Goal: Communication & Community: Participate in discussion

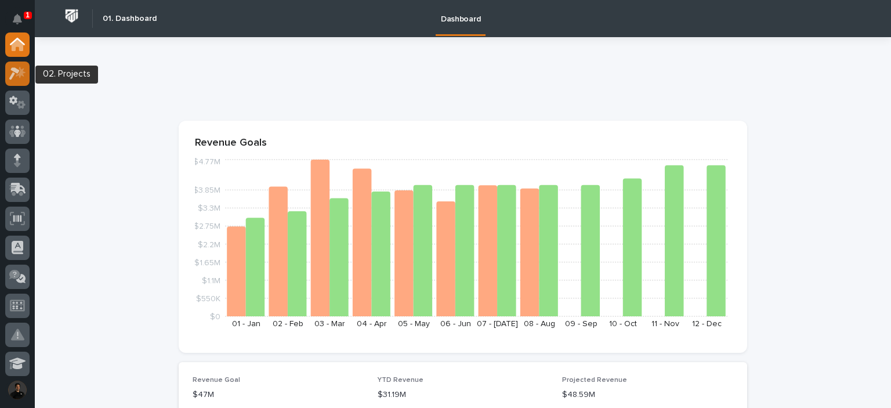
click at [22, 82] on div at bounding box center [17, 73] width 24 height 24
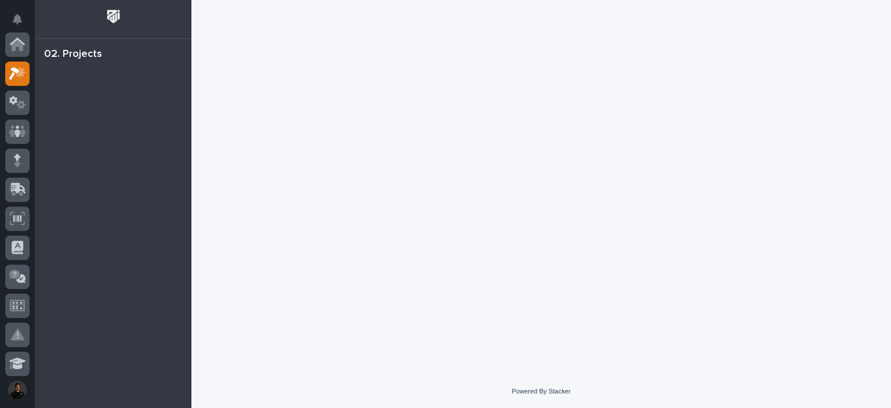
scroll to position [29, 0]
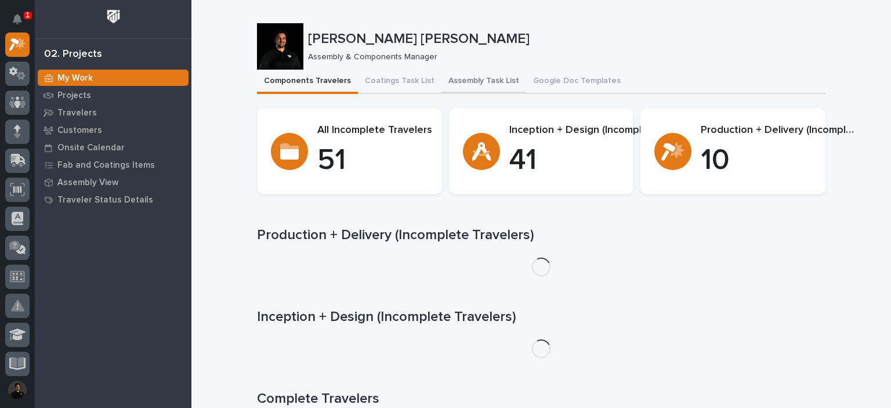
click at [446, 85] on button "Assembly Task List" at bounding box center [483, 82] width 85 height 24
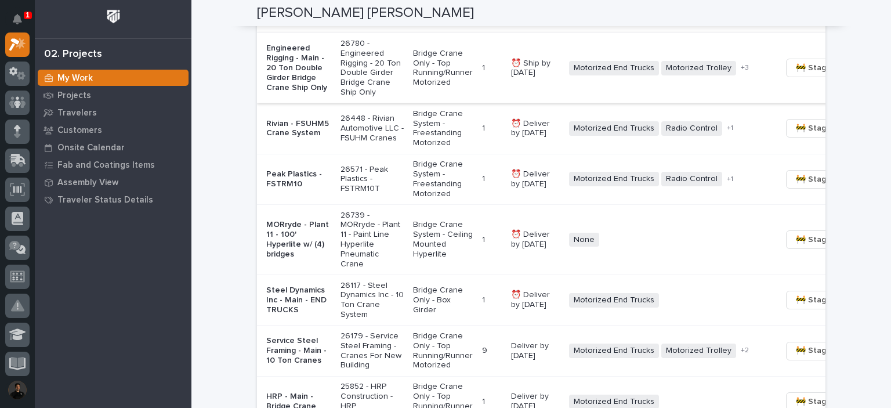
scroll to position [1005, 0]
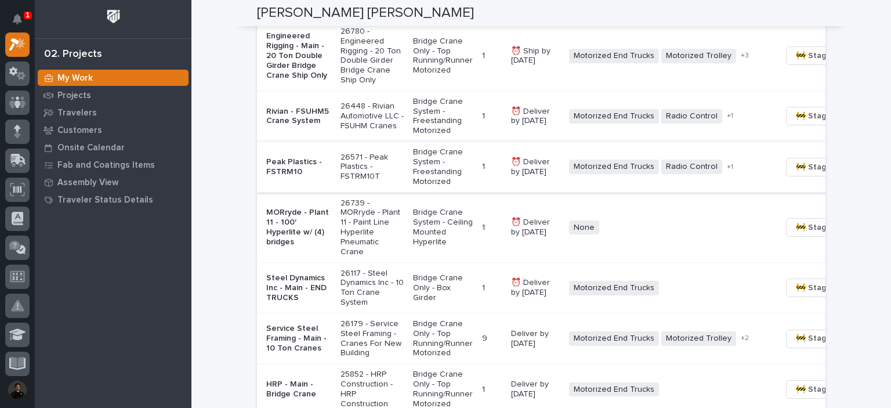
click at [796, 174] on span "🚧 Staging →" at bounding box center [820, 167] width 48 height 14
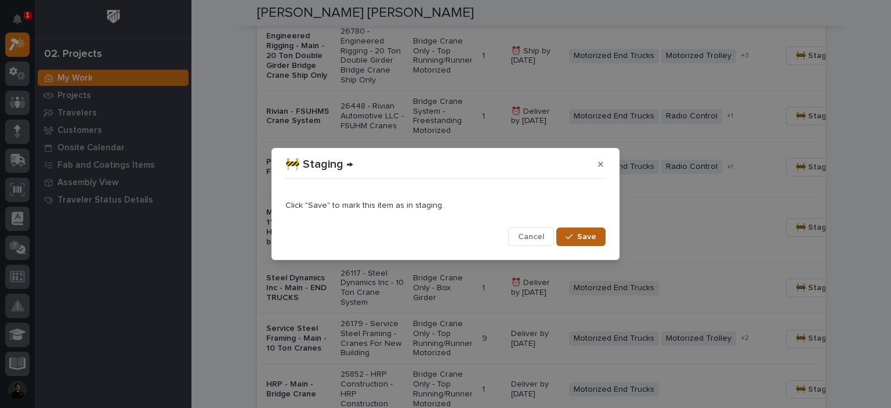
click at [583, 233] on span "Save" at bounding box center [586, 236] width 19 height 10
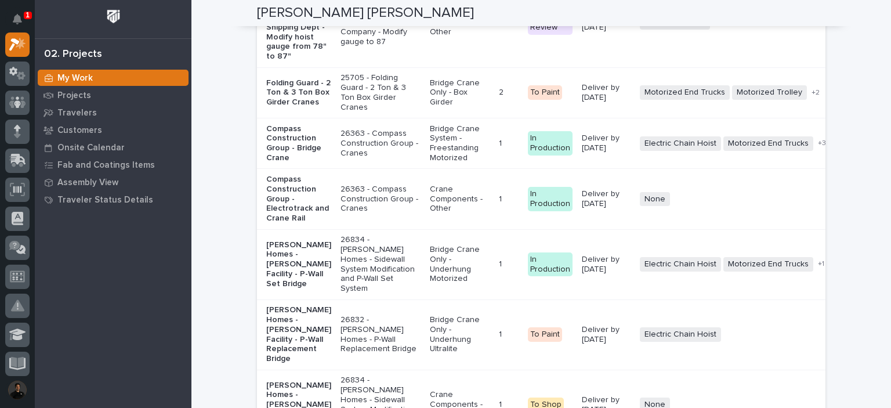
scroll to position [2553, 0]
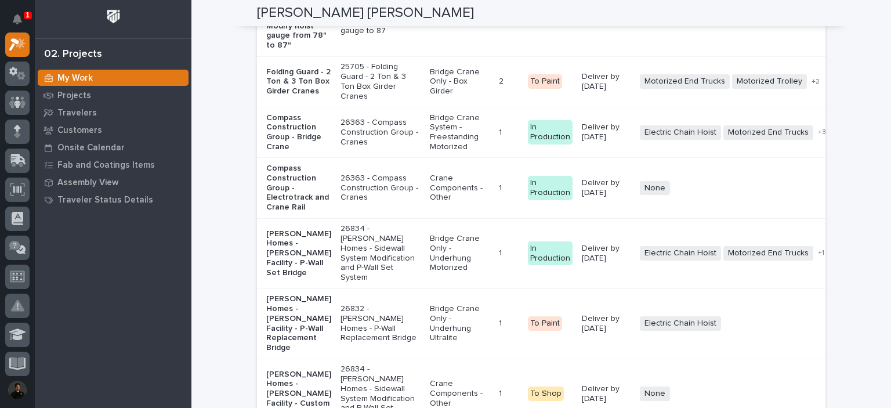
click at [301, 96] on p "Folding Guard - 2 Ton & 3 Ton Box Girder Cranes" at bounding box center [298, 81] width 65 height 29
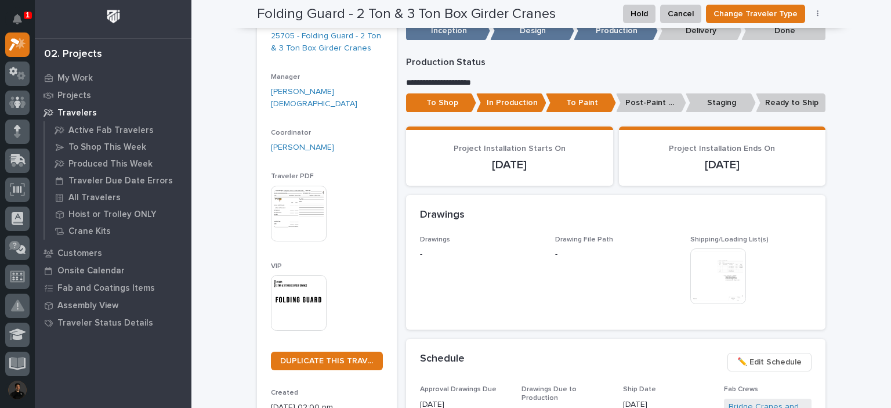
scroll to position [193, 0]
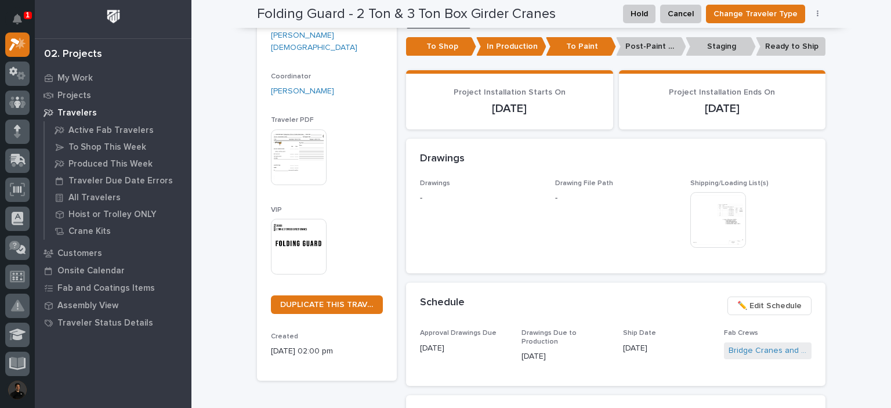
click at [714, 214] on img at bounding box center [718, 220] width 56 height 56
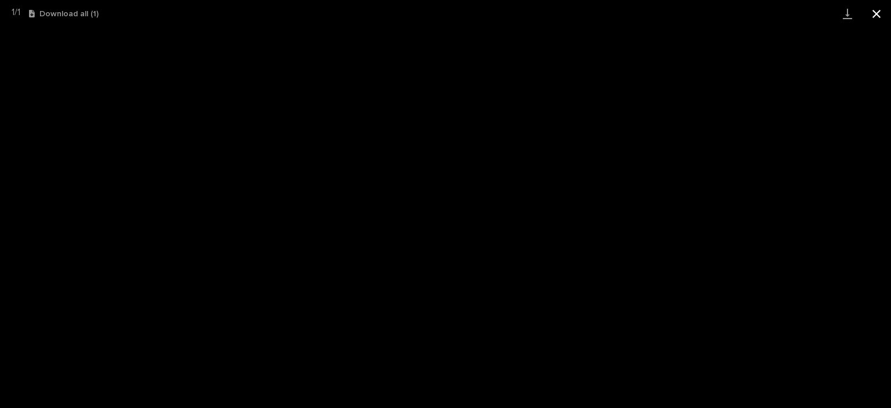
click at [867, 9] on button "Close gallery" at bounding box center [876, 13] width 29 height 27
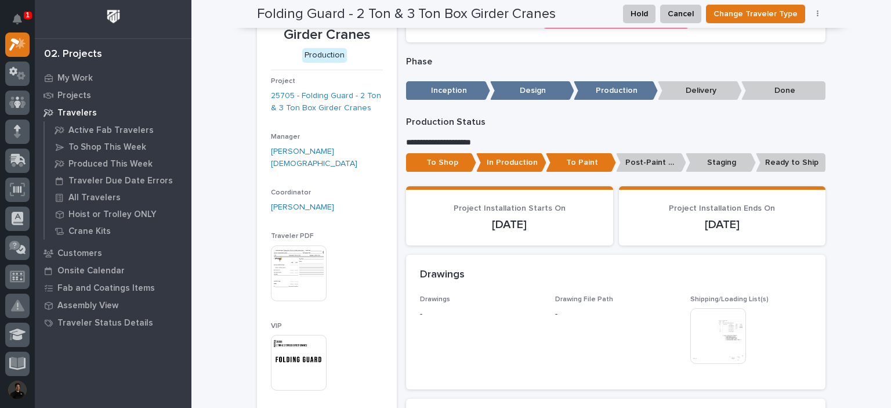
scroll to position [0, 0]
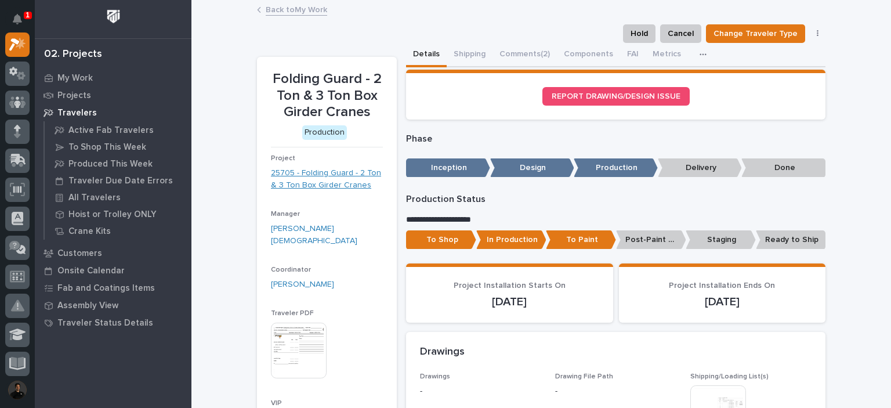
click at [343, 181] on link "25705 - Folding Guard - 2 Ton & 3 Ton Box Girder Cranes" at bounding box center [327, 179] width 112 height 24
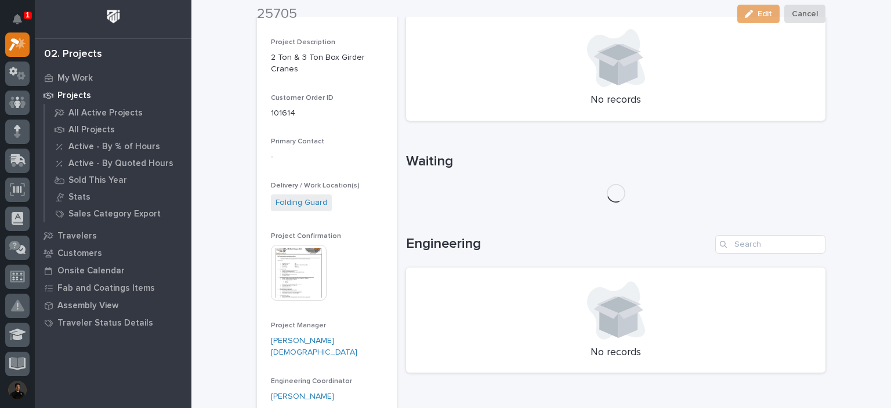
scroll to position [270, 0]
click at [308, 260] on img at bounding box center [299, 272] width 56 height 56
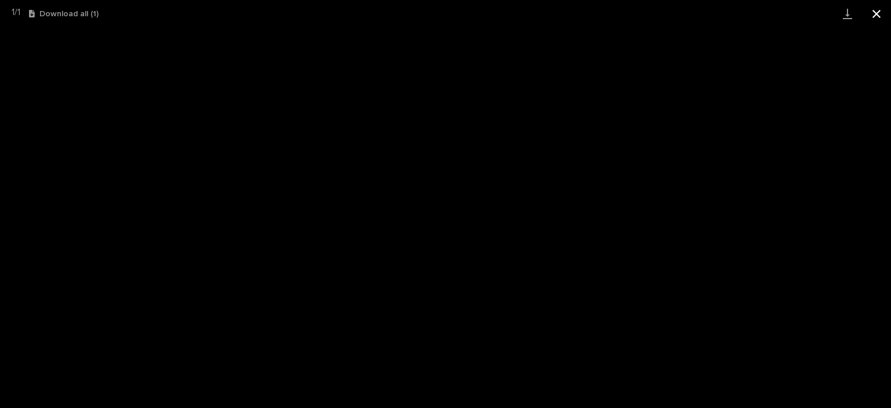
click at [872, 16] on button "Close gallery" at bounding box center [876, 13] width 29 height 27
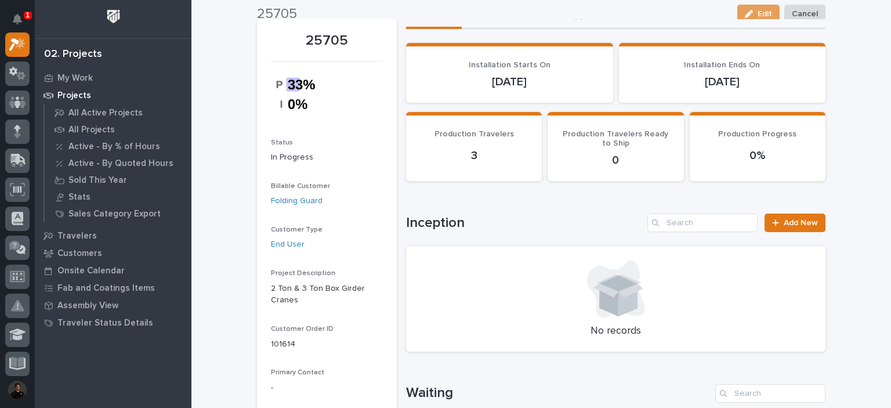
scroll to position [0, 0]
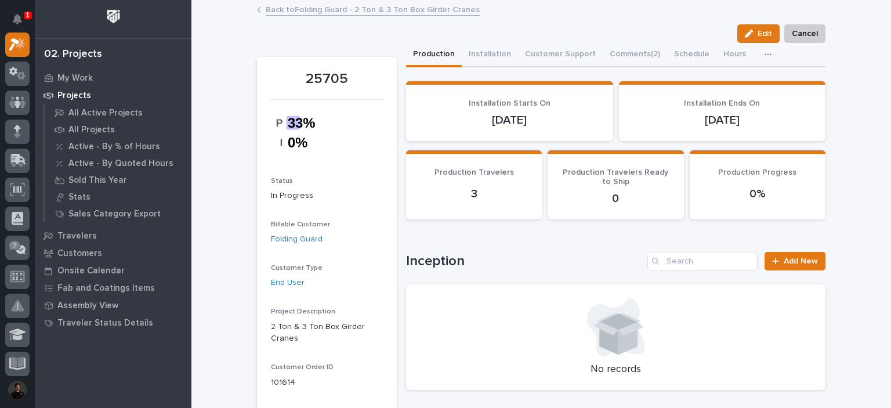
click at [292, 8] on link "Back to Folding Guard - 2 Ton & 3 Ton Box Girder Cranes" at bounding box center [373, 8] width 214 height 13
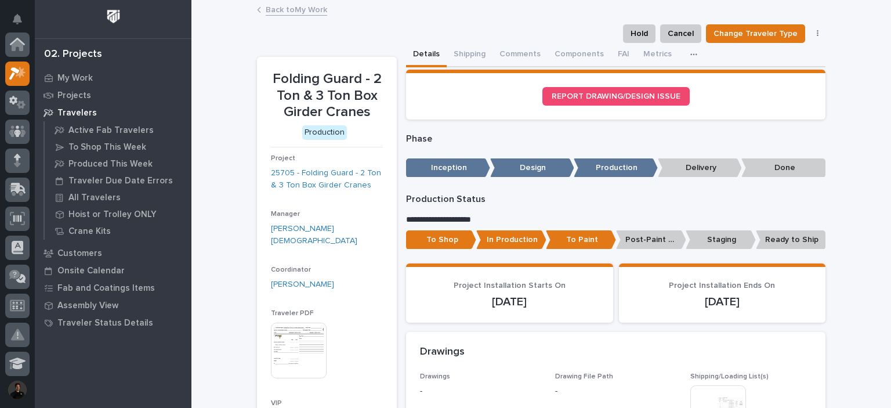
scroll to position [29, 0]
click at [298, 11] on link "Back to My Work" at bounding box center [296, 8] width 61 height 13
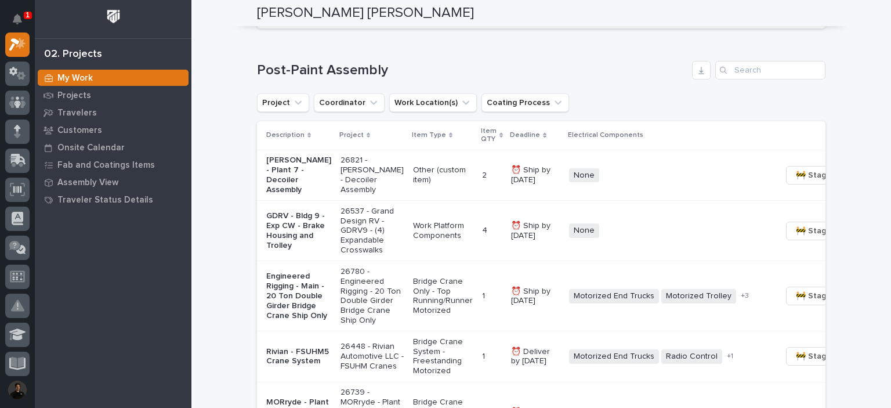
scroll to position [812, 0]
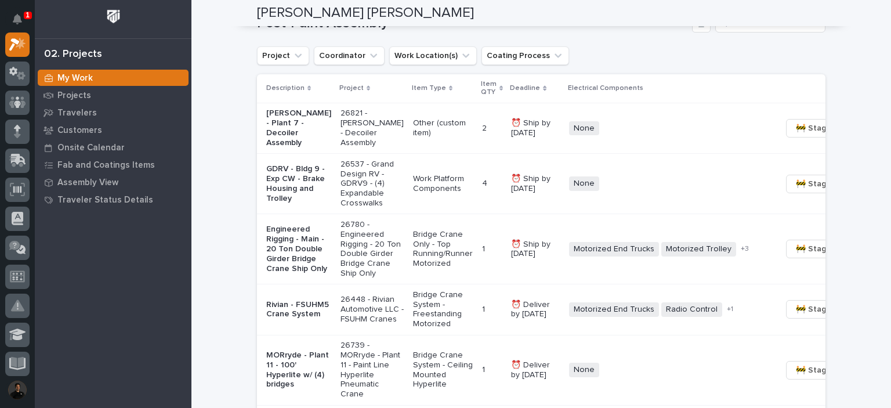
click at [413, 126] on p "Other (custom item)" at bounding box center [443, 128] width 60 height 20
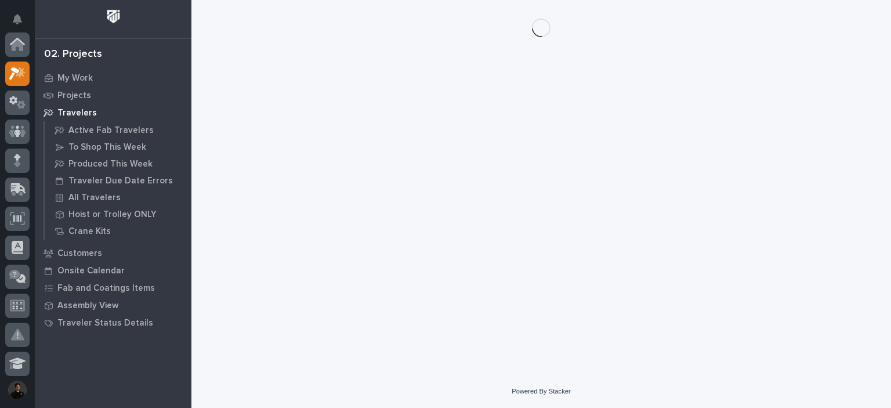
scroll to position [29, 0]
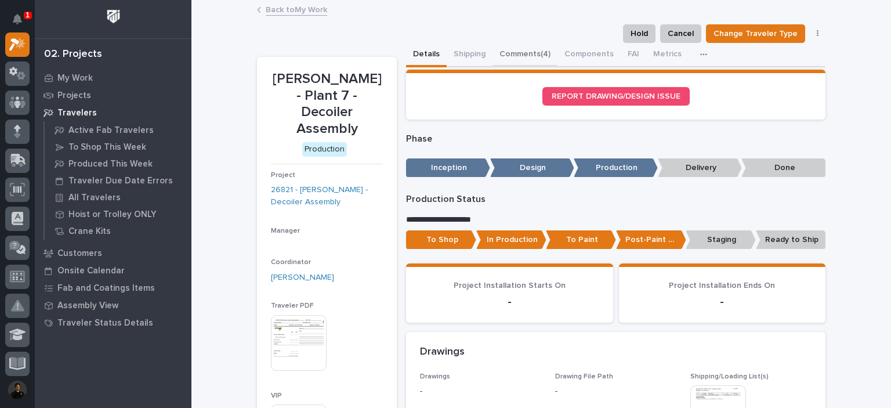
click at [530, 48] on button "Comments (4)" at bounding box center [525, 55] width 65 height 24
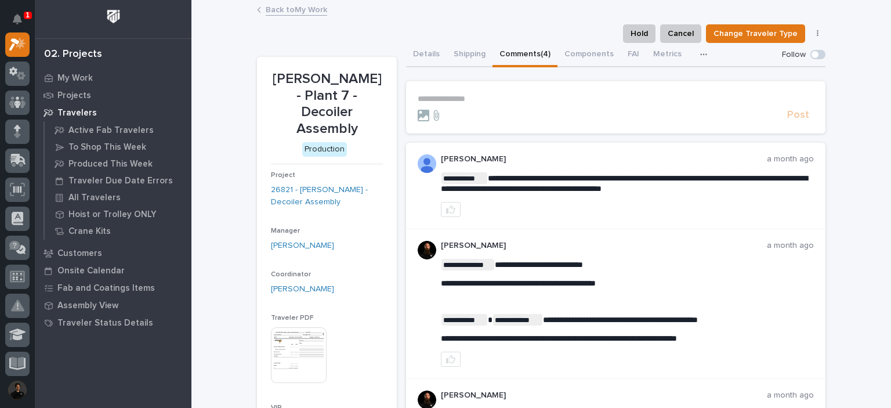
click at [512, 96] on p "**********" at bounding box center [616, 99] width 396 height 10
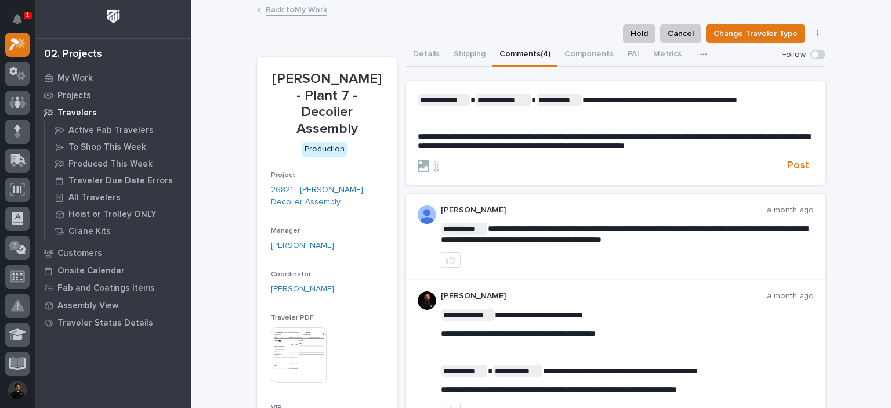
click at [755, 101] on p "**********" at bounding box center [616, 100] width 396 height 12
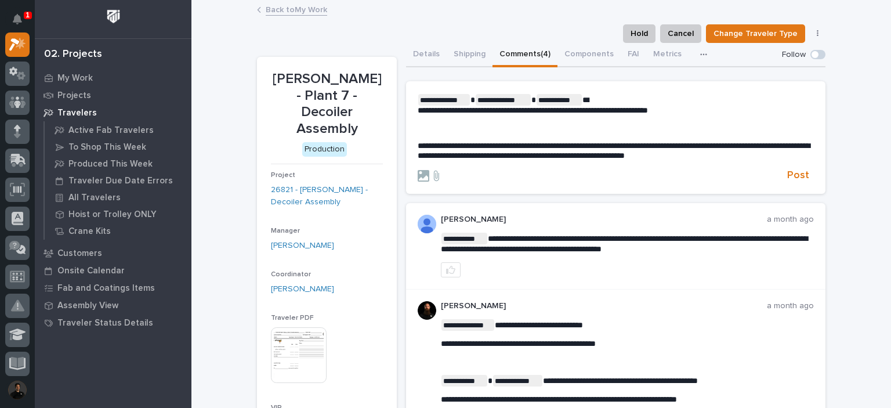
click at [648, 101] on span "**********" at bounding box center [533, 105] width 230 height 19
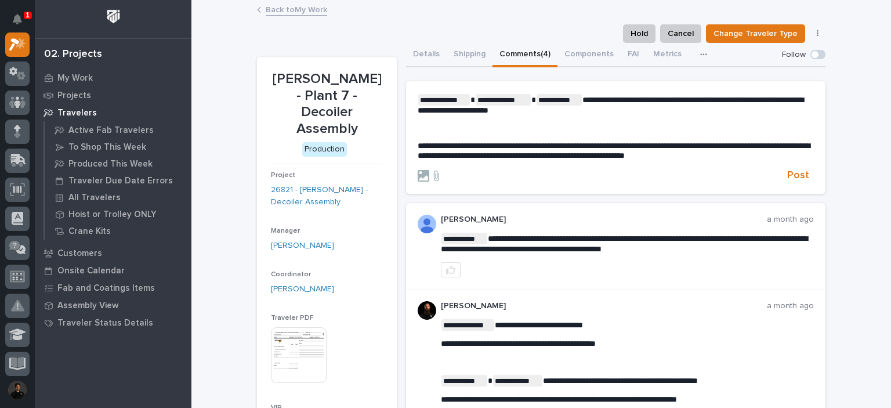
click at [632, 129] on p "﻿" at bounding box center [616, 129] width 396 height 10
click at [626, 135] on div "**********" at bounding box center [616, 127] width 396 height 67
click at [613, 121] on div "**********" at bounding box center [616, 127] width 396 height 67
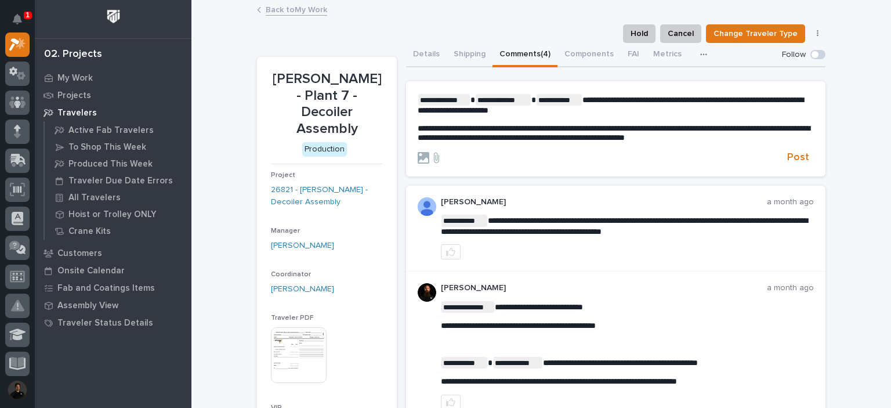
click at [761, 138] on p "**********" at bounding box center [616, 134] width 396 height 20
click at [656, 113] on p "**********" at bounding box center [616, 104] width 396 height 21
click at [734, 141] on p "**********" at bounding box center [616, 134] width 396 height 20
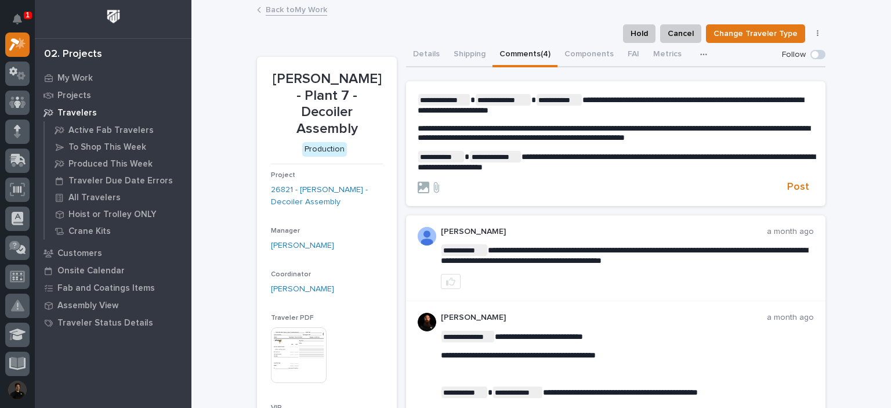
click at [741, 160] on span "**********" at bounding box center [616, 162] width 397 height 19
click at [796, 186] on span "Post" at bounding box center [798, 186] width 22 height 13
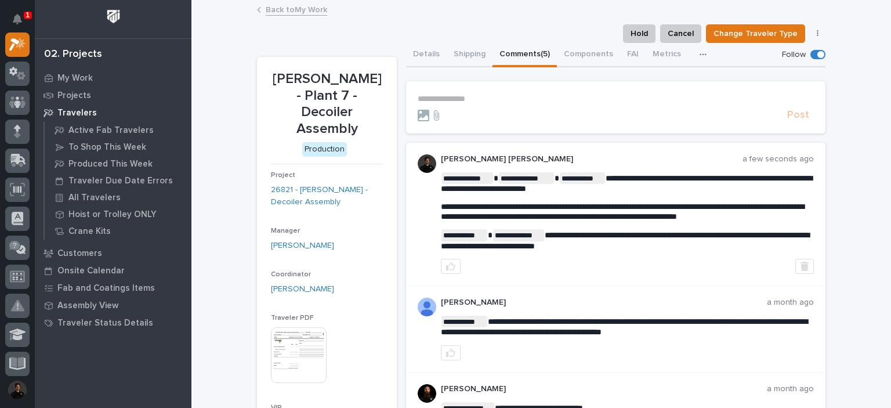
click at [473, 89] on section "**********" at bounding box center [615, 107] width 419 height 52
click at [466, 99] on p "**********" at bounding box center [616, 99] width 396 height 10
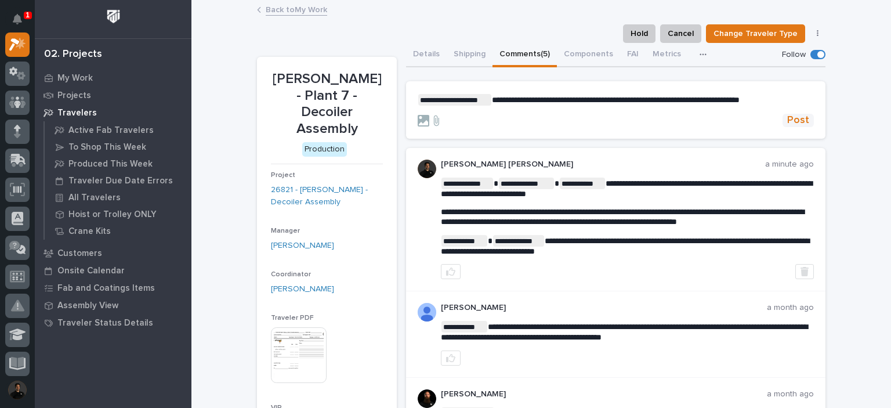
click at [790, 120] on span "Post" at bounding box center [798, 120] width 22 height 13
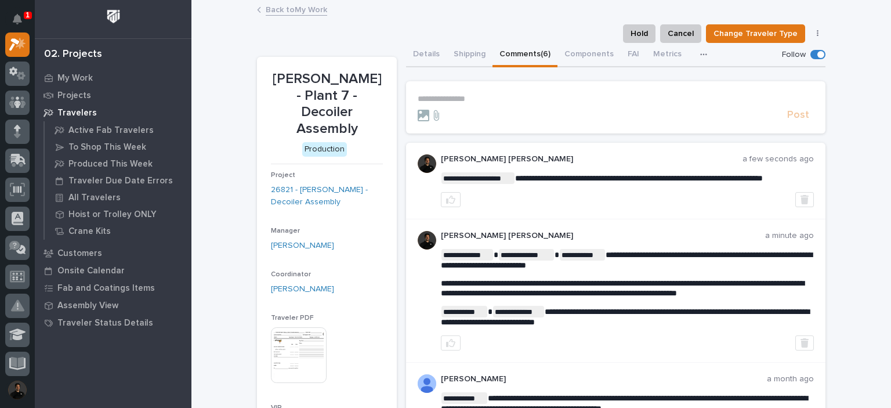
click at [296, 9] on link "Back to My Work" at bounding box center [296, 8] width 61 height 13
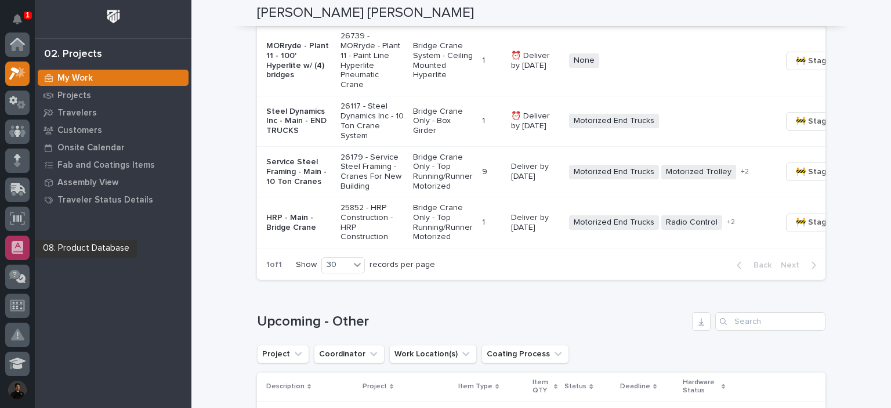
click at [16, 244] on icon at bounding box center [18, 247] width 12 height 13
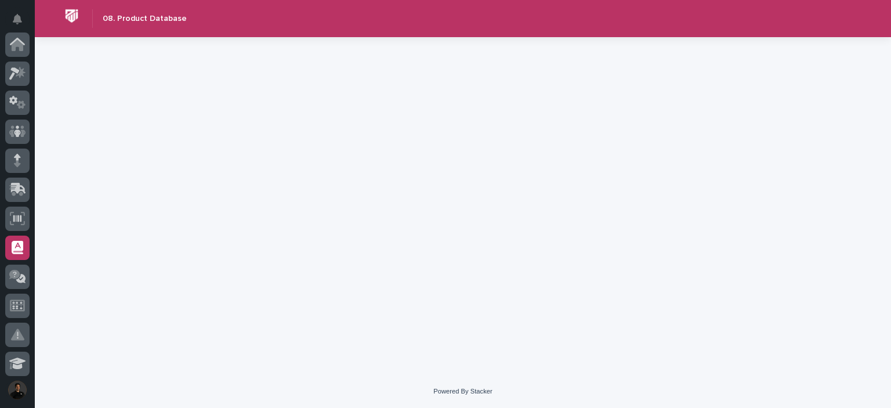
scroll to position [203, 0]
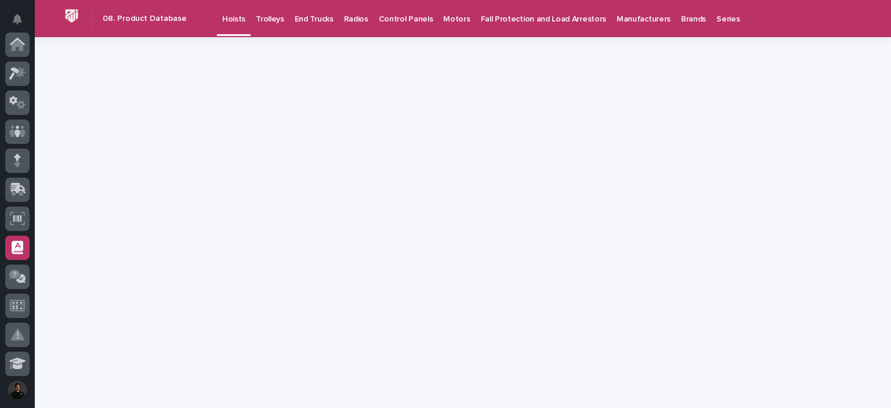
scroll to position [203, 0]
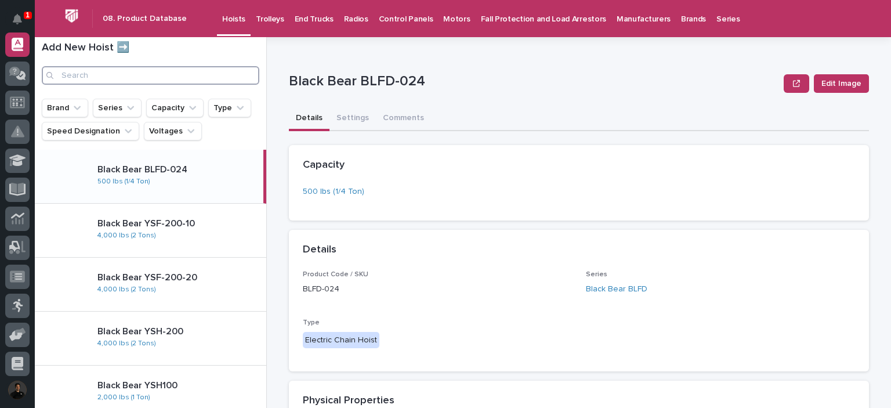
click at [134, 76] on input "Search" at bounding box center [151, 75] width 218 height 19
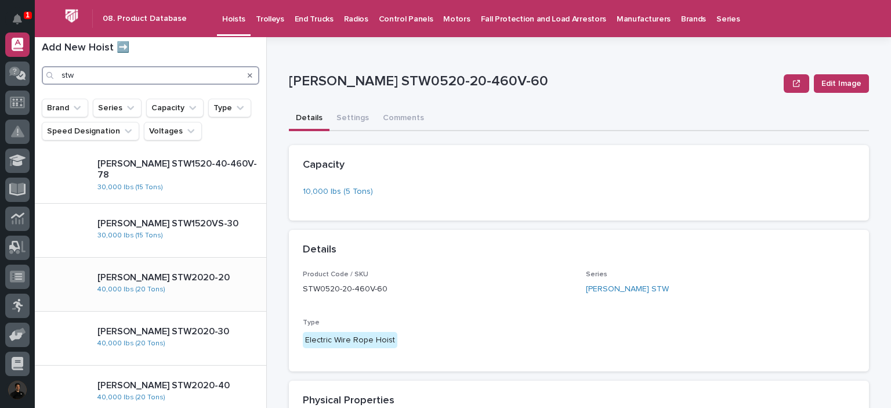
scroll to position [734, 0]
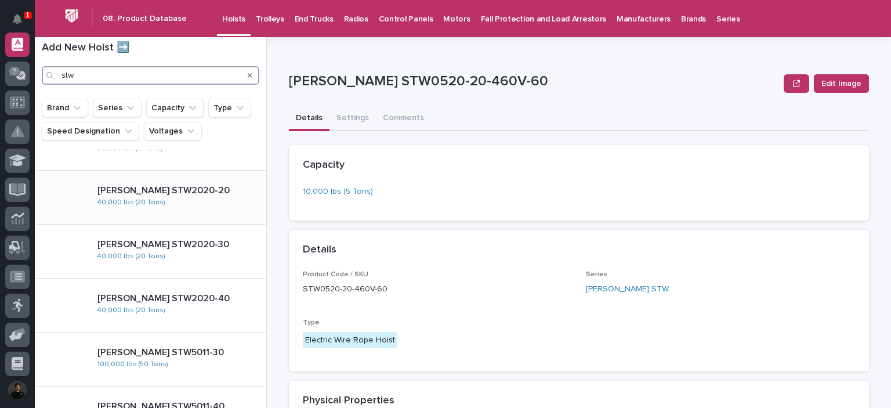
type input "stw"
click at [167, 193] on p "Starke STW2020-20" at bounding box center [179, 190] width 164 height 11
click at [359, 126] on button "Settings" at bounding box center [353, 119] width 46 height 24
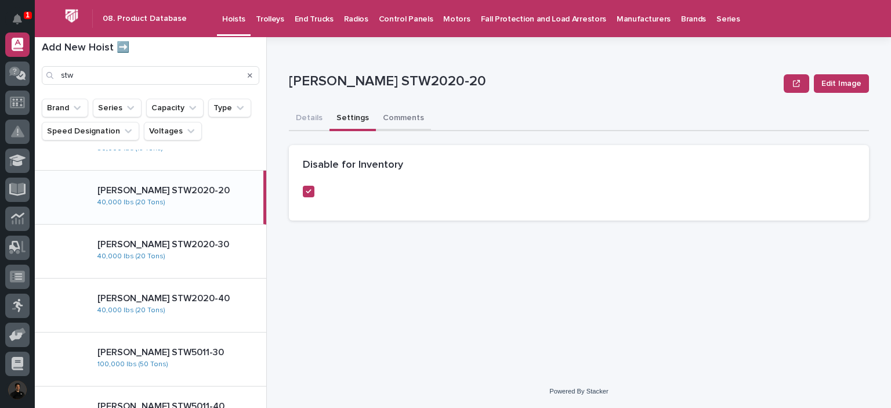
click at [389, 107] on button "Comments" at bounding box center [403, 119] width 55 height 24
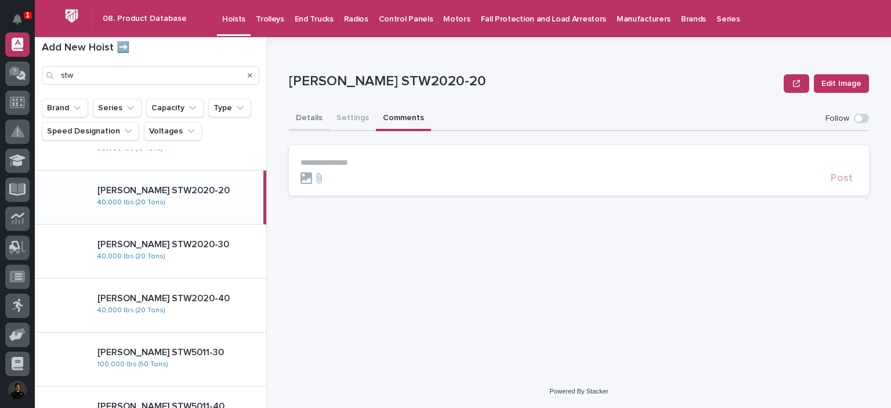
click at [309, 122] on button "Details" at bounding box center [309, 119] width 41 height 24
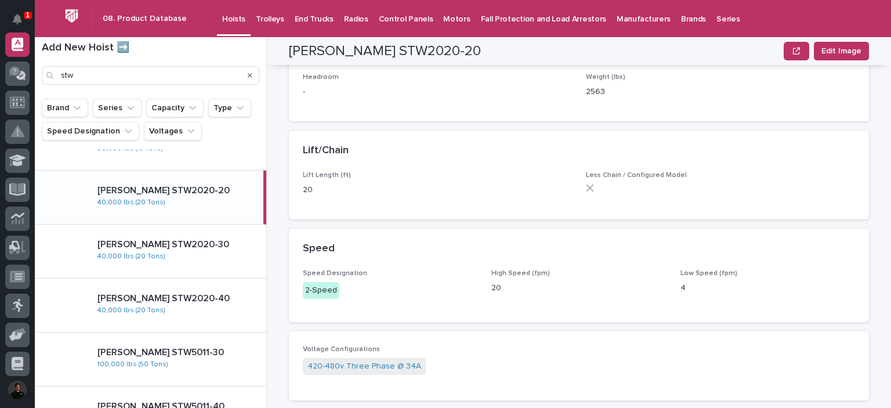
scroll to position [382, 0]
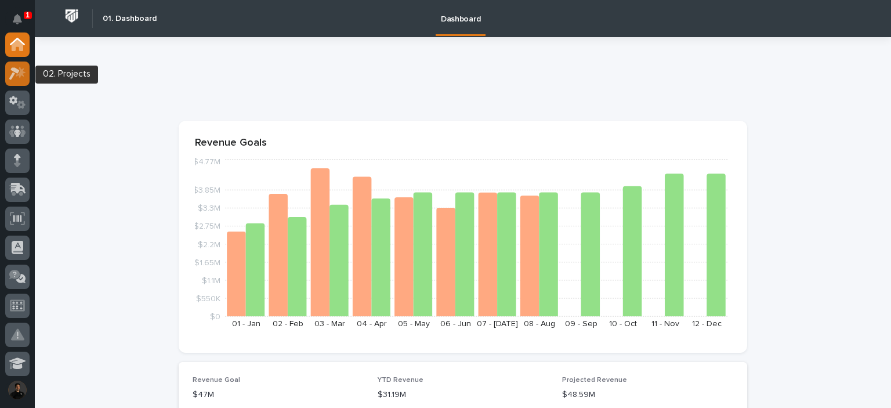
click at [10, 68] on icon at bounding box center [17, 73] width 17 height 13
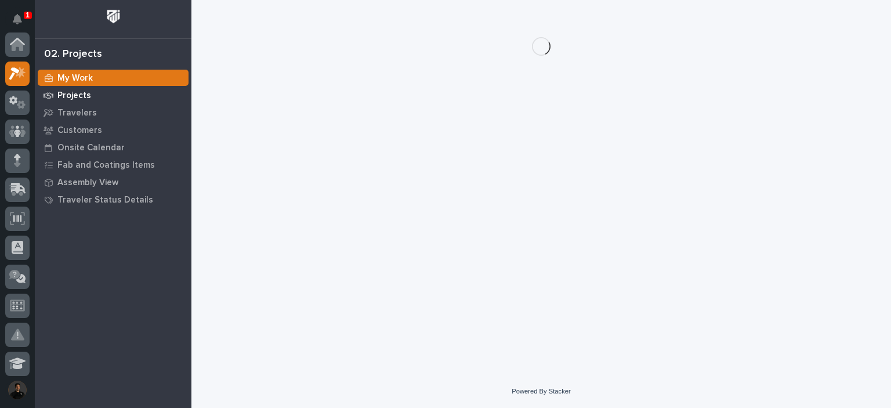
scroll to position [29, 0]
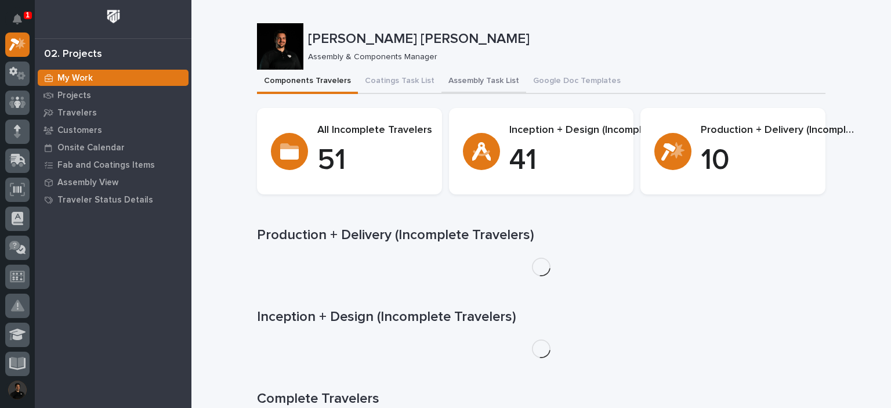
click at [484, 85] on button "Assembly Task List" at bounding box center [483, 82] width 85 height 24
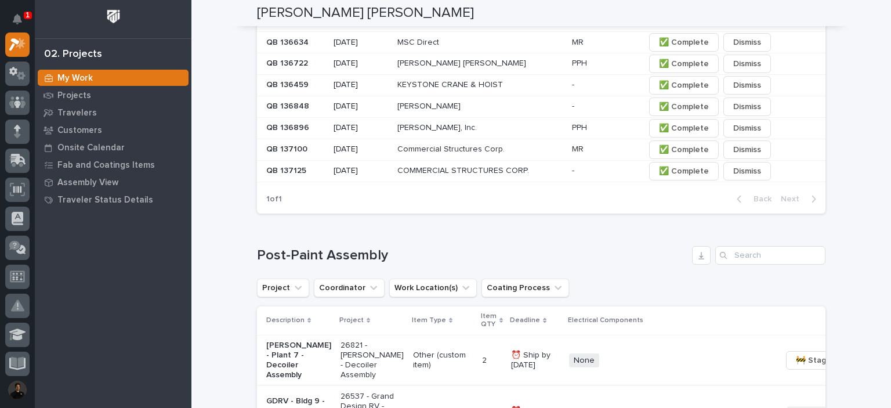
scroll to position [734, 0]
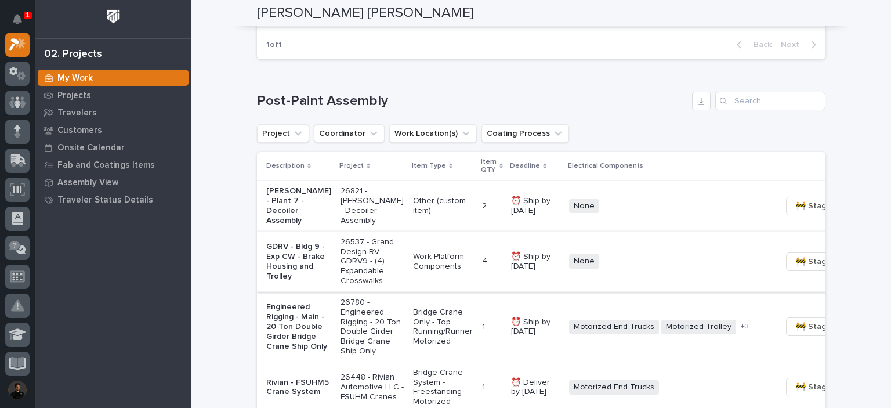
click at [281, 324] on p "Engineered Rigging - Main - 20 Ton Double Girder Bridge Crane Ship Only" at bounding box center [298, 326] width 65 height 49
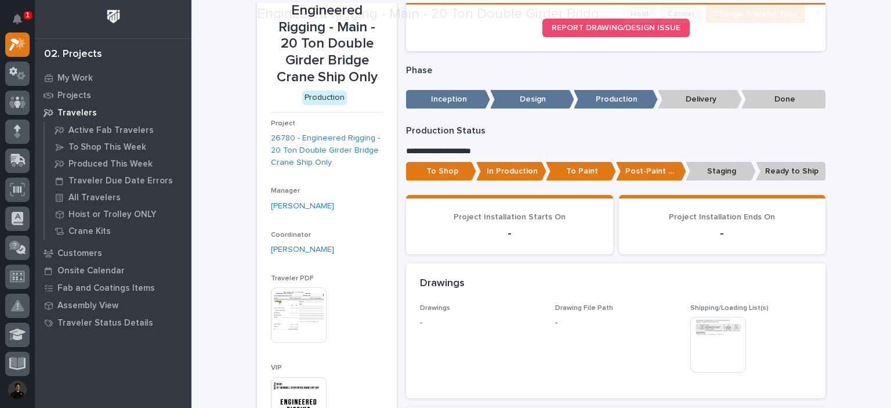
scroll to position [77, 0]
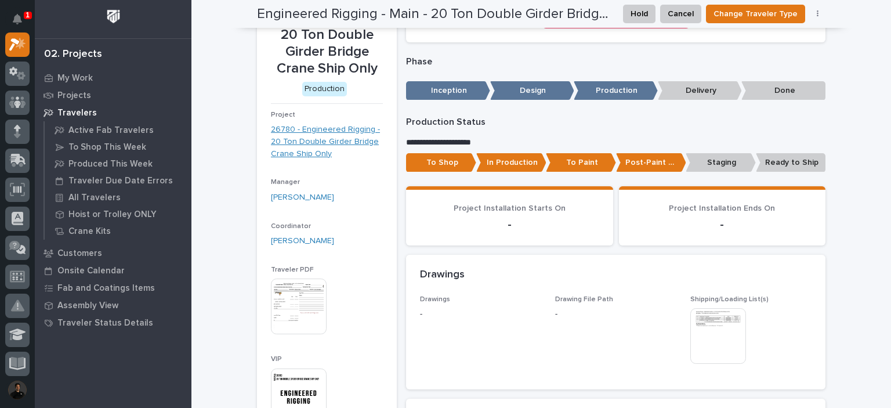
click at [309, 153] on link "26780 - Engineered Rigging - 20 Ton Double Girder Bridge Crane Ship Only" at bounding box center [327, 142] width 112 height 36
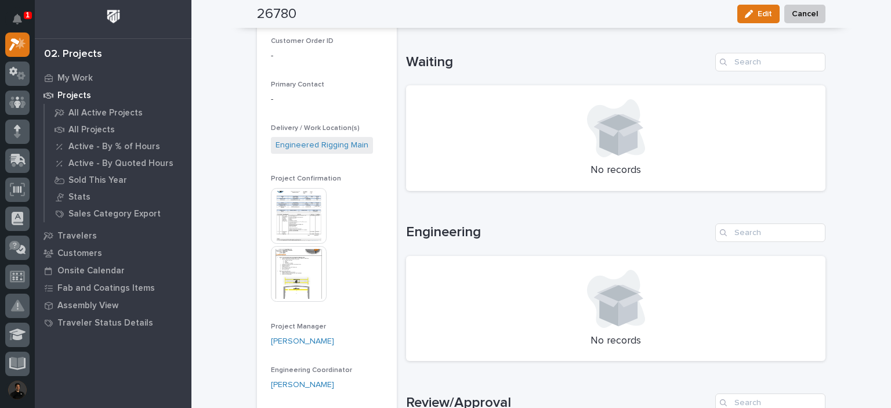
scroll to position [348, 0]
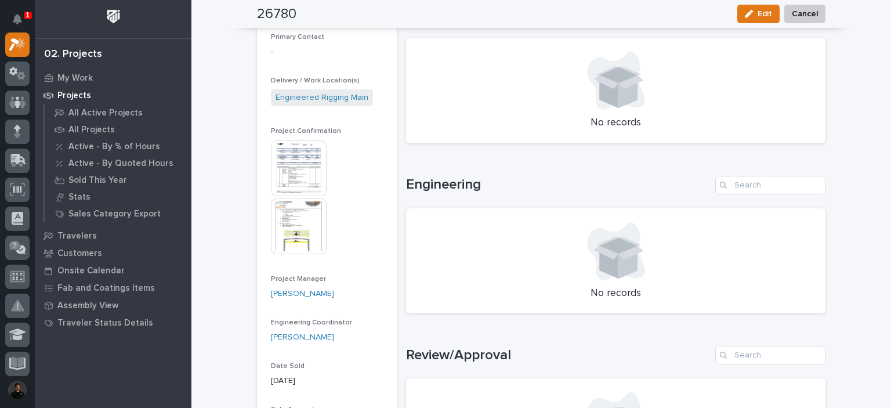
click at [300, 218] on img at bounding box center [299, 226] width 56 height 56
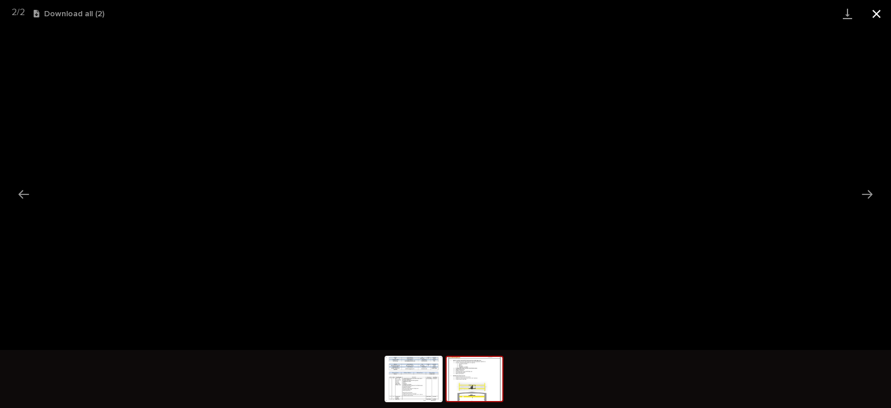
click at [885, 9] on button "Close gallery" at bounding box center [876, 13] width 29 height 27
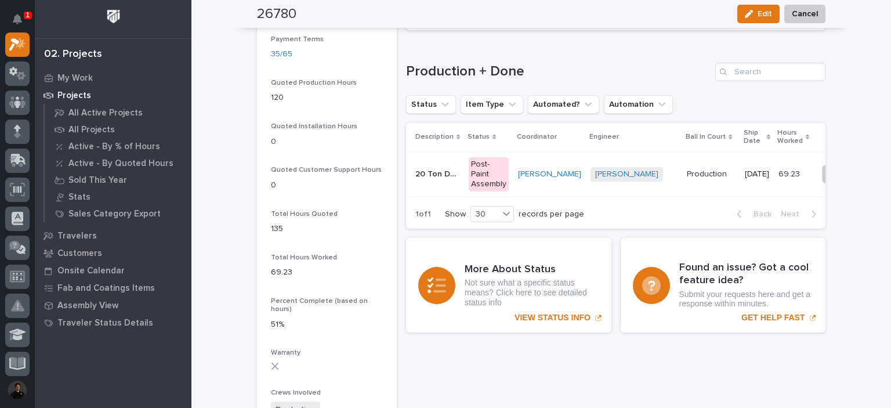
scroll to position [812, 0]
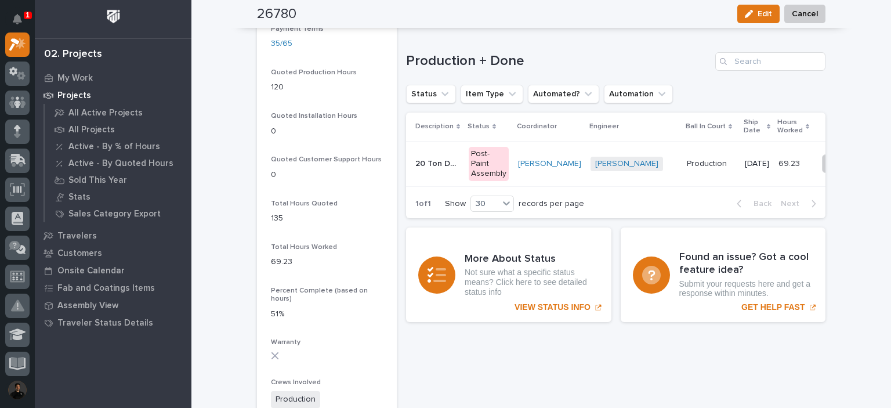
click at [438, 177] on td "20 Ton Double Girder Bridge Crane Ship Only 20 Ton Double Girder Bridge Crane S…" at bounding box center [435, 164] width 58 height 46
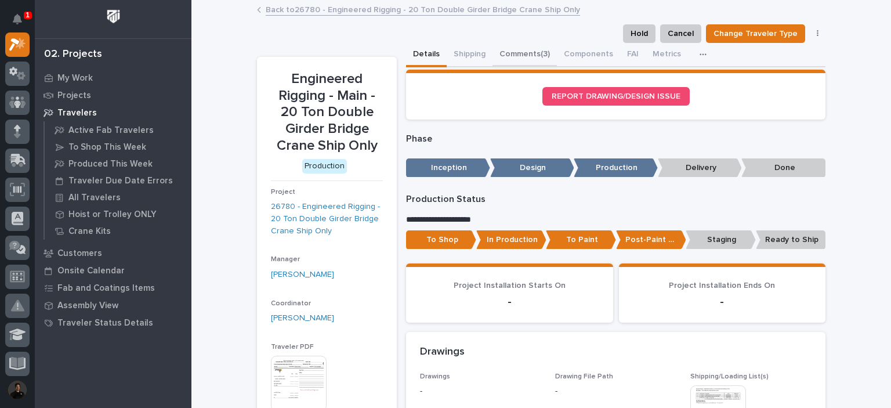
click at [520, 52] on button "Comments (3)" at bounding box center [525, 55] width 64 height 24
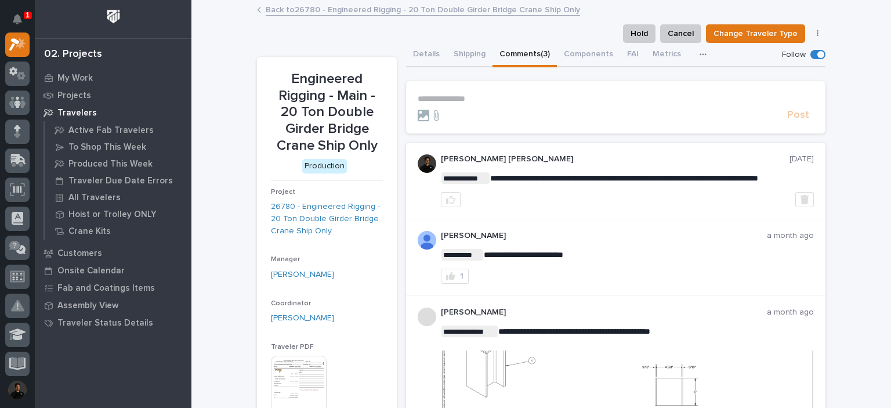
click at [475, 100] on p "**********" at bounding box center [616, 99] width 396 height 10
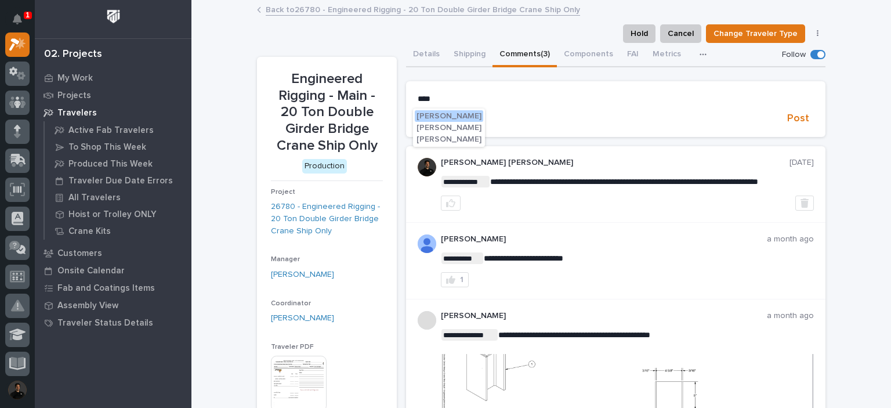
click at [444, 117] on span "Spenser Yoder" at bounding box center [449, 116] width 65 height 8
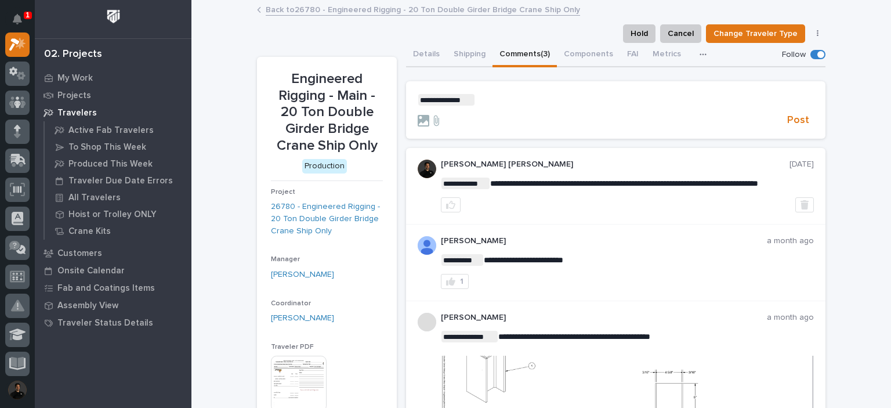
click at [510, 102] on p "**********" at bounding box center [616, 100] width 396 height 12
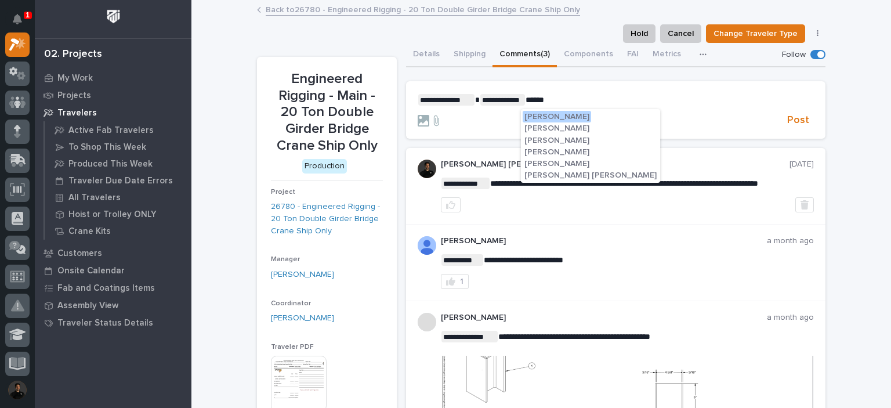
click at [540, 152] on span "Matt Jarvis" at bounding box center [556, 152] width 65 height 8
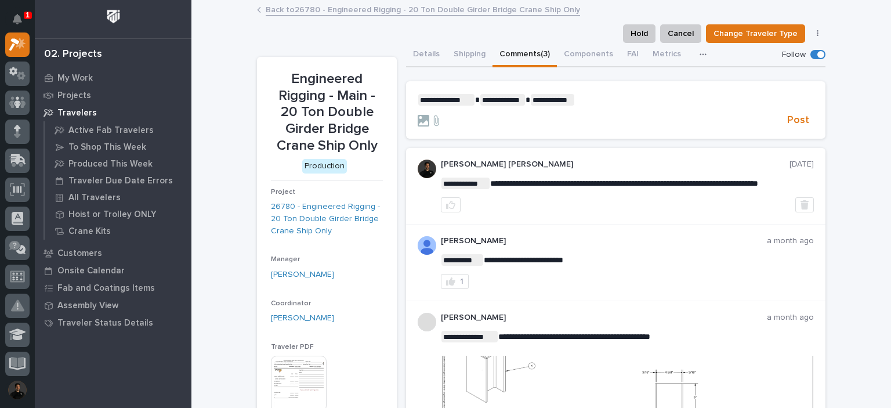
click at [588, 105] on p "**********" at bounding box center [616, 100] width 396 height 12
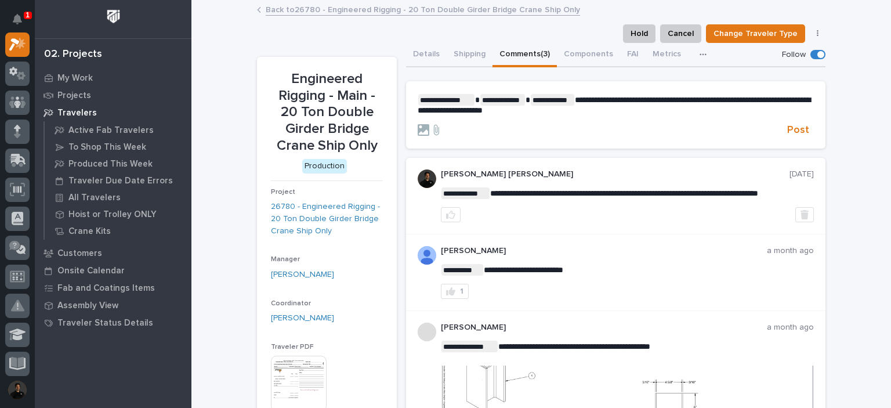
click at [577, 114] on p "**********" at bounding box center [616, 104] width 396 height 21
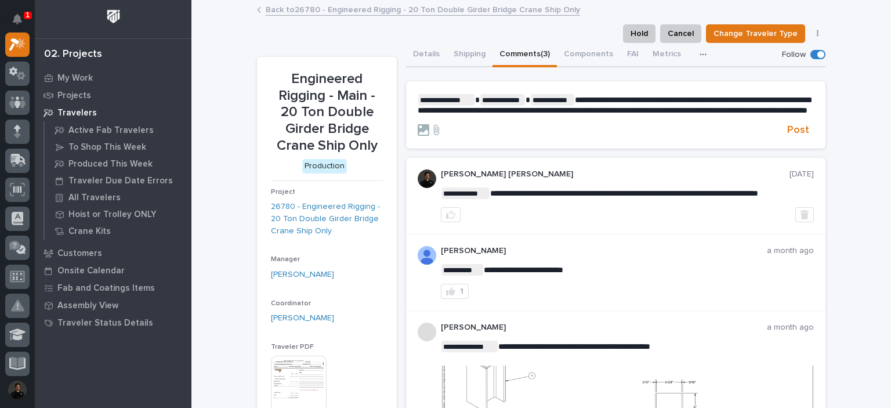
click at [752, 108] on span "**********" at bounding box center [614, 105] width 393 height 19
click at [566, 113] on span "**********" at bounding box center [614, 105] width 393 height 19
click at [570, 115] on p "**********" at bounding box center [616, 104] width 396 height 21
click at [802, 137] on span "Post" at bounding box center [798, 130] width 22 height 13
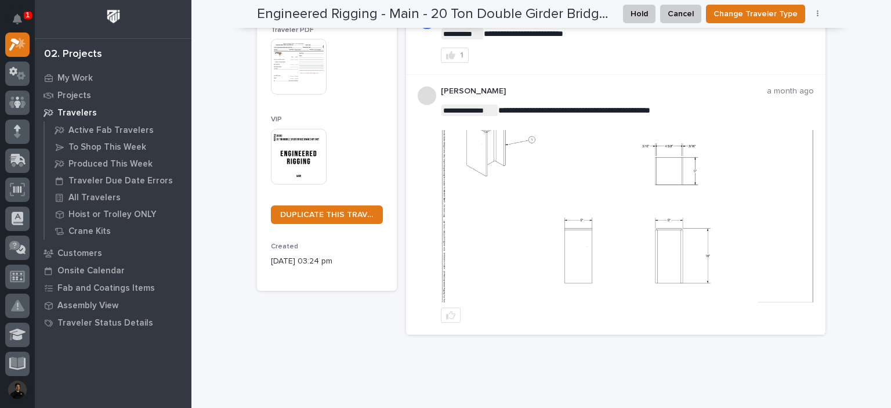
scroll to position [342, 0]
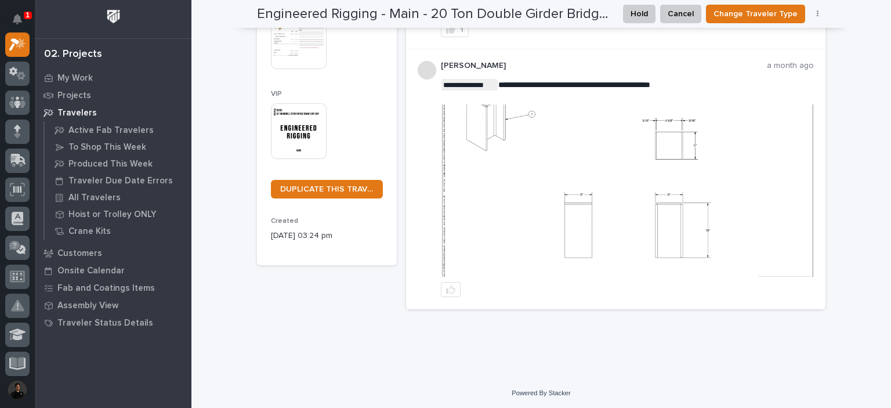
click at [603, 174] on img at bounding box center [627, 190] width 371 height 172
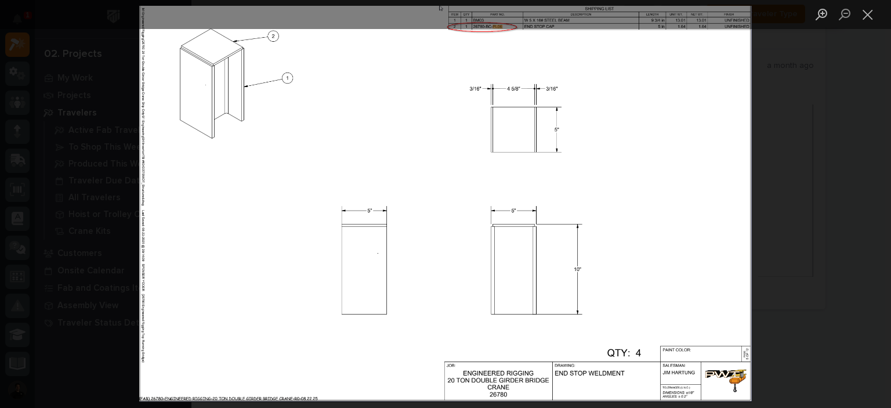
click at [833, 131] on div "Lightbox" at bounding box center [445, 204] width 891 height 408
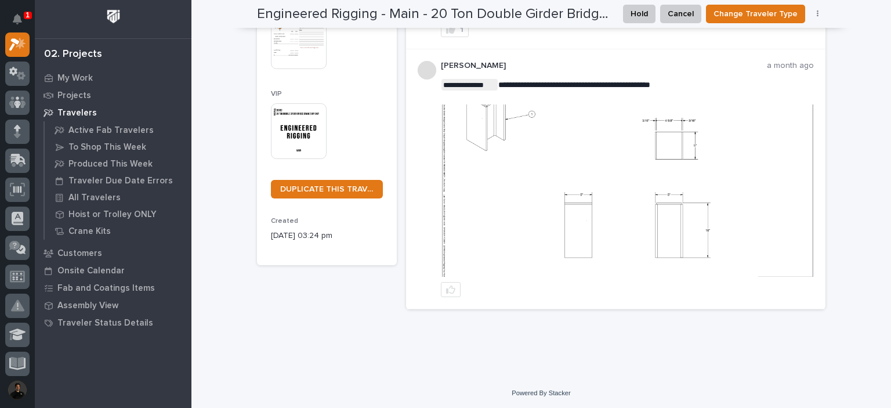
scroll to position [265, 0]
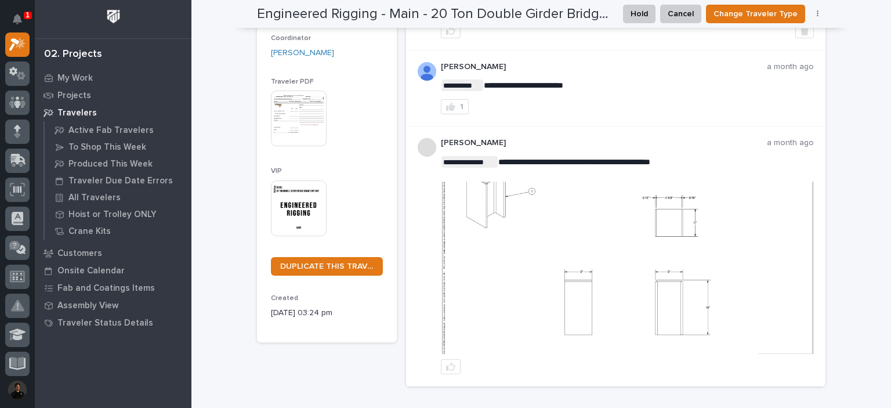
click at [587, 240] on img at bounding box center [627, 268] width 371 height 172
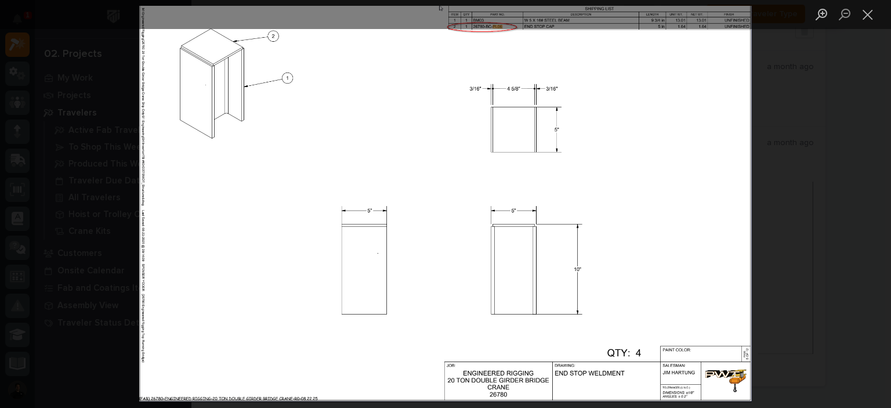
click at [786, 192] on div "Lightbox" at bounding box center [445, 204] width 891 height 408
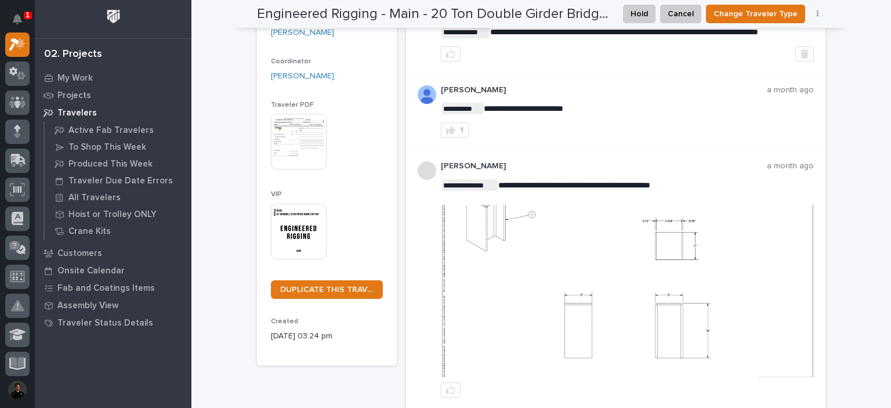
scroll to position [0, 0]
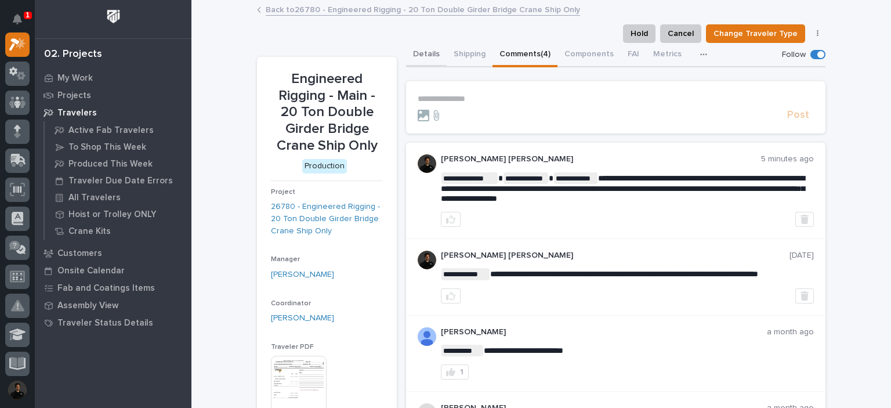
click at [422, 53] on button "Details" at bounding box center [426, 55] width 41 height 24
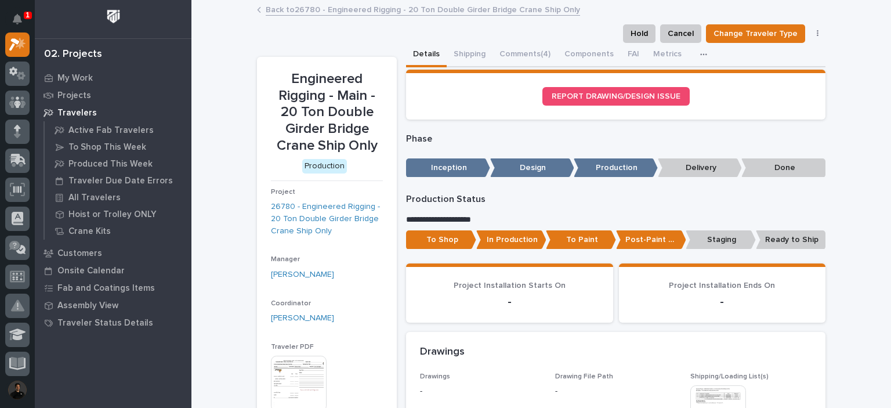
click at [517, 44] on button "Comments (4)" at bounding box center [525, 55] width 65 height 24
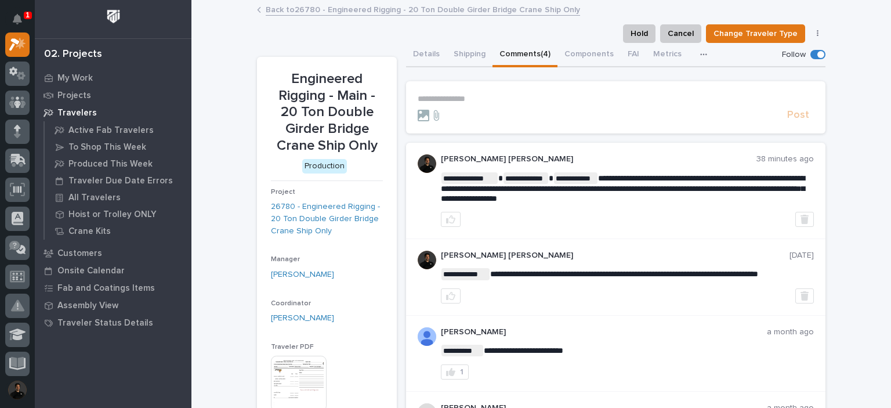
click at [483, 98] on p "**********" at bounding box center [616, 99] width 396 height 10
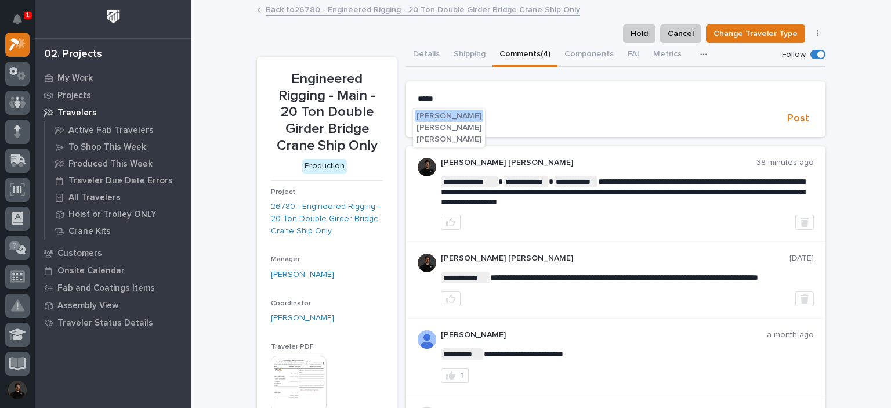
click at [451, 139] on span "Caleb Oetjen" at bounding box center [449, 139] width 65 height 8
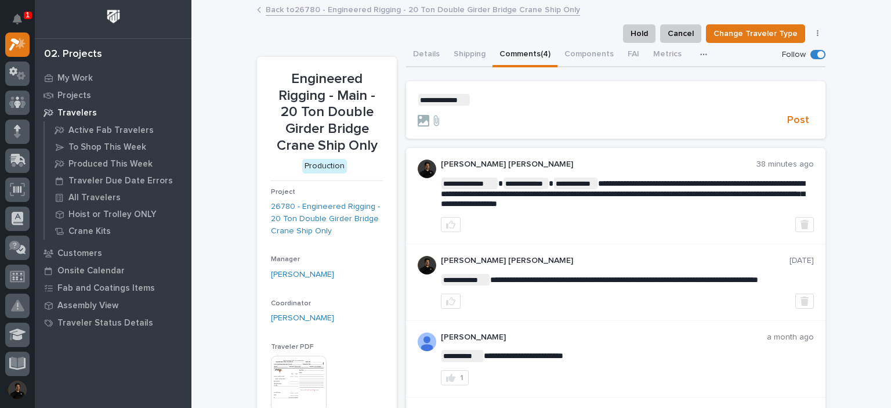
click at [632, 87] on section "**********" at bounding box center [615, 110] width 419 height 58
click at [628, 96] on p "**********" at bounding box center [616, 100] width 396 height 12
click at [783, 121] on button "Post" at bounding box center [798, 120] width 31 height 13
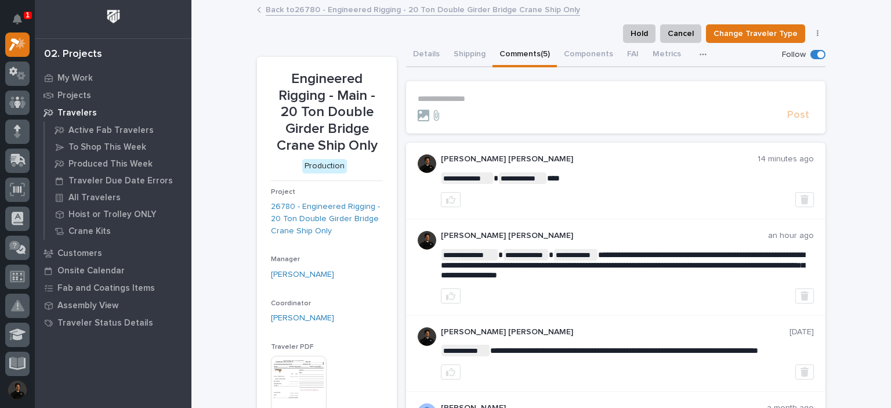
click at [229, 49] on div "**********" at bounding box center [541, 398] width 700 height 794
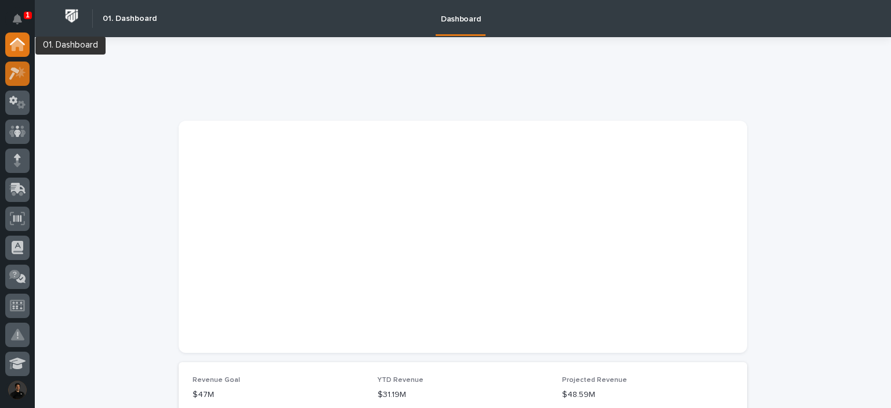
click at [15, 67] on icon at bounding box center [17, 73] width 17 height 13
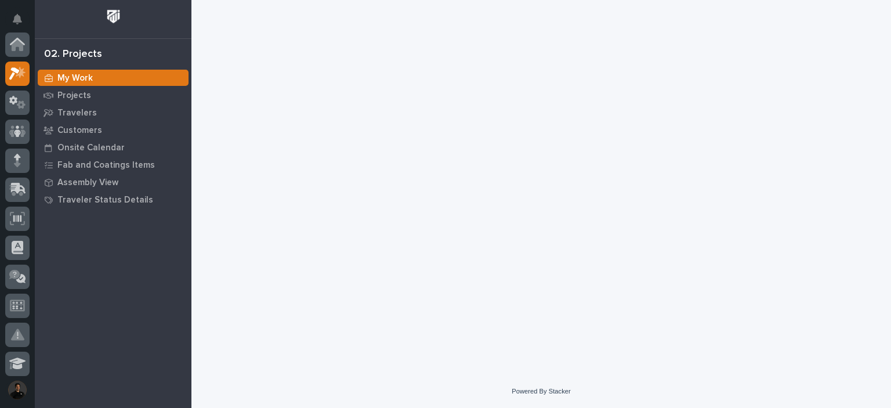
scroll to position [29, 0]
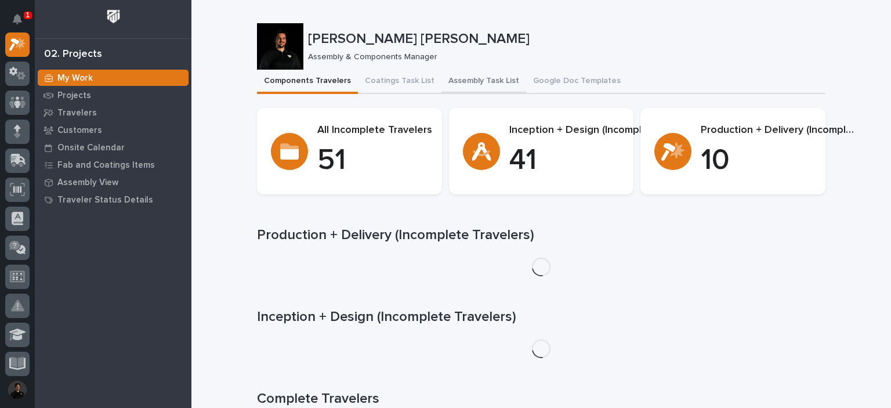
click at [488, 88] on button "Assembly Task List" at bounding box center [483, 82] width 85 height 24
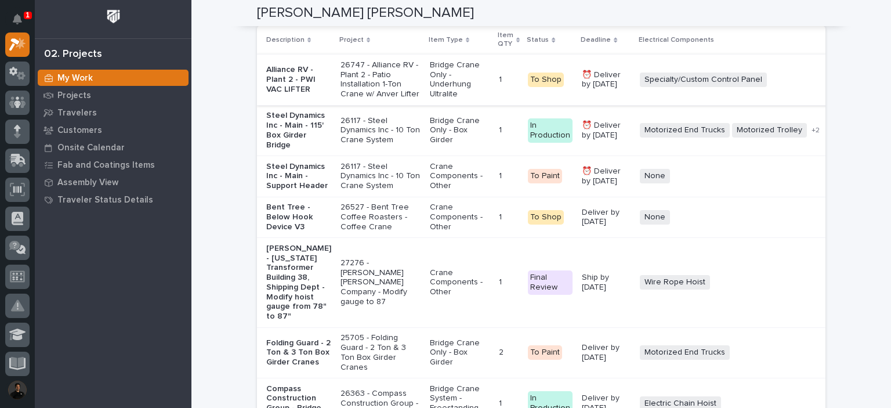
scroll to position [2127, 0]
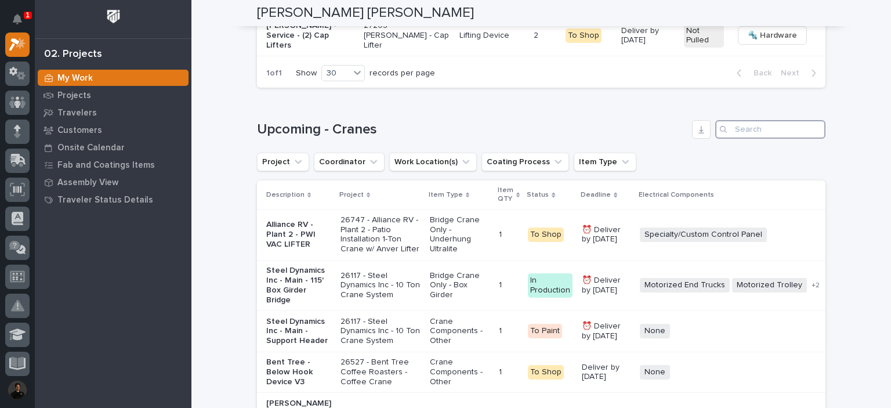
drag, startPoint x: 769, startPoint y: 132, endPoint x: 767, endPoint y: 141, distance: 8.9
click at [768, 137] on input "Search" at bounding box center [770, 129] width 110 height 19
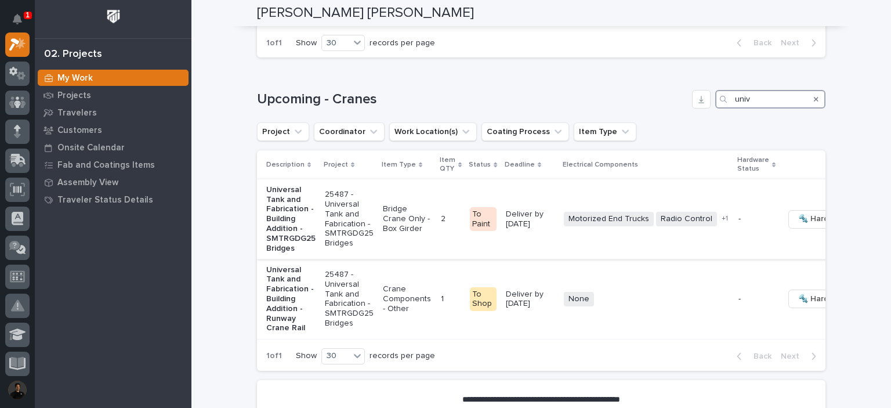
scroll to position [2172, 0]
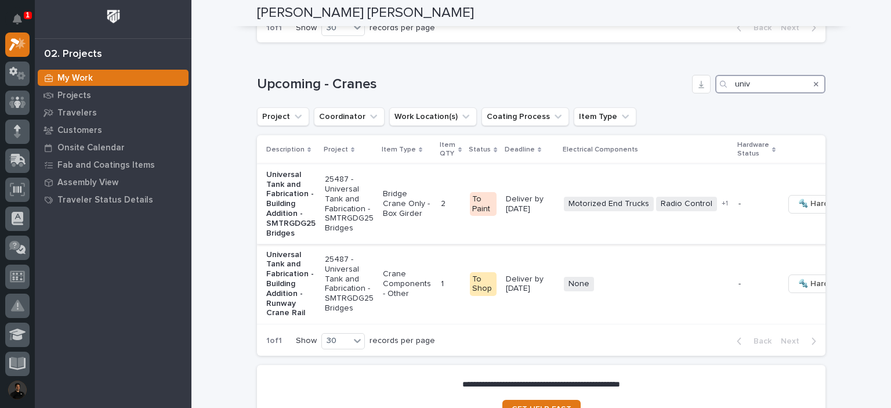
type input "univ"
click at [297, 202] on p "Universal Tank and Fabrication - Building Addition - SMTRGDG25 Bridges" at bounding box center [290, 204] width 49 height 68
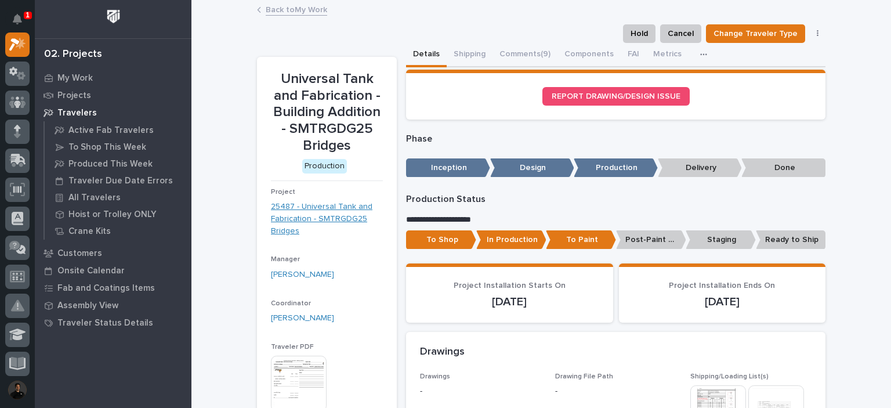
click at [332, 219] on link "25487 - Universal Tank and Fabrication - SMTRGDG25 Bridges" at bounding box center [327, 219] width 112 height 36
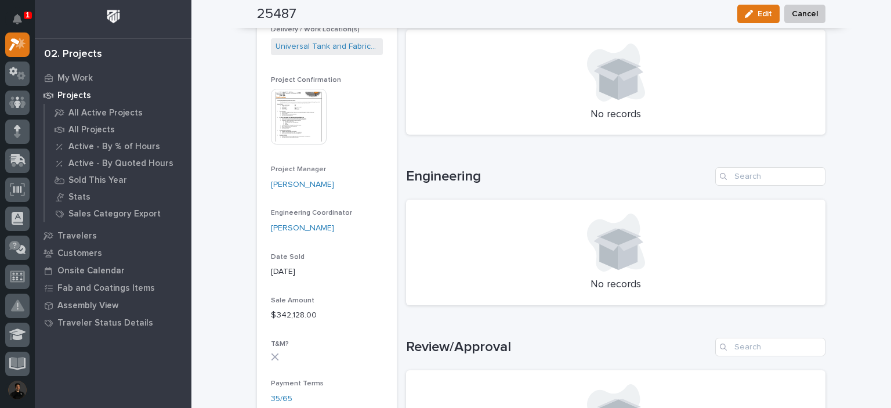
scroll to position [386, 0]
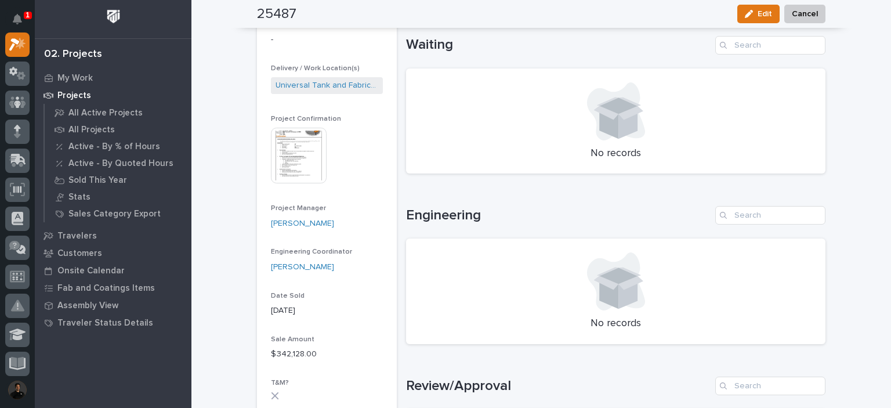
click at [293, 146] on img at bounding box center [299, 156] width 56 height 56
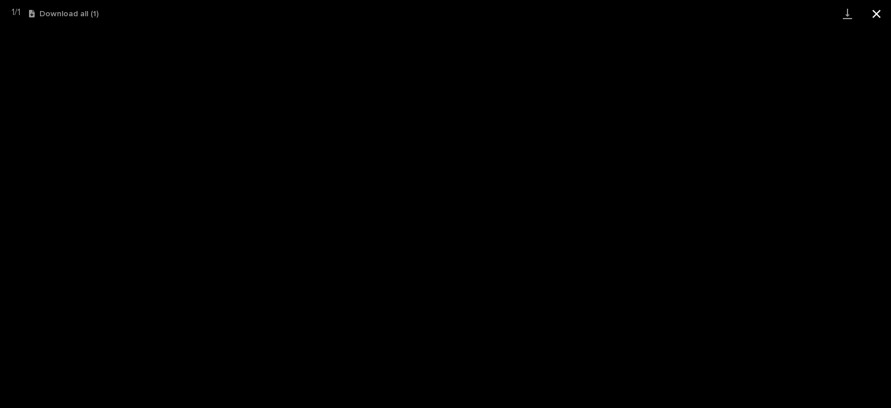
click at [888, 12] on button "Close gallery" at bounding box center [876, 13] width 29 height 27
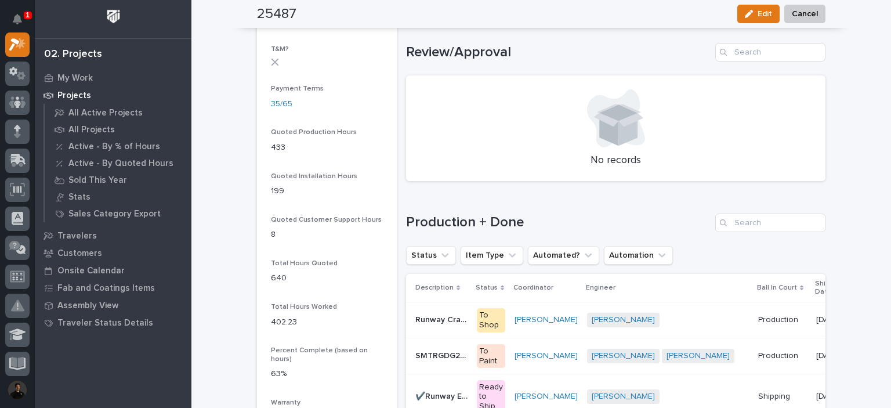
scroll to position [889, 0]
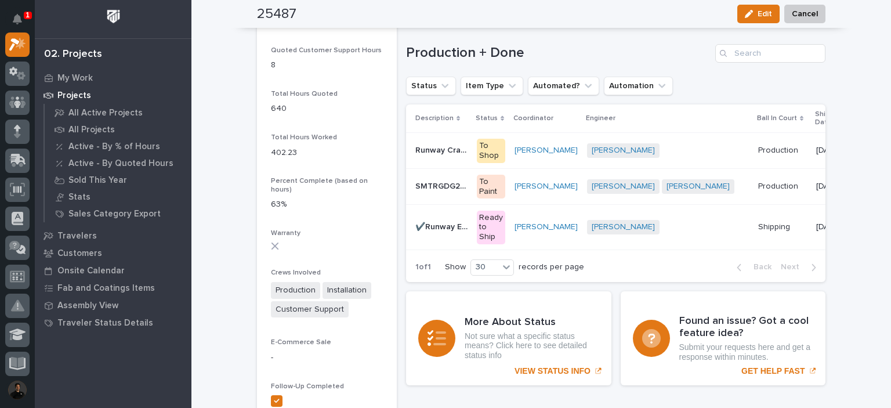
click at [453, 193] on div "SMTRGDG25 Bridges SMTRGDG25 Bridges" at bounding box center [441, 186] width 52 height 19
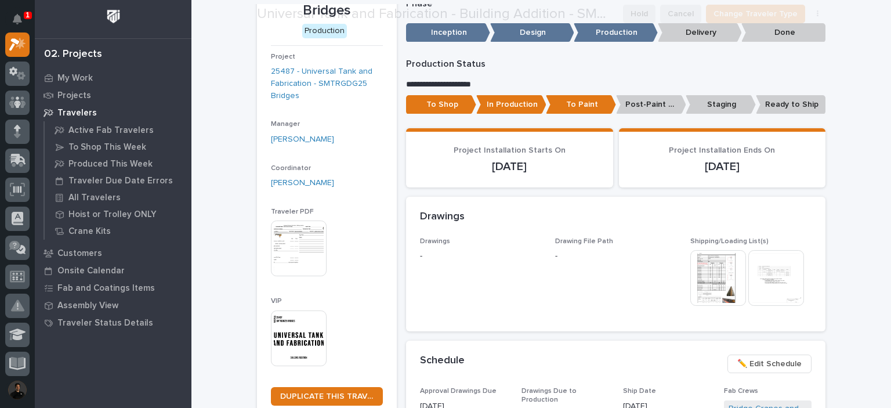
scroll to position [270, 0]
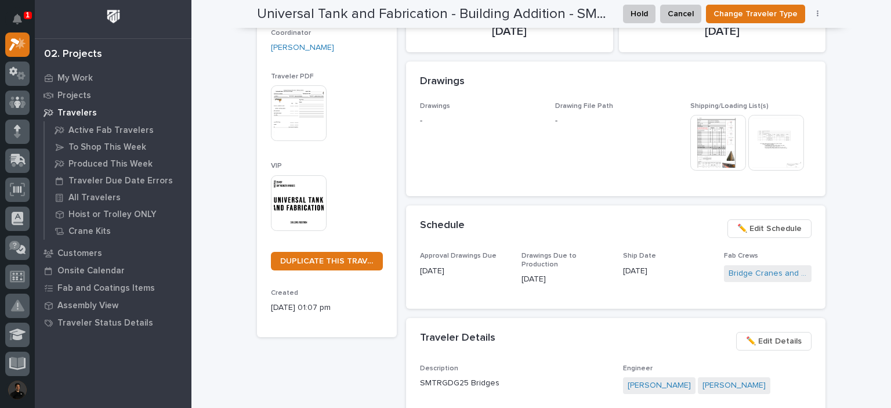
click at [702, 123] on img at bounding box center [718, 143] width 56 height 56
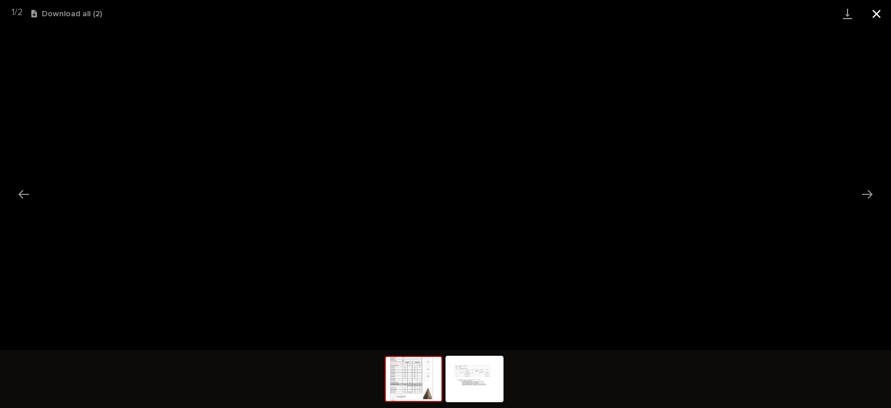
click at [886, 8] on button "Close gallery" at bounding box center [876, 13] width 29 height 27
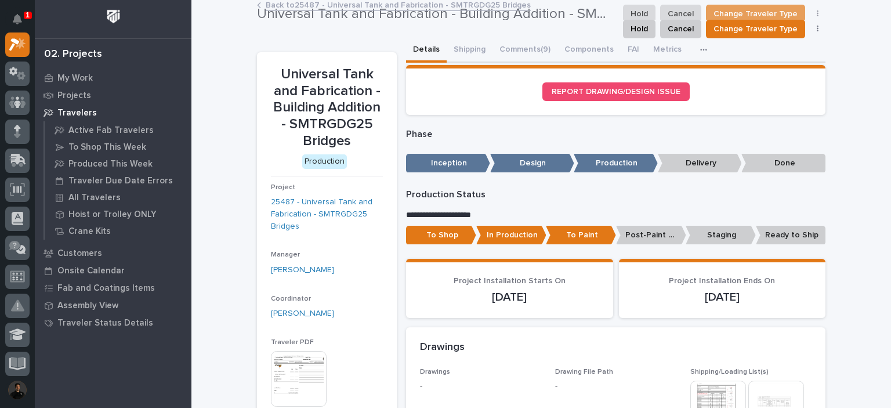
scroll to position [0, 0]
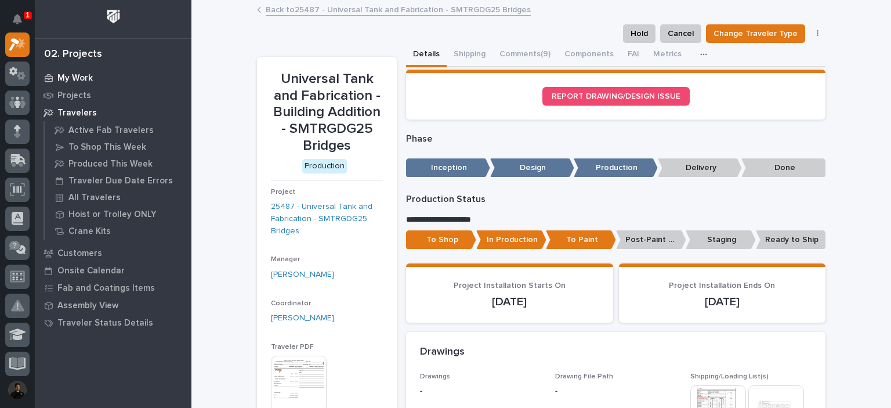
click at [65, 71] on div "My Work" at bounding box center [113, 78] width 151 height 16
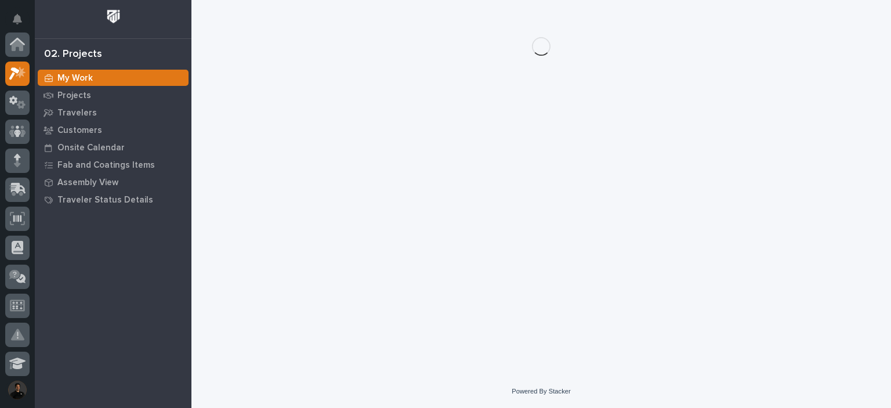
scroll to position [29, 0]
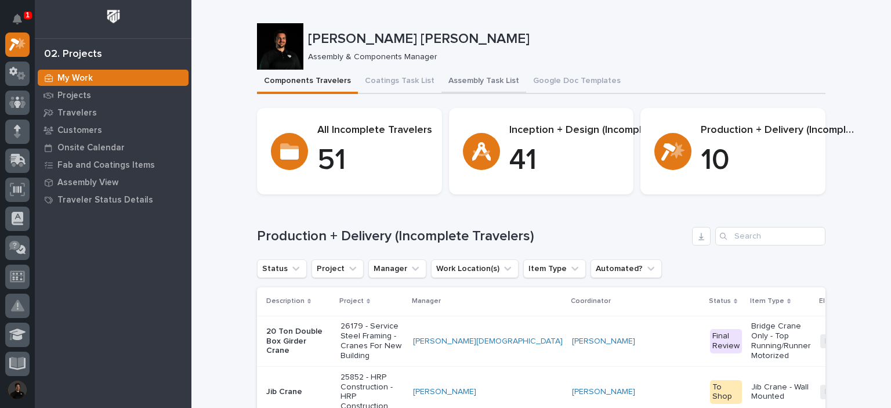
click at [492, 88] on button "Assembly Task List" at bounding box center [483, 82] width 85 height 24
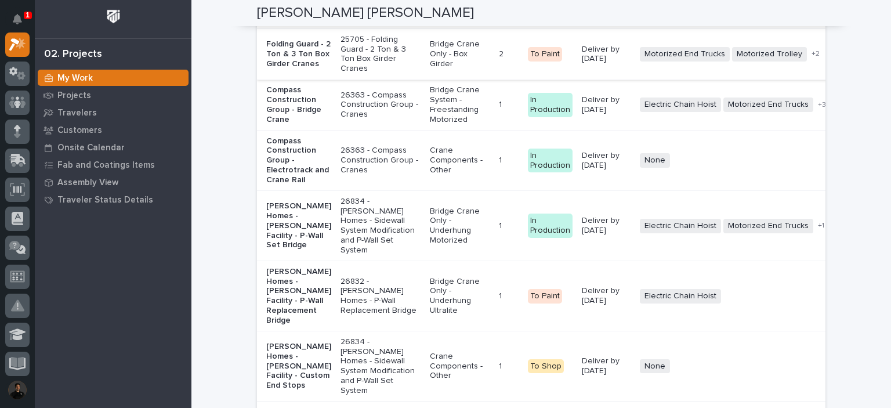
scroll to position [2630, 0]
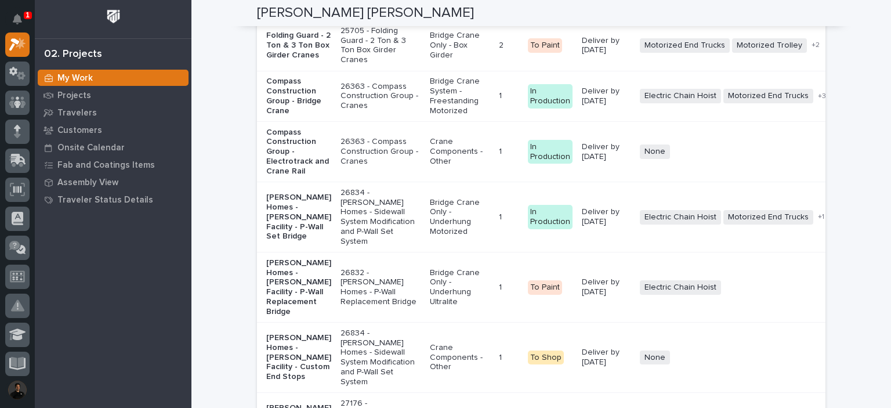
click at [369, 71] on td "25705 - Folding Guard - 2 Ton & 3 Ton Box Girder Cranes" at bounding box center [380, 45] width 89 height 50
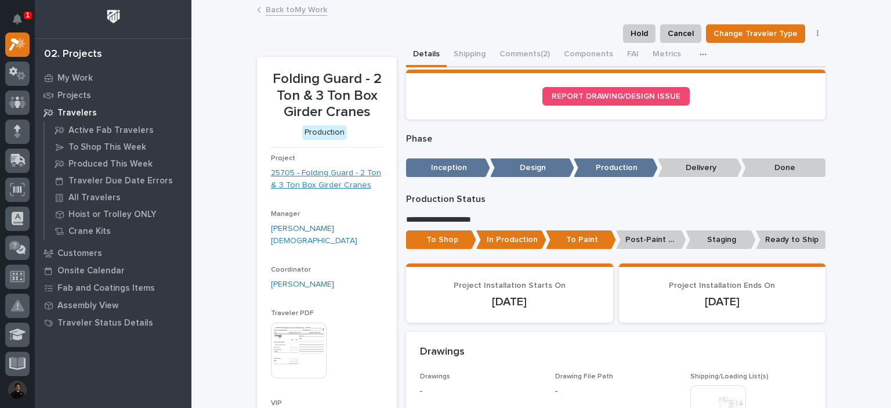
click at [334, 176] on link "25705 - Folding Guard - 2 Ton & 3 Ton Box Girder Cranes" at bounding box center [327, 179] width 112 height 24
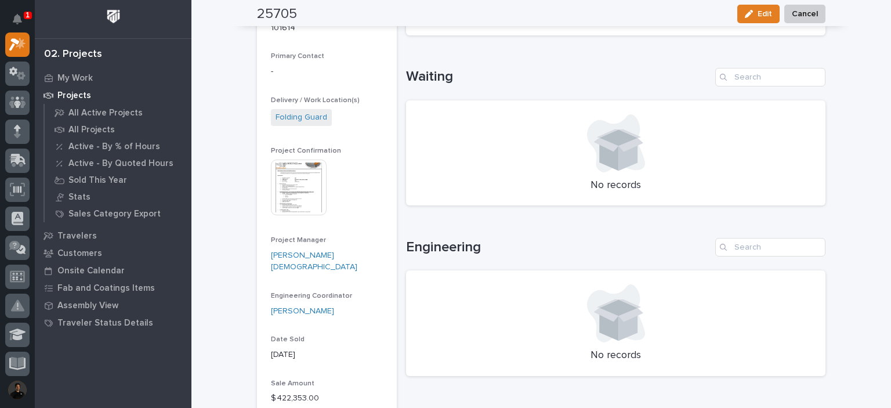
scroll to position [464, 0]
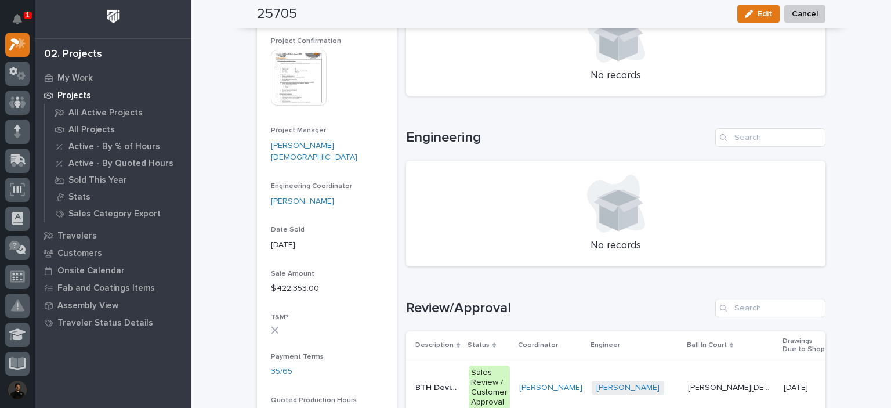
click at [292, 59] on img at bounding box center [299, 78] width 56 height 56
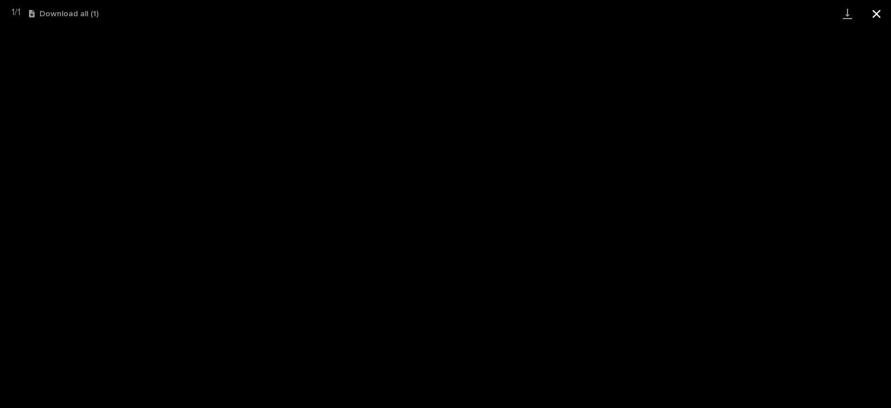
click at [887, 8] on button "Close gallery" at bounding box center [876, 13] width 29 height 27
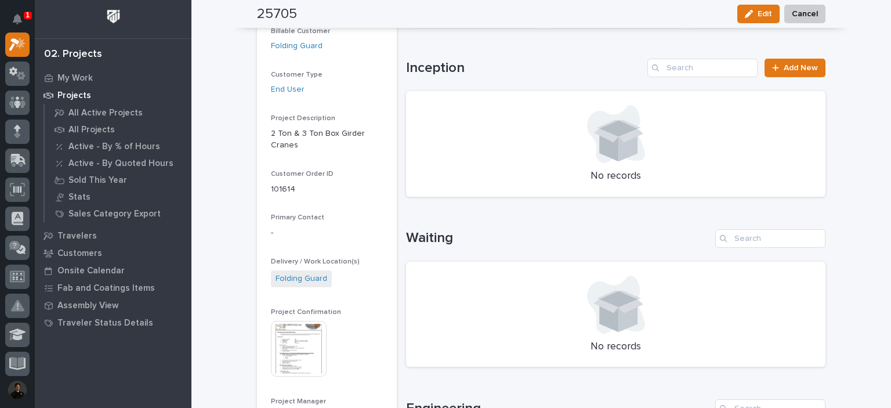
scroll to position [0, 0]
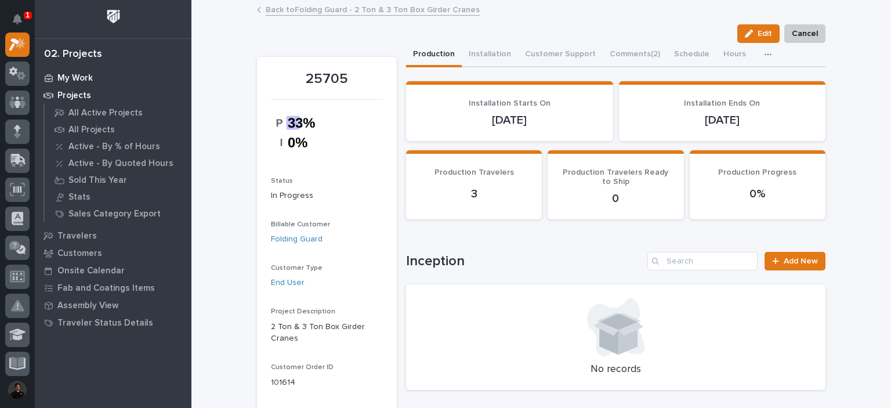
click at [62, 83] on p "My Work" at bounding box center [74, 78] width 35 height 10
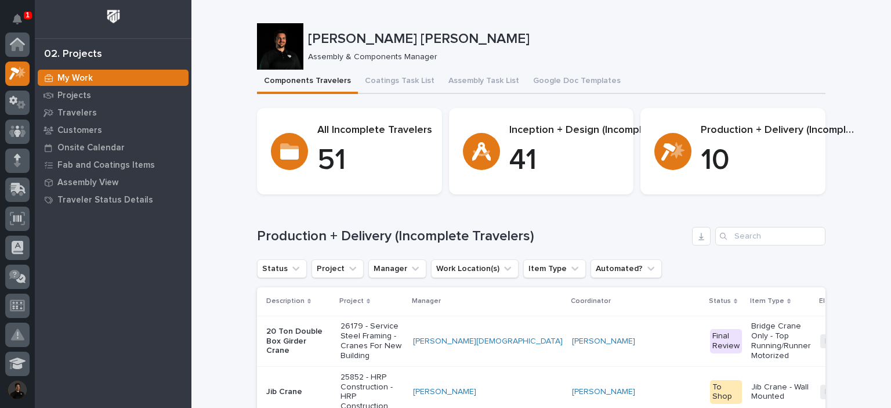
scroll to position [29, 0]
drag, startPoint x: 521, startPoint y: 88, endPoint x: 494, endPoint y: 85, distance: 26.8
click at [526, 88] on button "Google Doc Templates" at bounding box center [577, 82] width 102 height 24
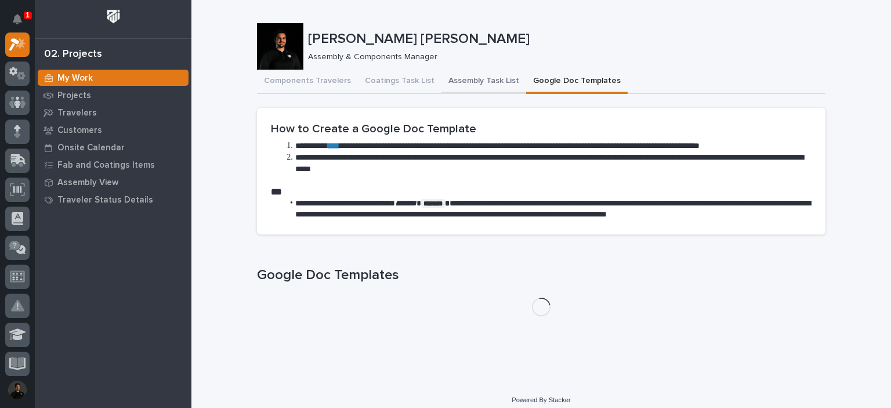
click at [494, 85] on button "Assembly Task List" at bounding box center [483, 82] width 85 height 24
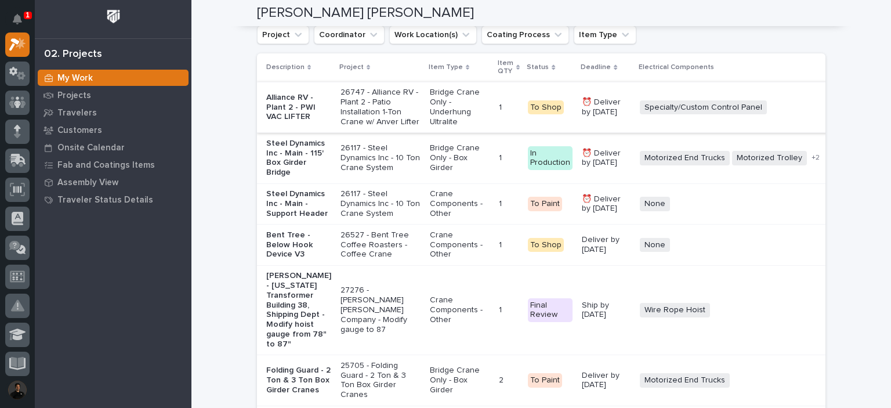
scroll to position [2205, 0]
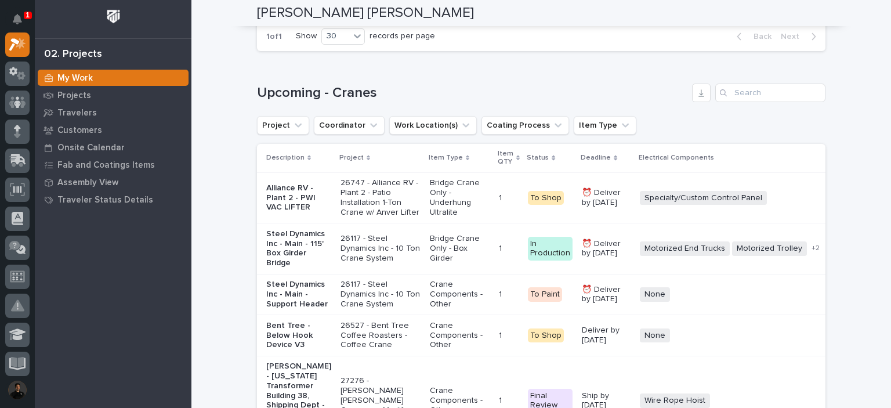
click at [777, 102] on input "Search" at bounding box center [770, 93] width 110 height 19
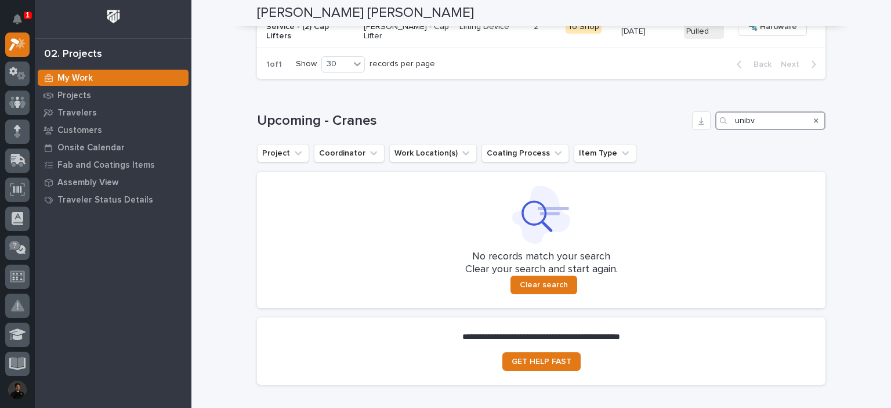
scroll to position [2261, 0]
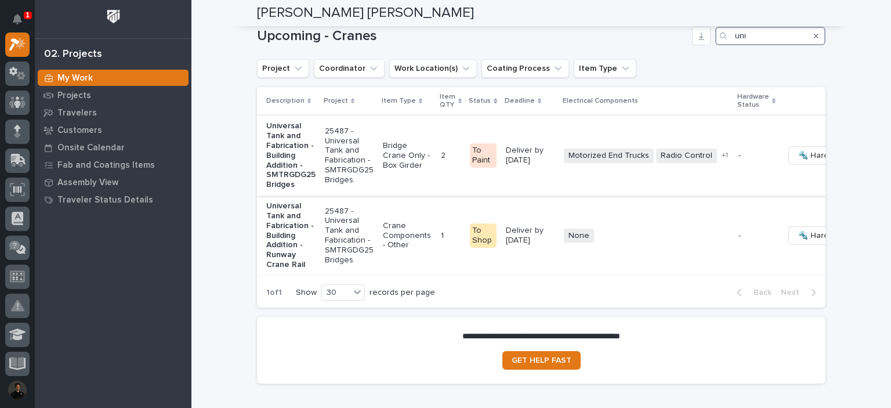
type input "uni"
click at [333, 175] on p "25487 - Universal Tank and Fabrication - SMTRGDG25 Bridges" at bounding box center [349, 155] width 49 height 59
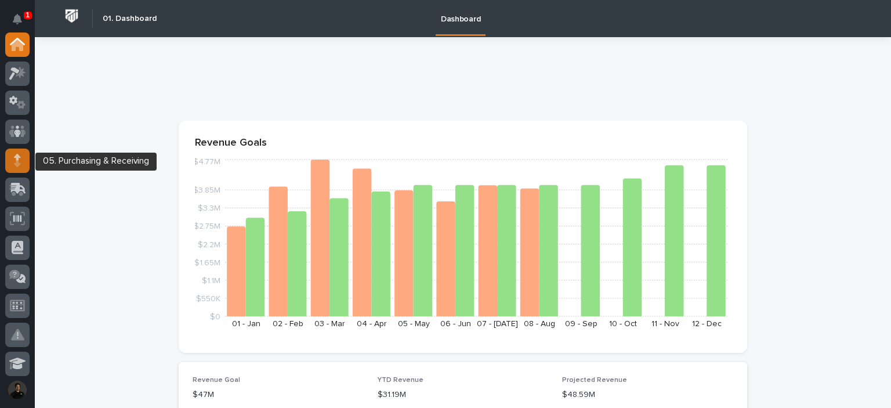
click at [12, 159] on div at bounding box center [17, 161] width 24 height 24
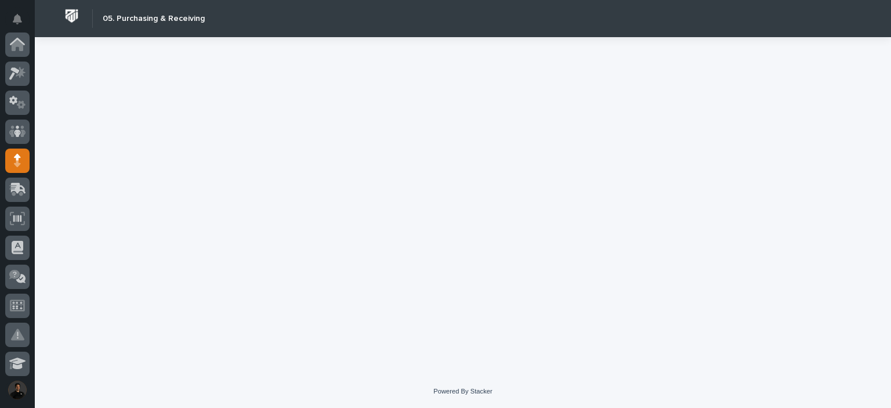
scroll to position [116, 0]
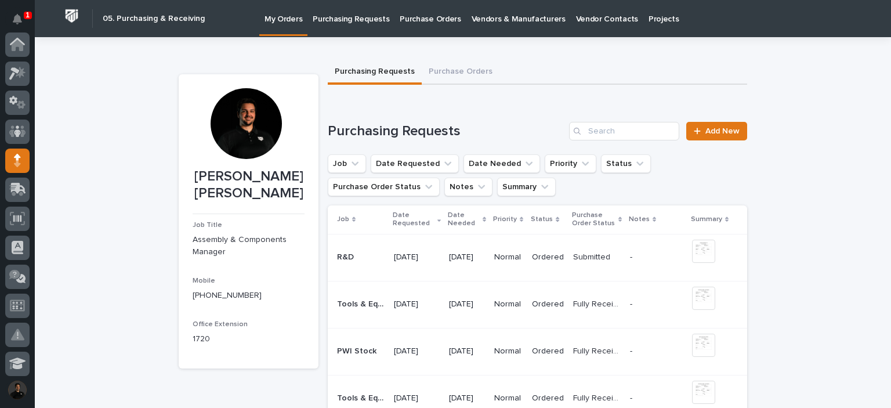
click at [441, 16] on p "Purchase Orders" at bounding box center [430, 12] width 61 height 24
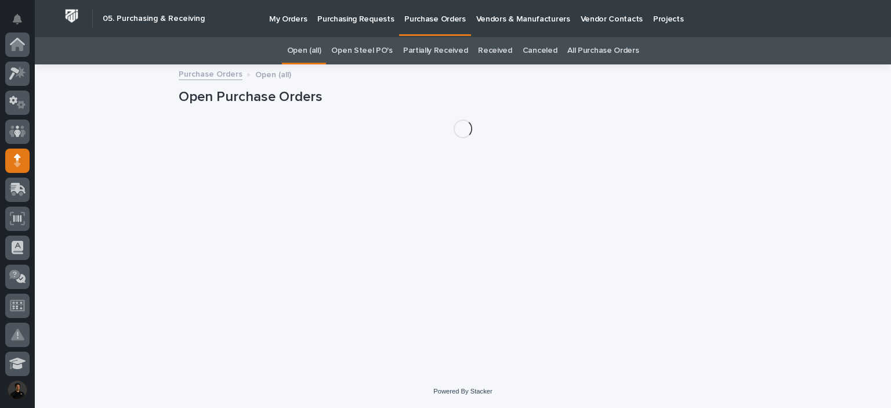
scroll to position [116, 0]
click at [595, 48] on link "All Purchase Orders" at bounding box center [602, 50] width 71 height 27
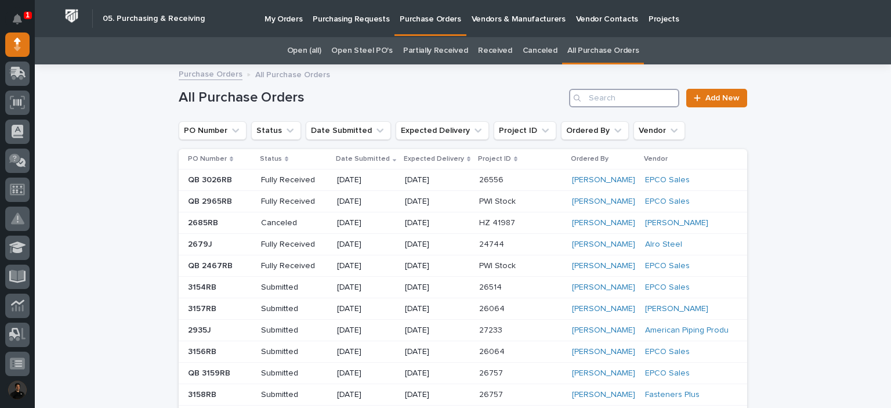
click at [613, 101] on input "Search" at bounding box center [624, 98] width 110 height 19
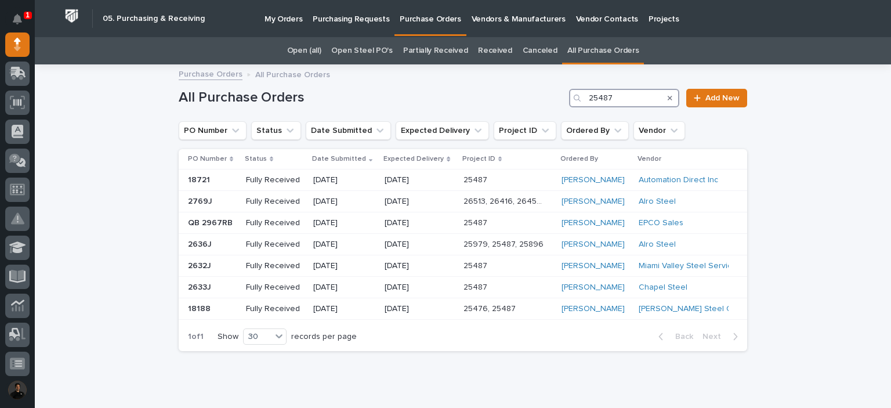
type input "25487"
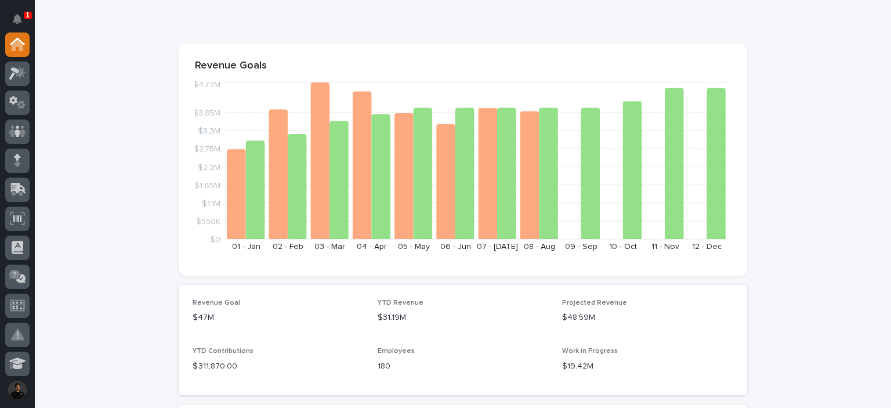
click at [17, 71] on icon at bounding box center [14, 73] width 10 height 13
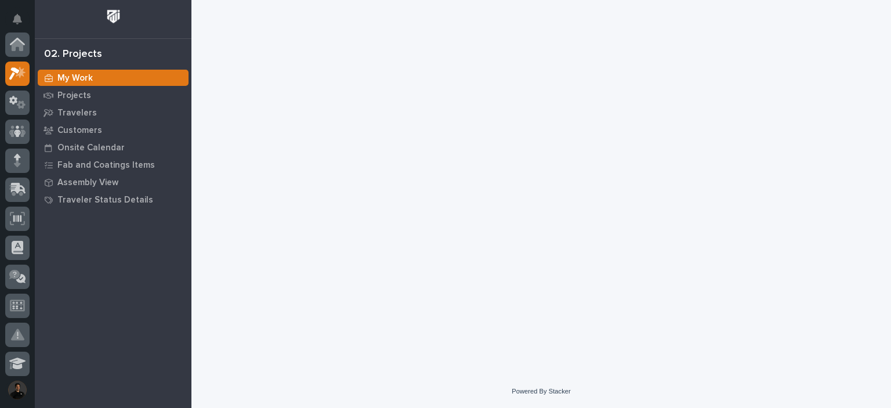
scroll to position [29, 0]
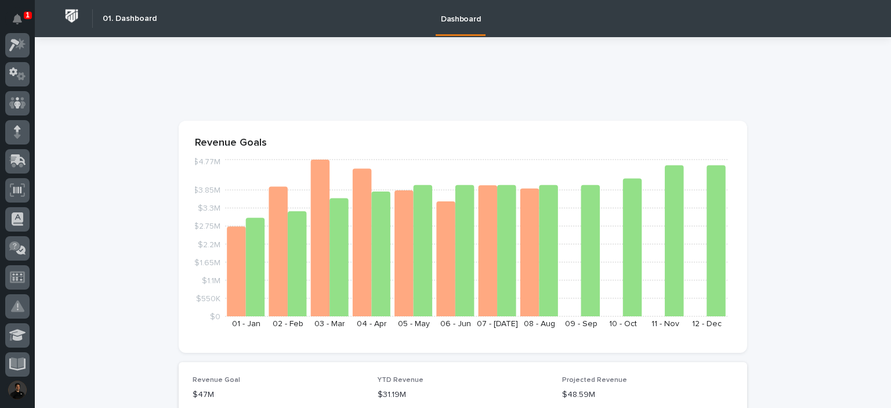
scroll to position [38, 0]
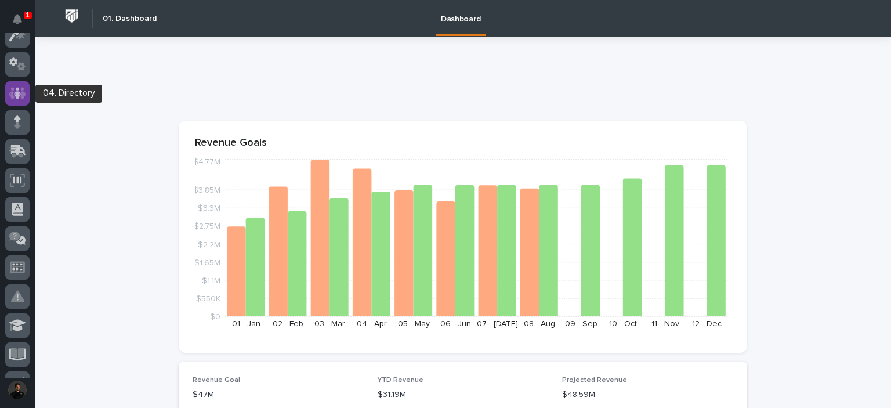
click at [12, 88] on icon at bounding box center [17, 93] width 17 height 12
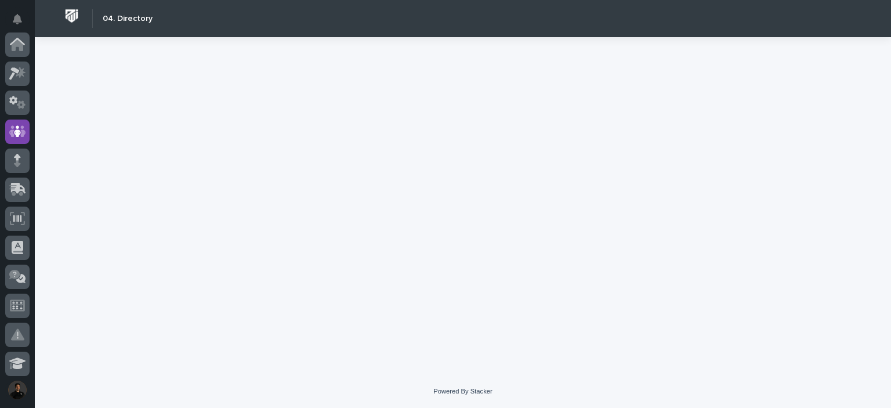
scroll to position [87, 0]
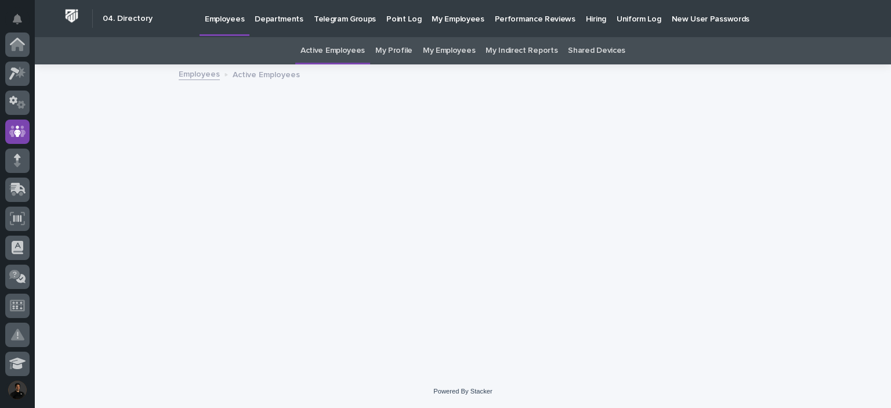
scroll to position [87, 0]
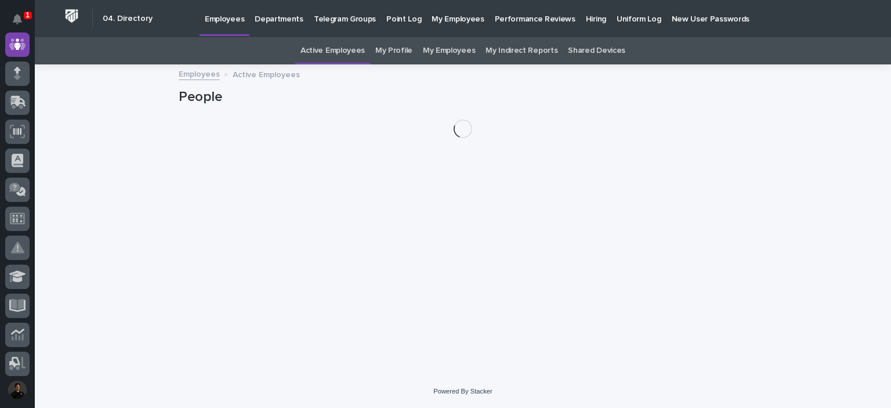
click at [586, 21] on p "Hiring" at bounding box center [596, 12] width 20 height 24
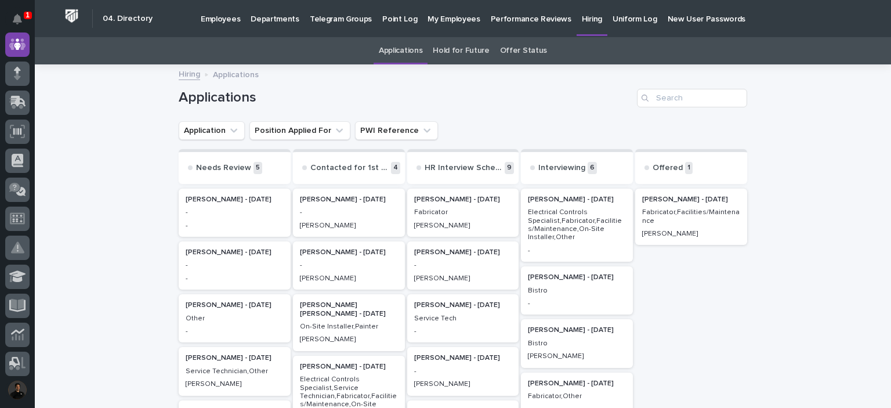
click at [508, 49] on link "Offer Status" at bounding box center [523, 50] width 47 height 27
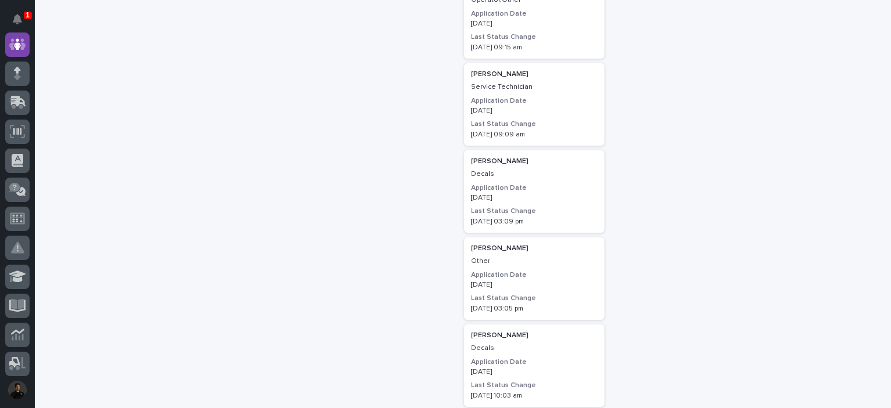
scroll to position [1005, 0]
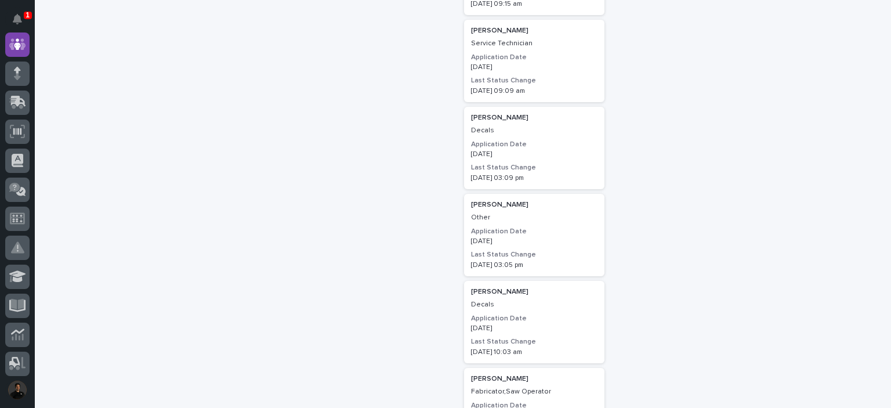
click at [548, 126] on p "Decals" at bounding box center [534, 130] width 126 height 8
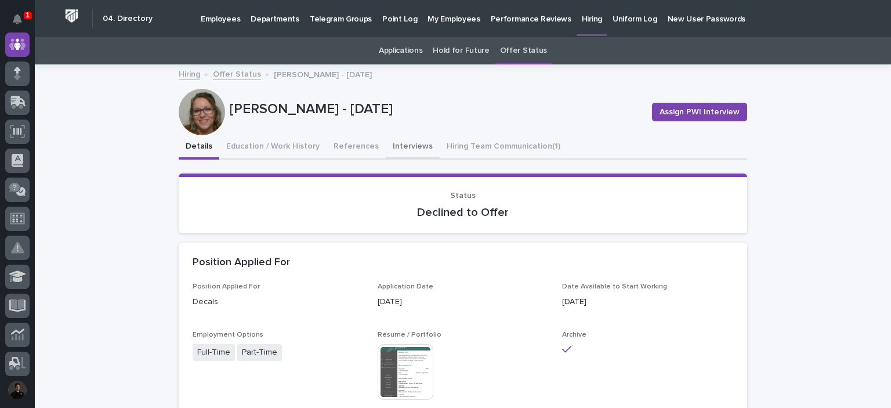
click at [387, 147] on button "Interviews" at bounding box center [413, 147] width 54 height 24
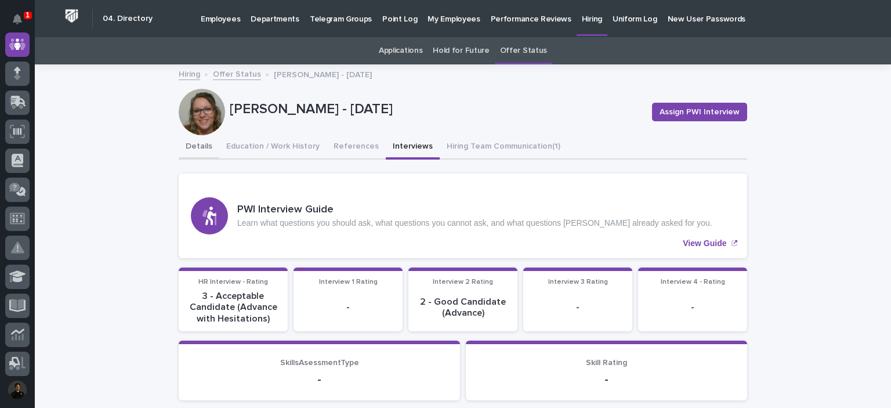
click at [195, 154] on button "Details" at bounding box center [199, 147] width 41 height 24
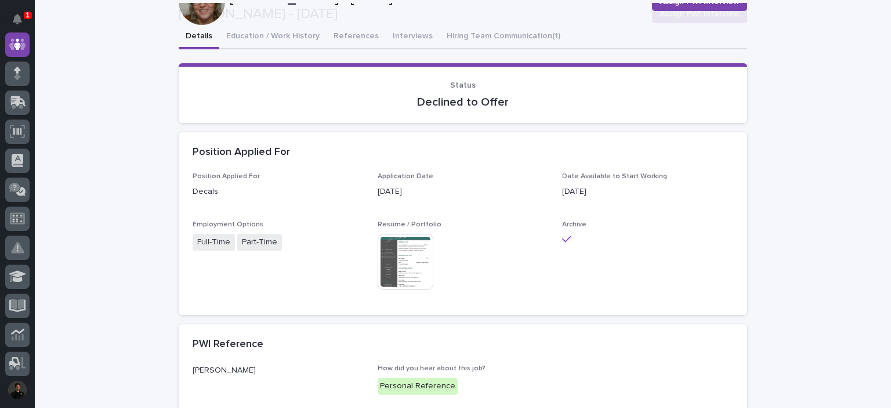
scroll to position [232, 0]
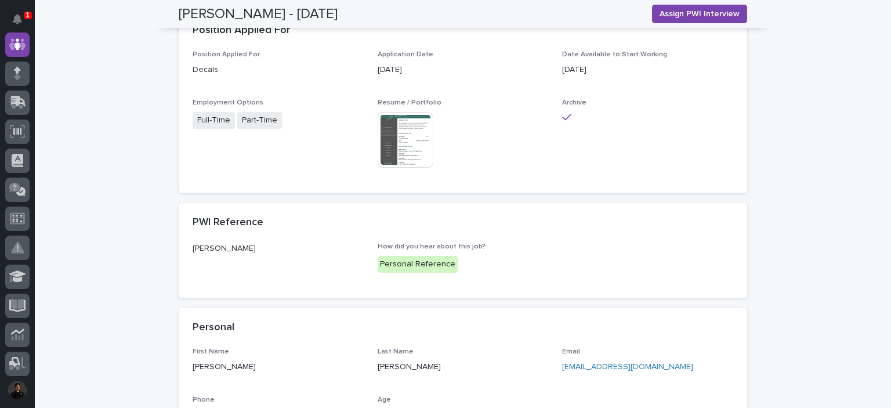
click at [400, 133] on img at bounding box center [406, 140] width 56 height 56
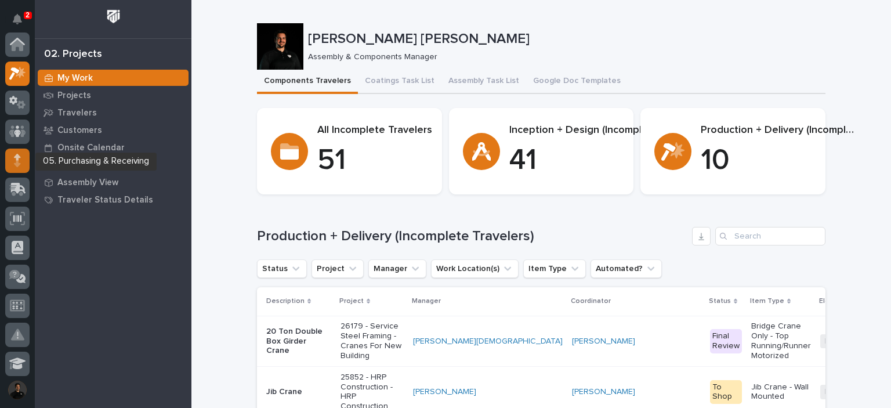
click at [17, 158] on icon at bounding box center [17, 157] width 7 height 6
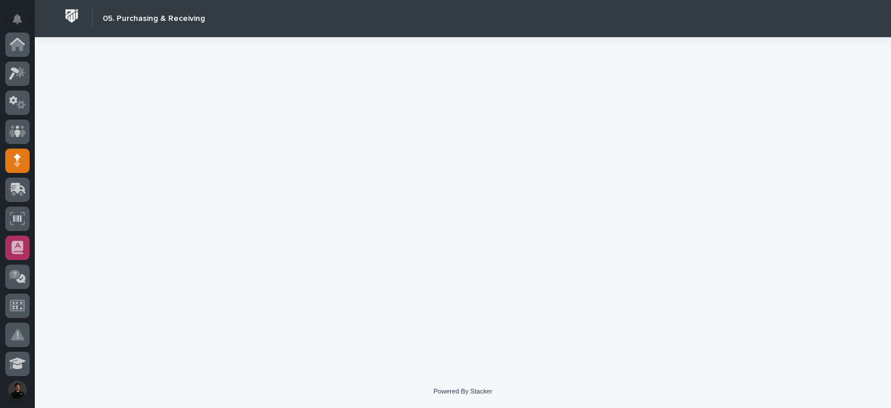
scroll to position [116, 0]
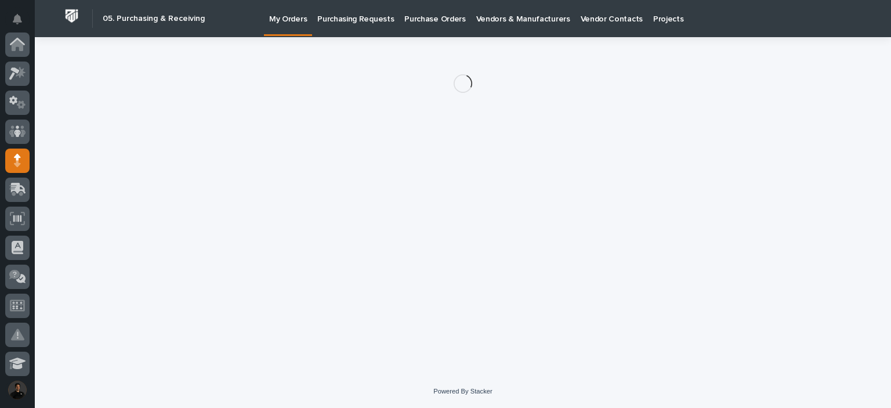
scroll to position [116, 0]
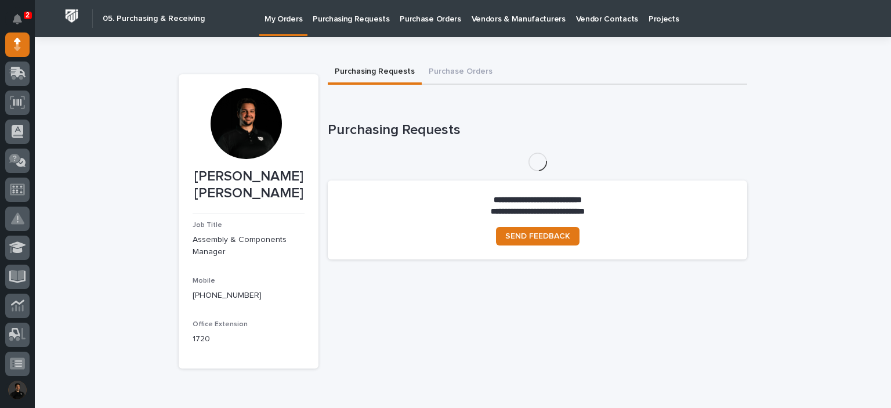
click at [430, 26] on link "Purchase Orders" at bounding box center [429, 18] width 71 height 36
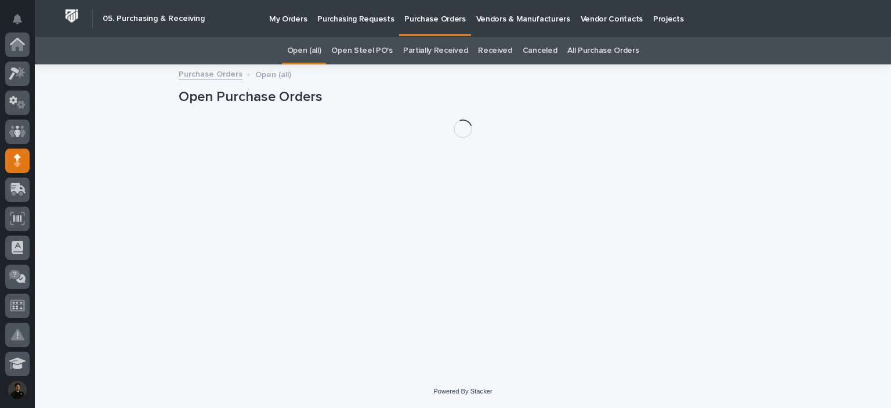
scroll to position [116, 0]
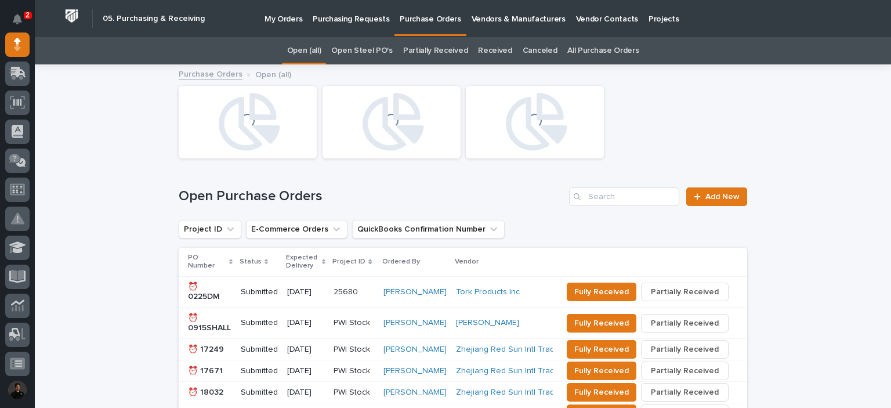
click at [596, 44] on link "All Purchase Orders" at bounding box center [602, 50] width 71 height 27
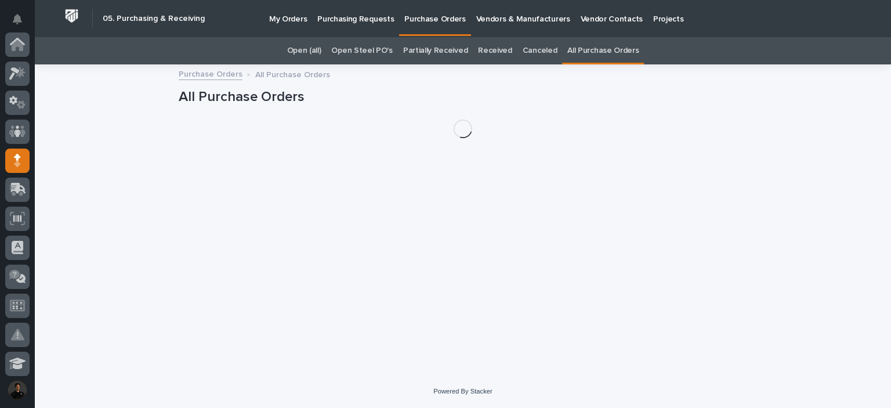
scroll to position [116, 0]
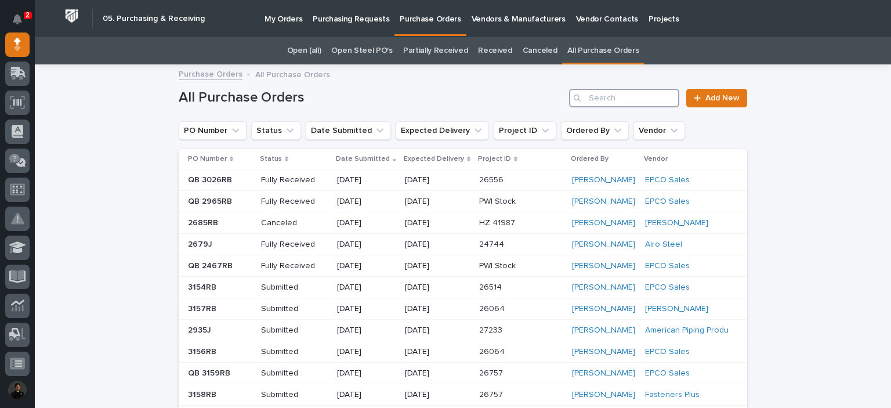
click at [647, 92] on input "Search" at bounding box center [624, 98] width 110 height 19
type input "26448"
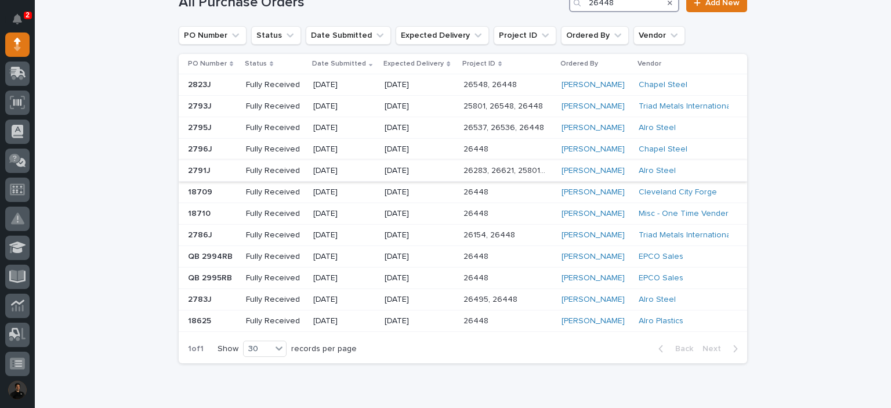
scroll to position [116, 0]
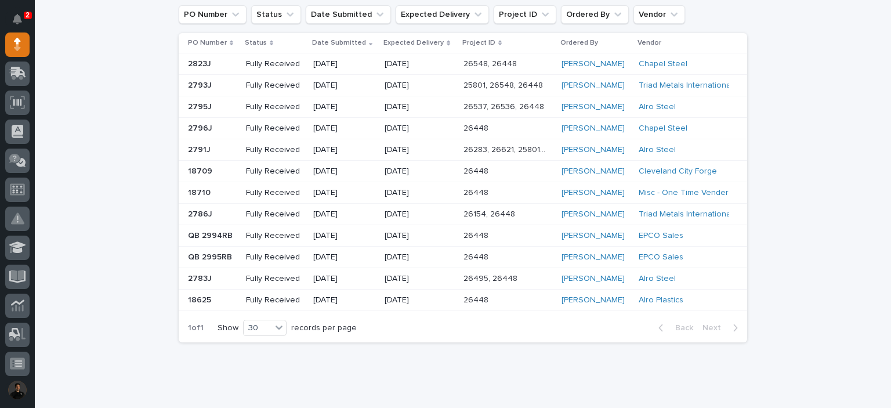
click at [385, 195] on p "07/24/2025" at bounding box center [420, 193] width 70 height 10
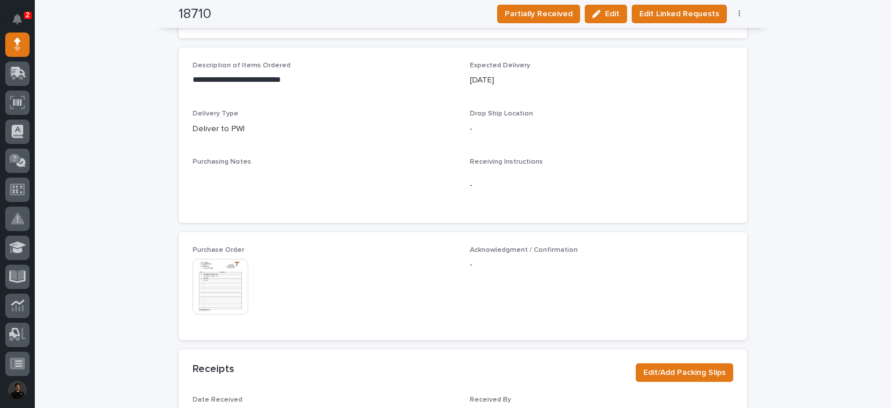
scroll to position [425, 0]
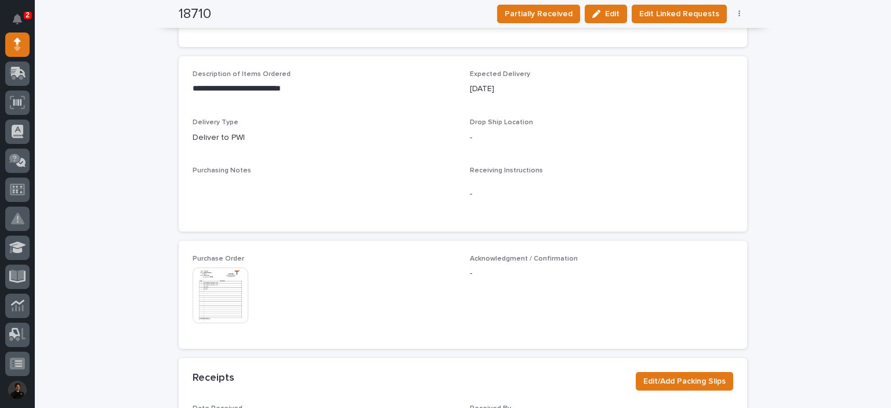
click at [213, 291] on img at bounding box center [221, 295] width 56 height 56
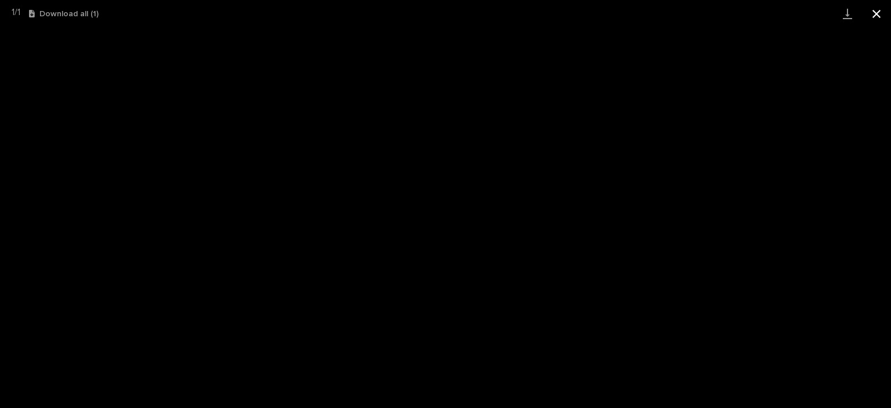
click at [869, 13] on button "Close gallery" at bounding box center [876, 13] width 29 height 27
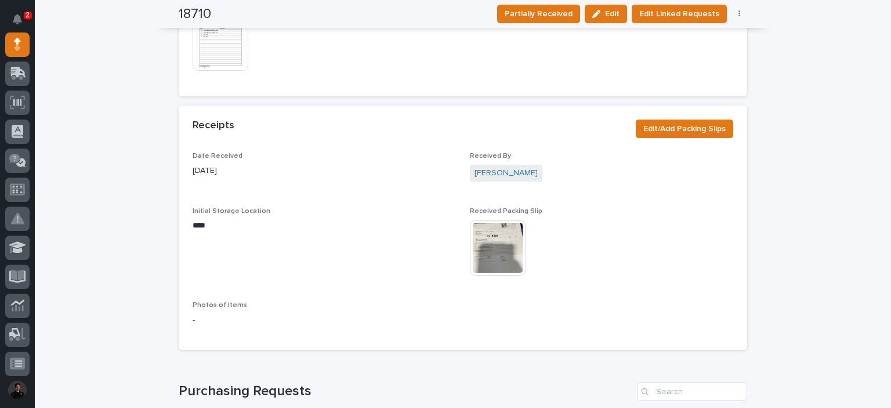
scroll to position [484, 0]
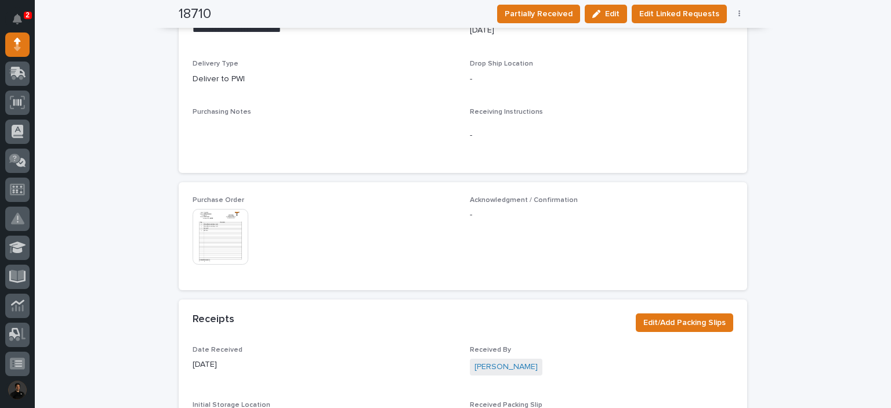
click at [216, 254] on img at bounding box center [221, 237] width 56 height 56
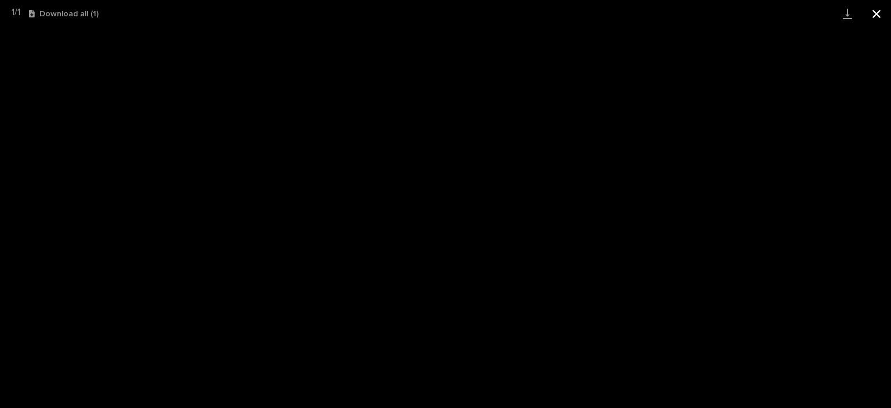
click at [871, 19] on button "Close gallery" at bounding box center [876, 13] width 29 height 27
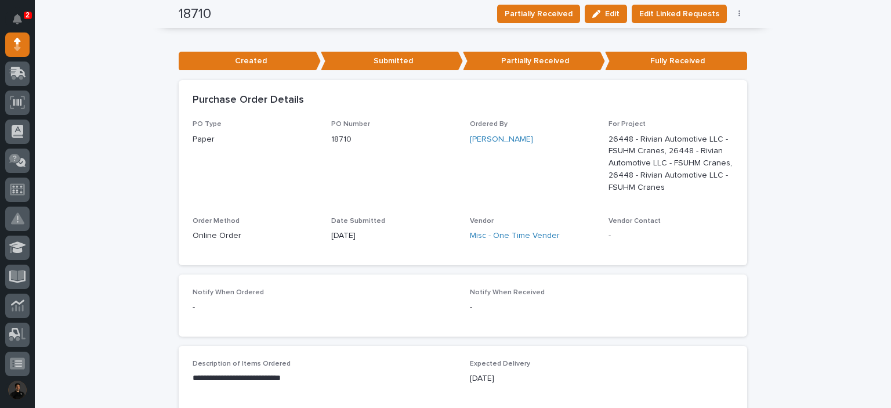
scroll to position [0, 0]
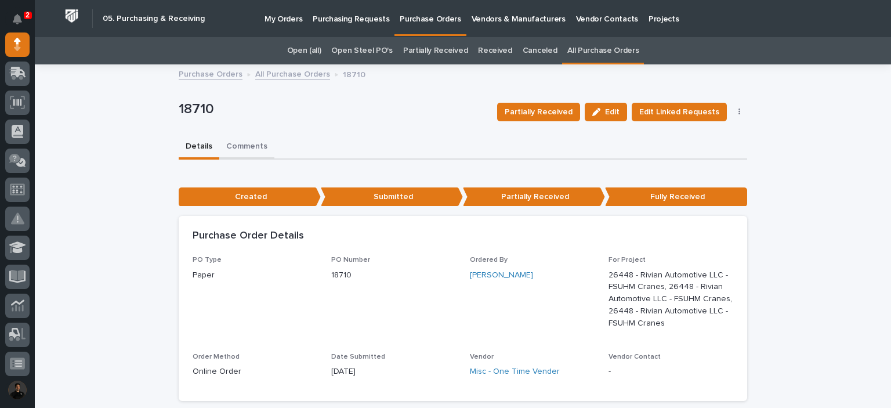
click at [225, 145] on button "Comments" at bounding box center [246, 147] width 55 height 24
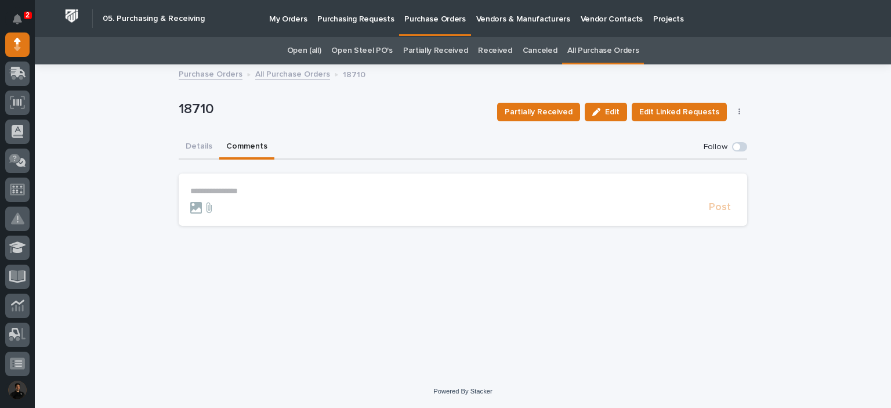
click at [245, 190] on p "**********" at bounding box center [462, 191] width 545 height 10
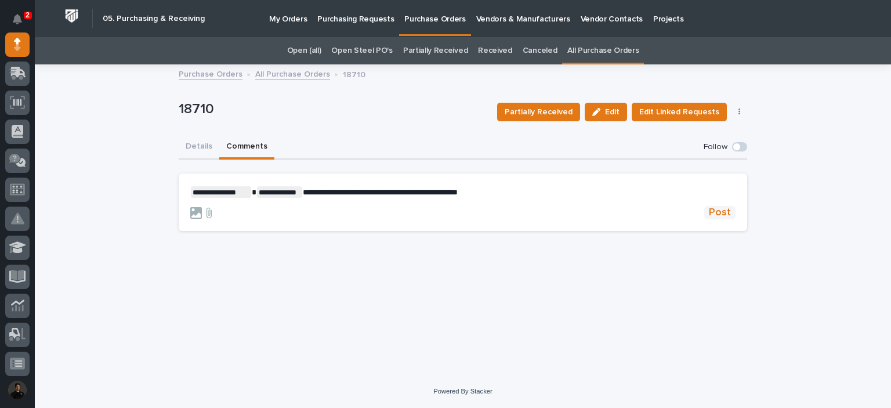
click at [730, 213] on span "Post" at bounding box center [720, 212] width 22 height 13
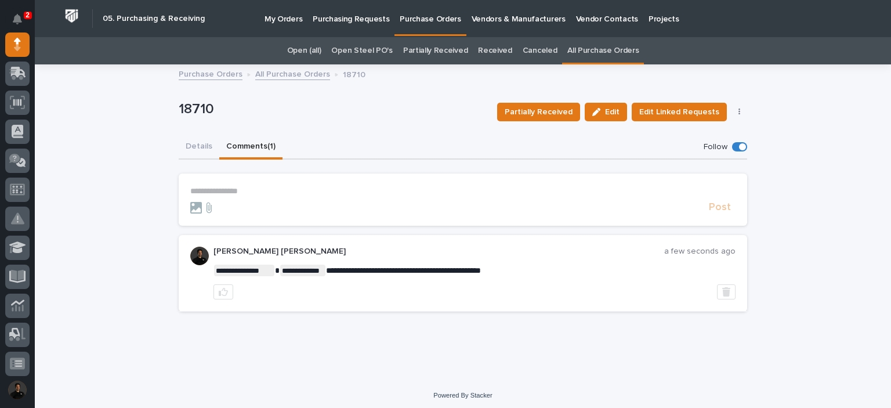
click at [430, 189] on p "**********" at bounding box center [462, 191] width 545 height 10
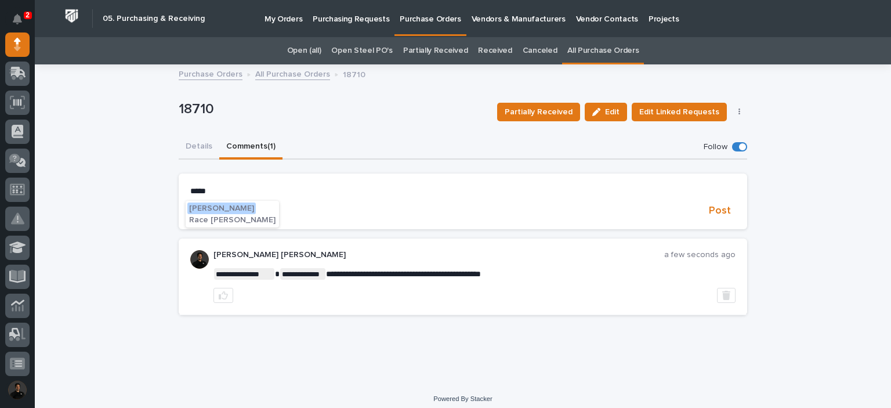
click at [227, 222] on span "Race Berkey" at bounding box center [232, 220] width 86 height 8
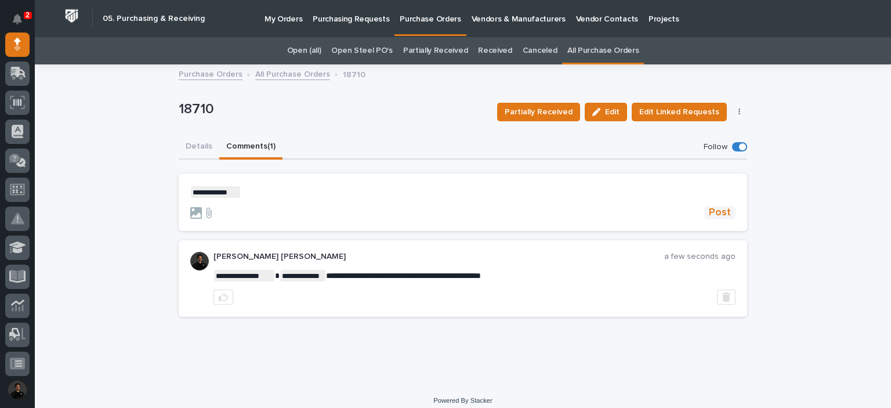
click at [717, 218] on span "Post" at bounding box center [720, 212] width 22 height 13
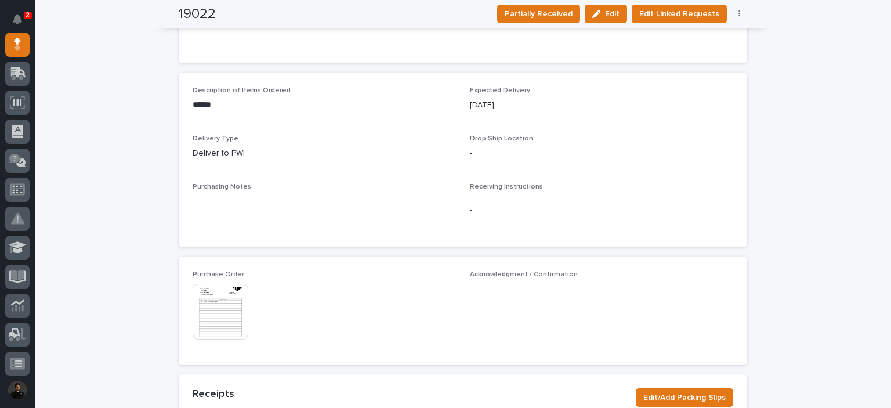
scroll to position [395, 0]
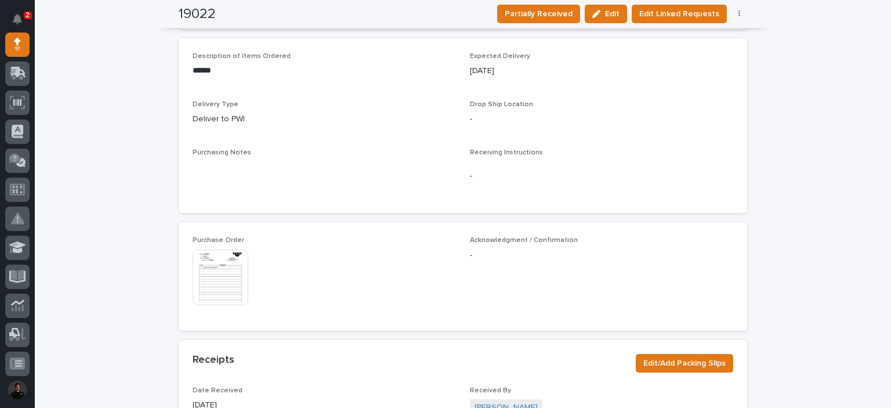
click at [223, 253] on img at bounding box center [221, 277] width 56 height 56
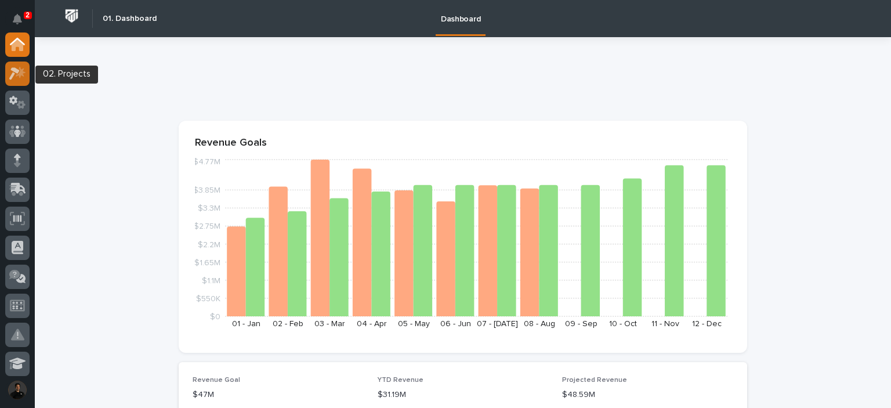
click at [16, 73] on icon at bounding box center [17, 73] width 17 height 13
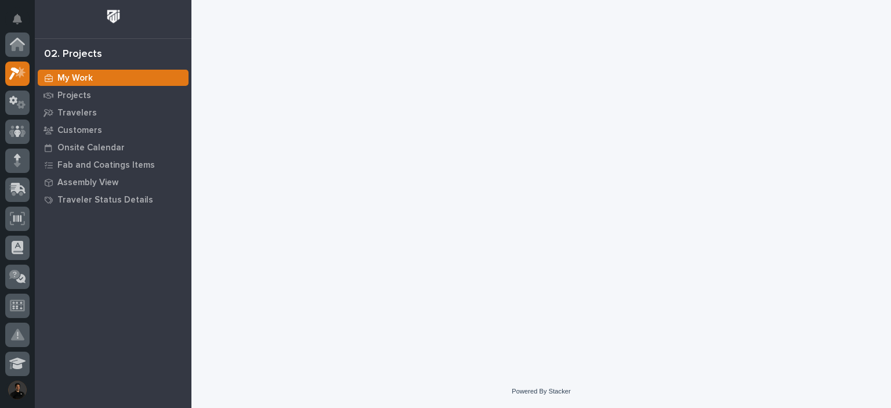
scroll to position [29, 0]
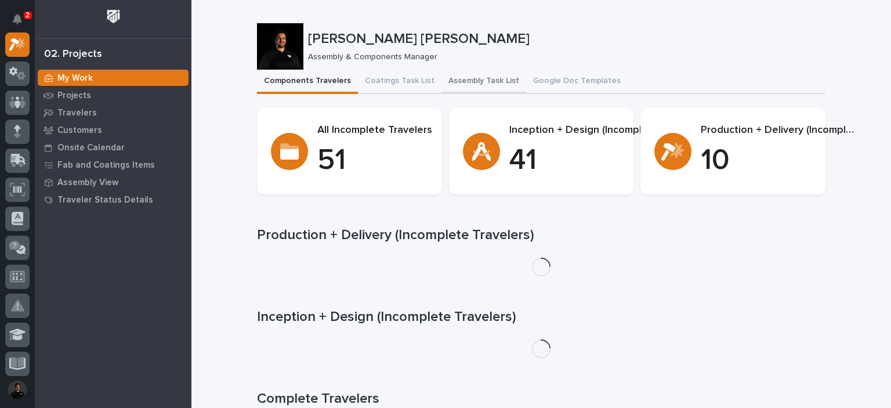
click at [462, 85] on button "Assembly Task List" at bounding box center [483, 82] width 85 height 24
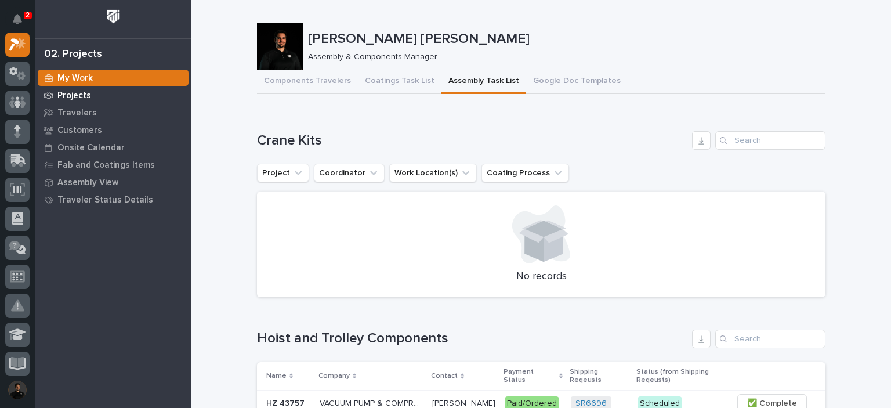
click at [87, 100] on p "Projects" at bounding box center [74, 96] width 34 height 10
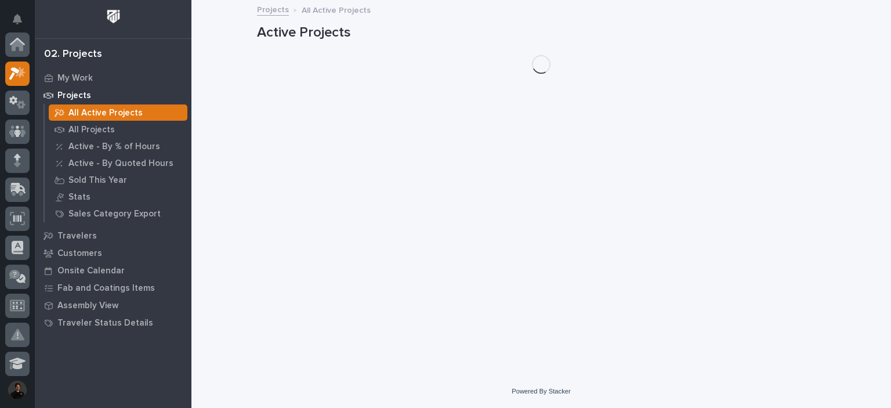
scroll to position [29, 0]
click at [84, 97] on p "Projects" at bounding box center [74, 96] width 34 height 10
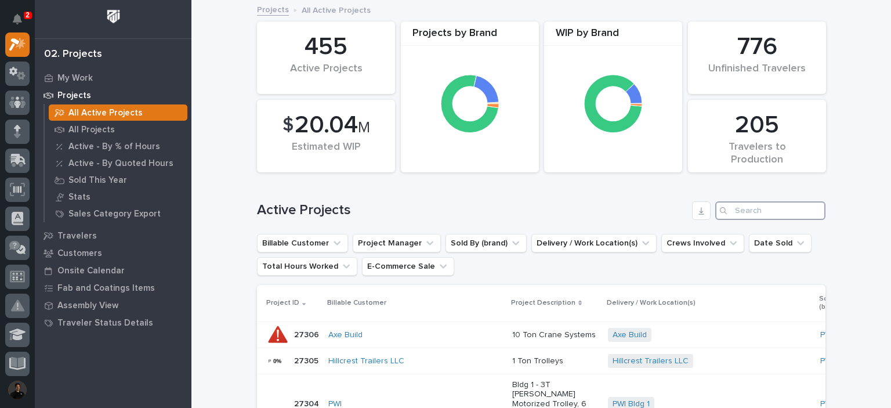
click at [768, 210] on input "Search" at bounding box center [770, 210] width 110 height 19
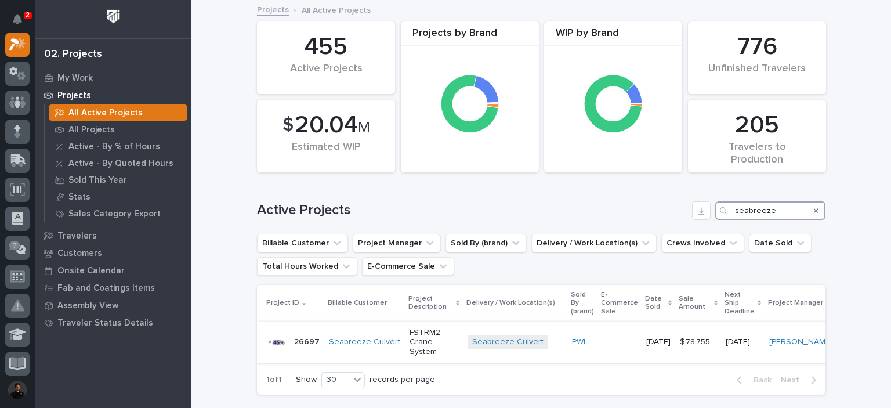
type input "seabreeze"
click at [410, 344] on p "FSTRM2 Crane System" at bounding box center [434, 342] width 49 height 29
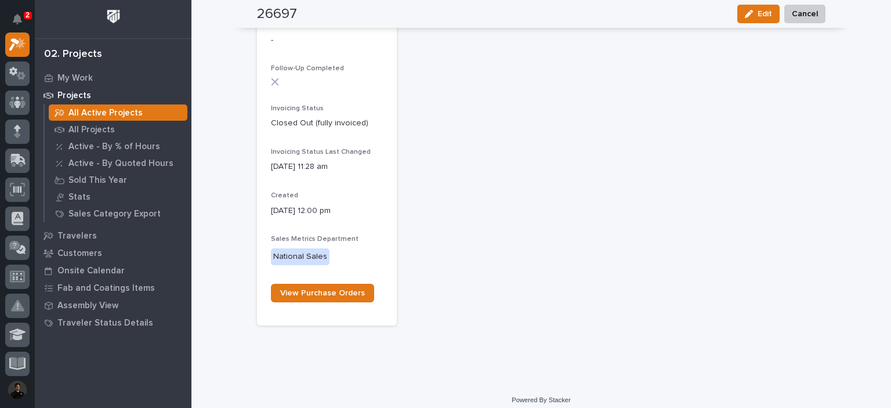
scroll to position [840, 0]
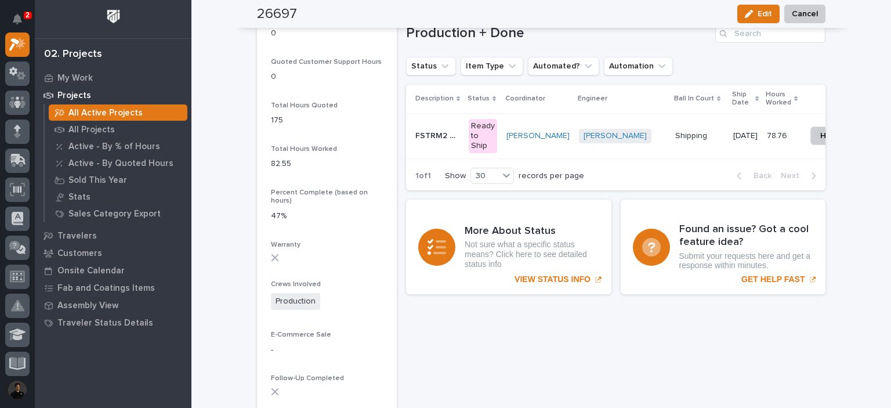
click at [446, 140] on p "FSTRM2 Crane System" at bounding box center [438, 135] width 46 height 12
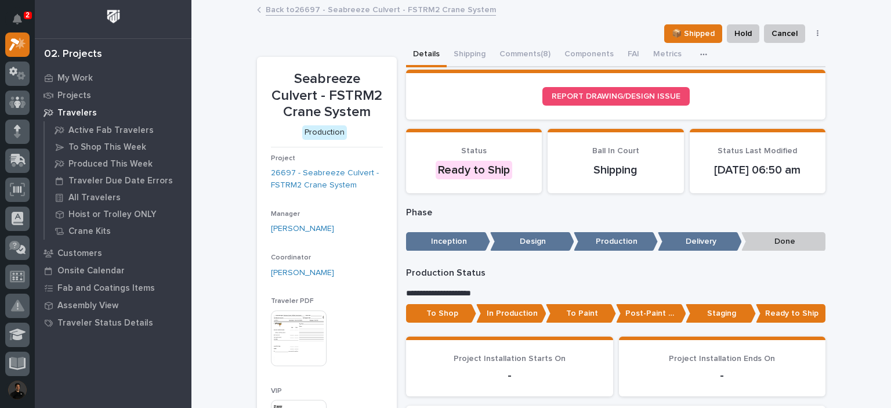
click at [513, 55] on button "Comments (8)" at bounding box center [525, 55] width 65 height 24
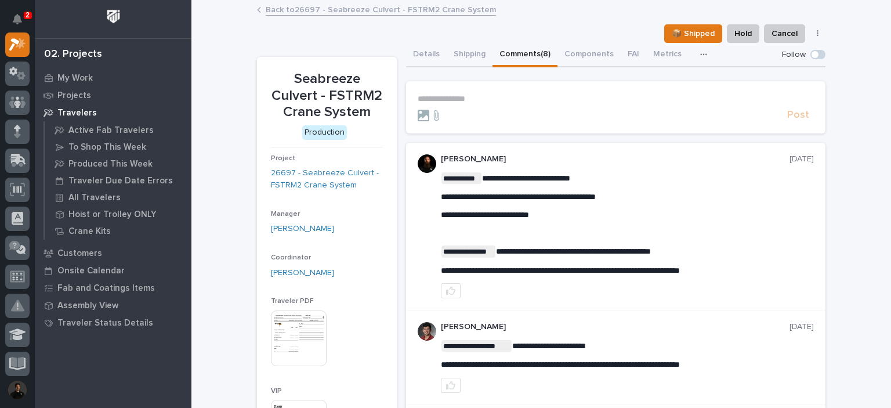
click at [486, 100] on p "**********" at bounding box center [616, 99] width 396 height 10
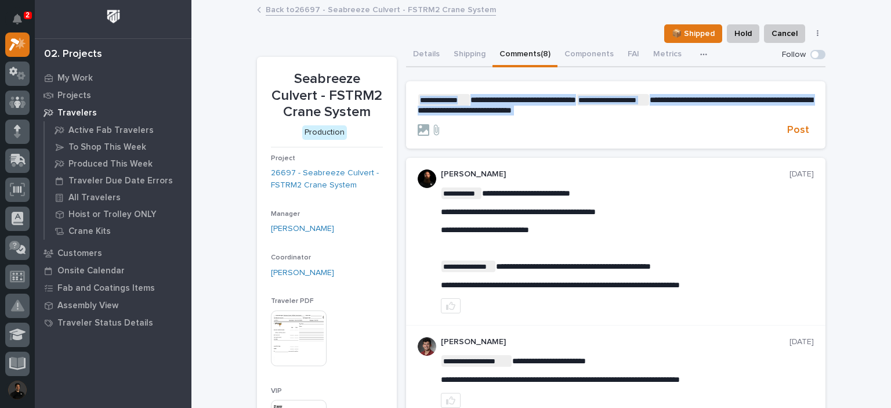
drag, startPoint x: 610, startPoint y: 118, endPoint x: 569, endPoint y: 111, distance: 41.1
click at [569, 111] on form "**********" at bounding box center [616, 115] width 396 height 43
drag, startPoint x: 579, startPoint y: 113, endPoint x: 420, endPoint y: 99, distance: 159.6
click at [420, 99] on p "**********" at bounding box center [616, 104] width 396 height 21
click at [797, 126] on span "Post" at bounding box center [798, 130] width 22 height 13
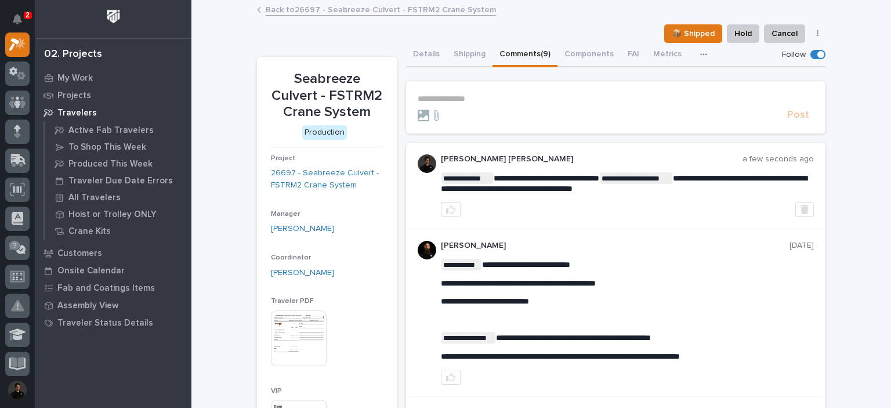
click at [326, 12] on link "Back to 26697 - Seabreeze Culvert - FSTRM2 Crane System" at bounding box center [381, 8] width 230 height 13
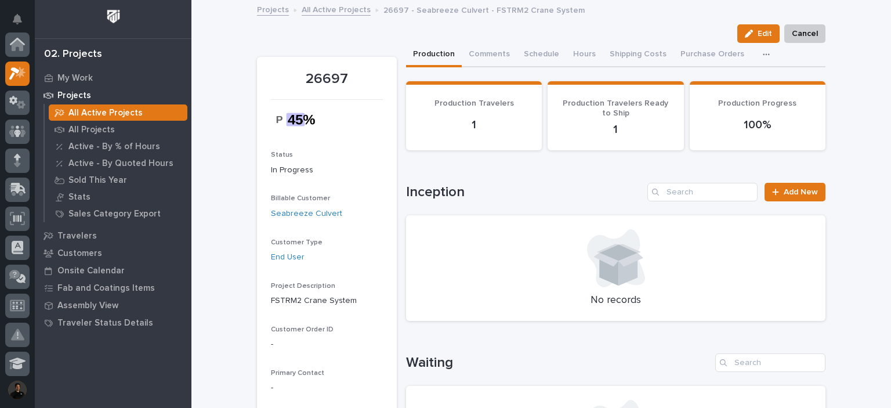
scroll to position [29, 0]
click at [280, 10] on link "Projects" at bounding box center [273, 8] width 32 height 13
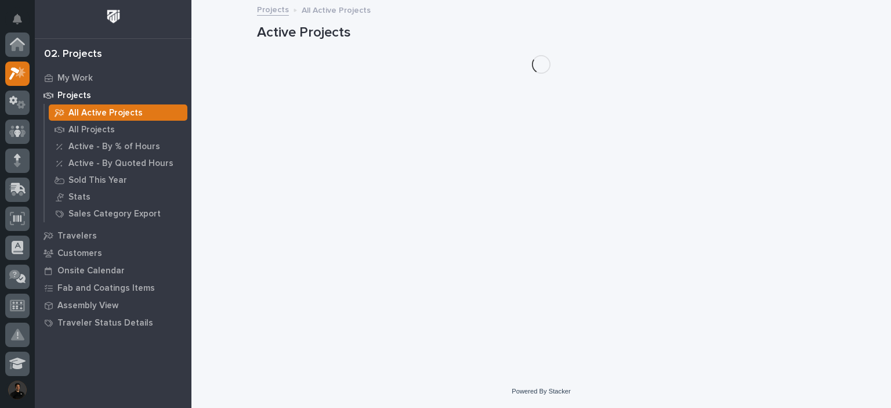
scroll to position [29, 0]
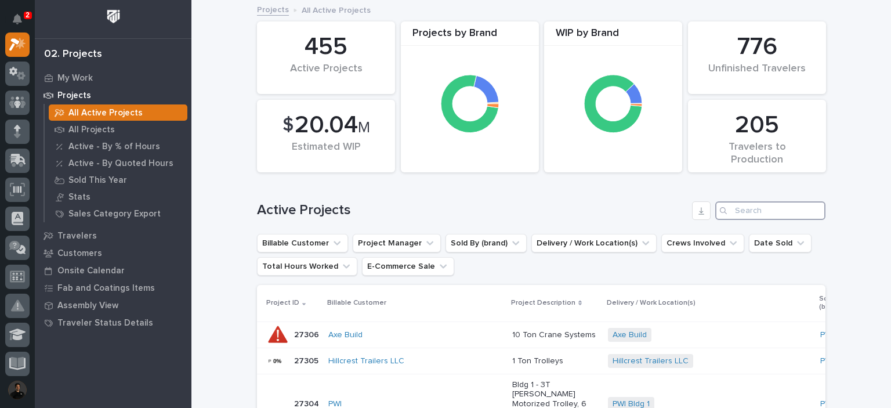
click at [791, 214] on input "Search" at bounding box center [770, 210] width 110 height 19
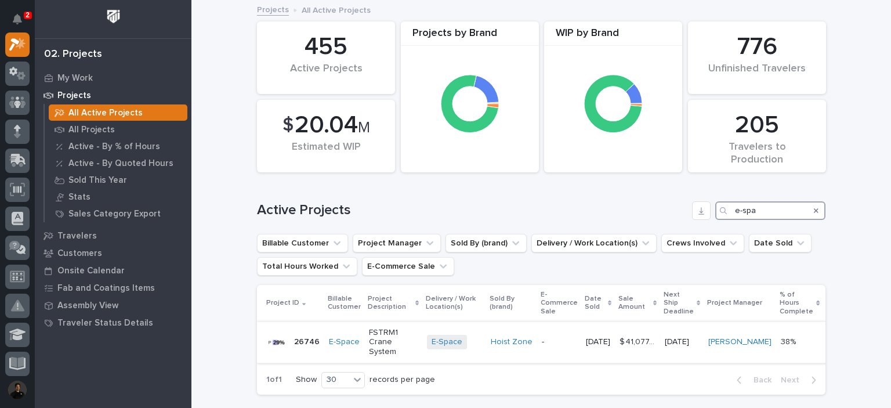
type input "e-spa"
click at [383, 328] on p "FSTRM1 Crane System" at bounding box center [393, 342] width 49 height 29
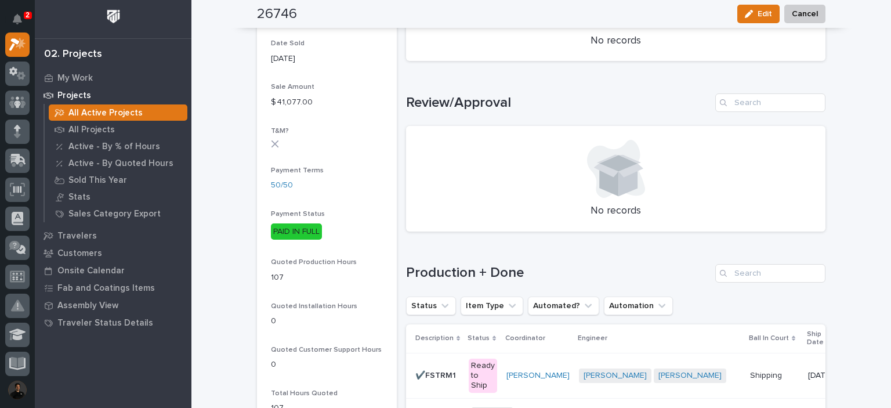
scroll to position [618, 0]
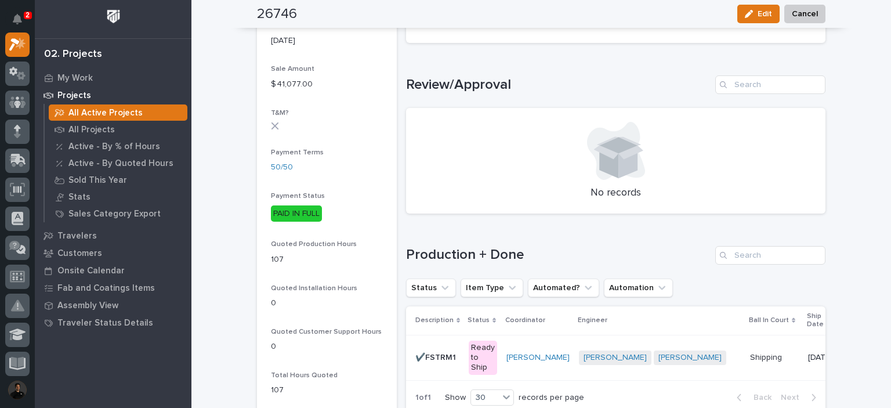
click at [452, 363] on div "✔️FSTRM1 ✔️FSTRM1" at bounding box center [437, 357] width 44 height 19
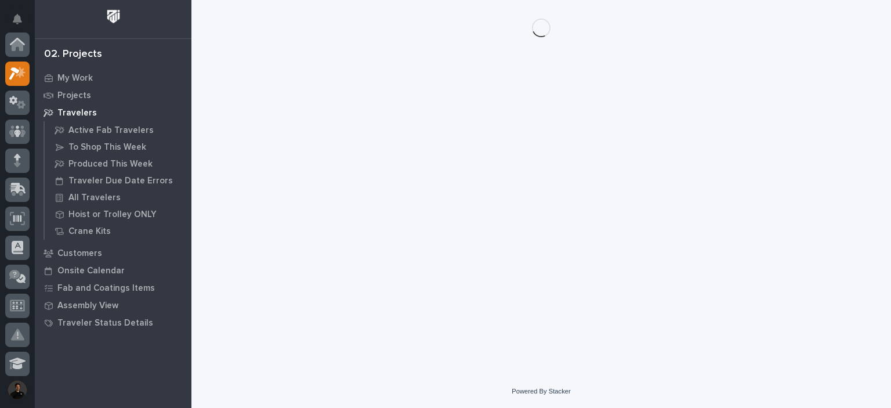
scroll to position [29, 0]
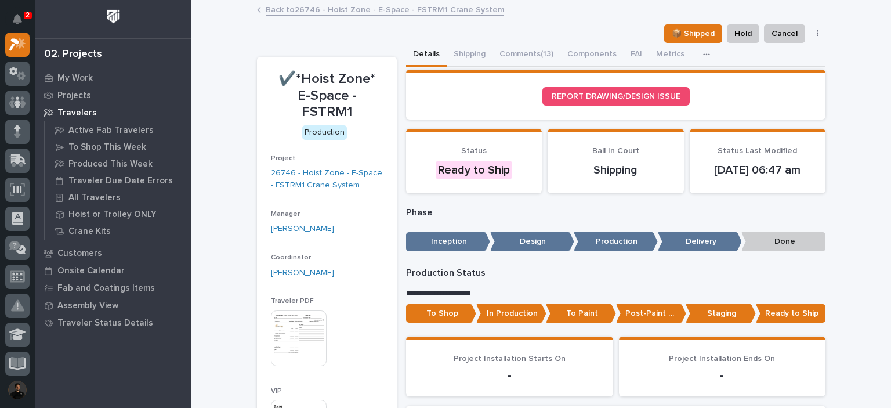
click at [522, 48] on button "Comments (13)" at bounding box center [527, 55] width 68 height 24
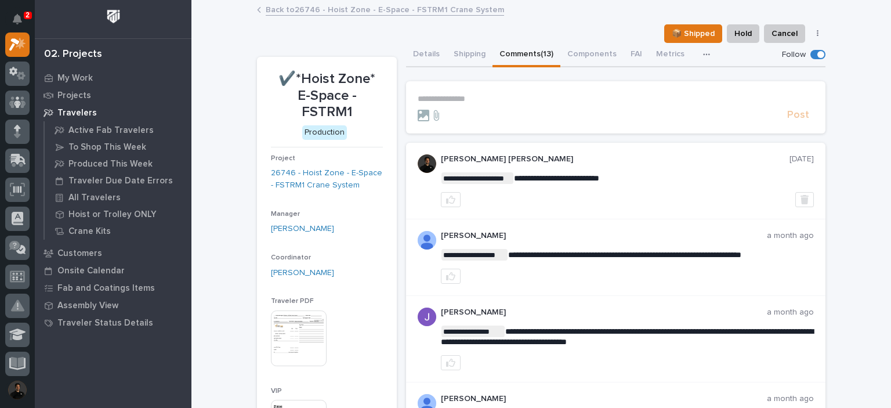
click at [478, 92] on section "**********" at bounding box center [615, 107] width 419 height 52
click at [477, 100] on p "**********" at bounding box center [616, 99] width 396 height 10
click at [500, 97] on p "**********" at bounding box center [616, 99] width 396 height 10
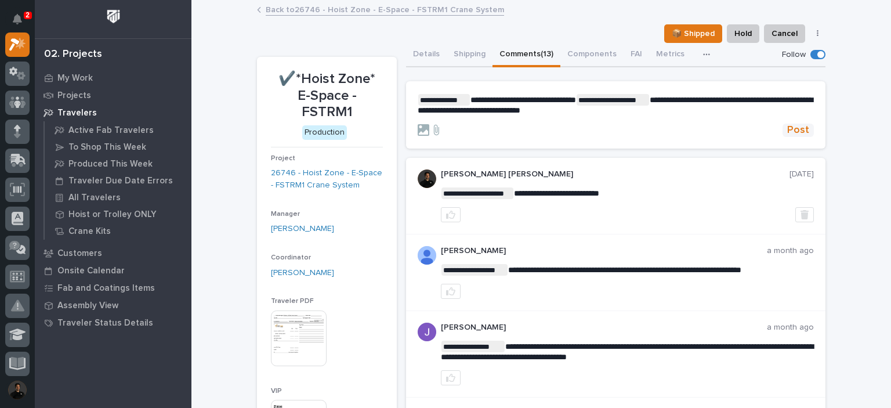
click at [799, 133] on span "Post" at bounding box center [798, 130] width 22 height 13
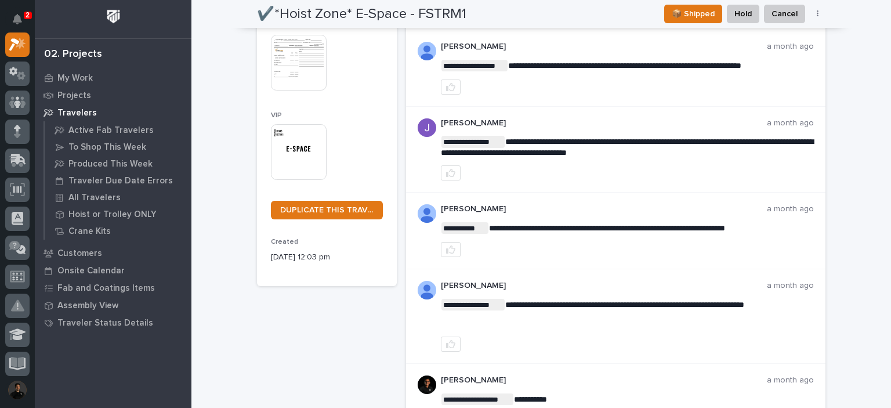
scroll to position [44, 0]
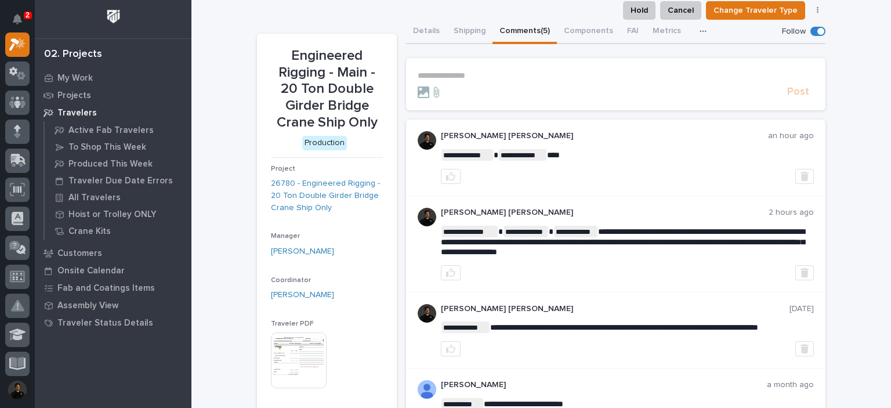
scroll to position [38, 0]
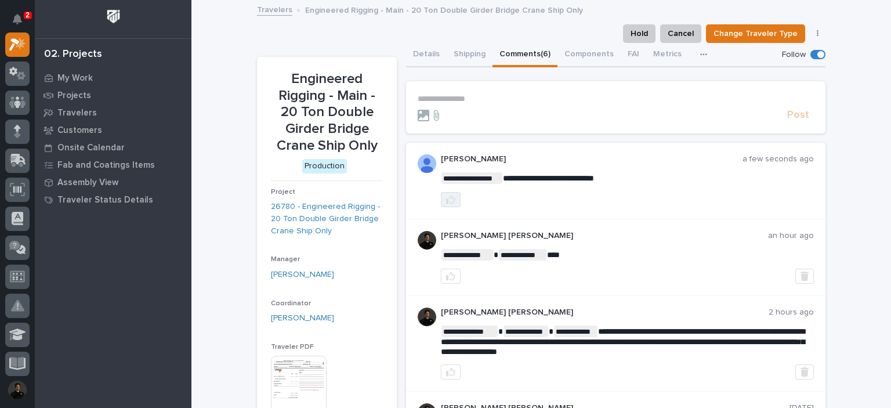
click at [451, 202] on button "button" at bounding box center [451, 199] width 20 height 15
drag, startPoint x: 266, startPoint y: 188, endPoint x: 290, endPoint y: 208, distance: 31.3
click at [290, 208] on section "Engineered Rigging - Main - 20 Ton Double Girder Bridge Crane Ship Only Product…" at bounding box center [327, 332] width 140 height 551
click at [316, 186] on div "Engineered Rigging - Main - 20 Ton Double Girder Bridge Crane Ship Only Product…" at bounding box center [327, 332] width 112 height 523
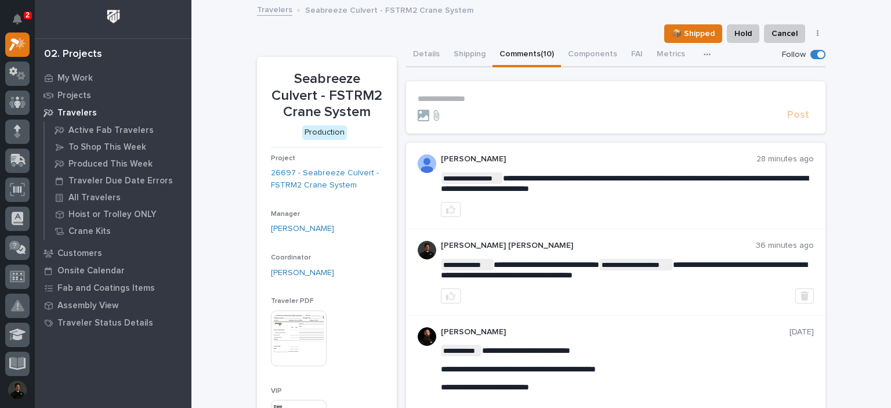
click at [505, 99] on p "**********" at bounding box center [616, 99] width 396 height 10
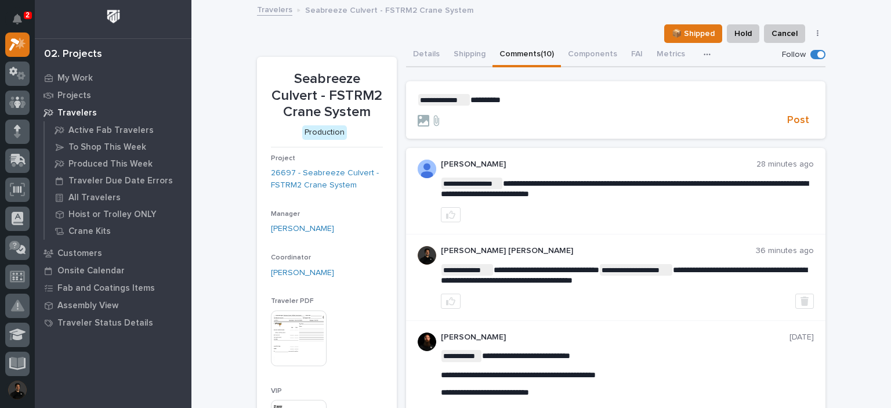
click at [792, 114] on span "Post" at bounding box center [798, 120] width 22 height 13
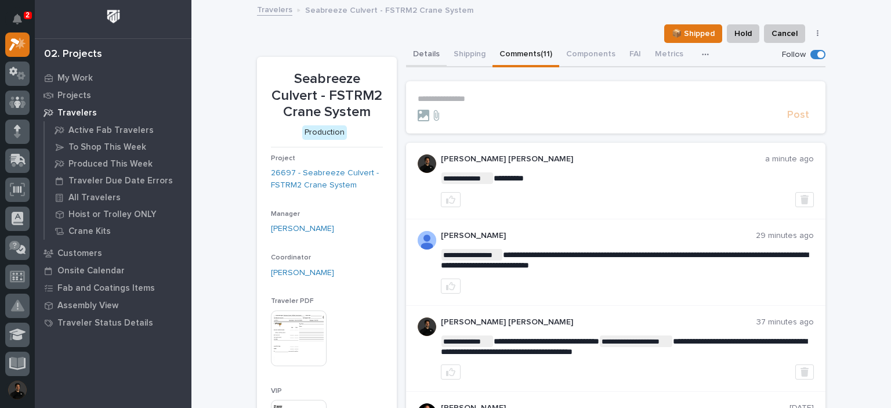
drag, startPoint x: 437, startPoint y: 60, endPoint x: 436, endPoint y: 51, distance: 8.8
click at [437, 60] on button "Details" at bounding box center [426, 55] width 41 height 24
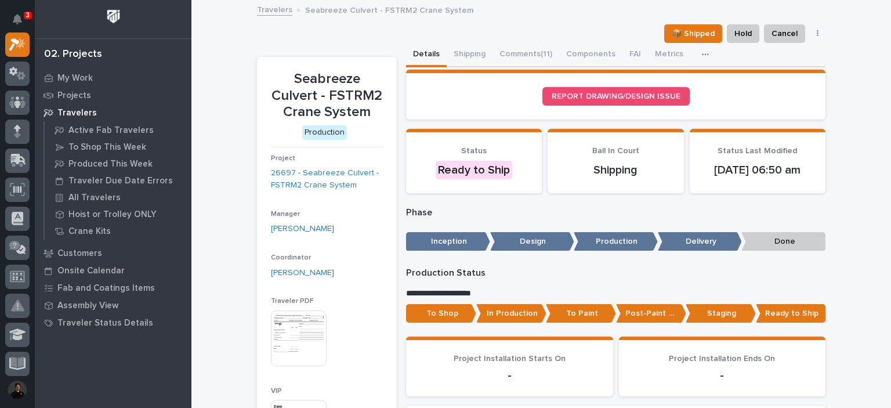
click at [541, 30] on div "📦 Shipped Hold Cancel Change Traveler Type Regenerate PDF Generate VIP" at bounding box center [541, 33] width 569 height 19
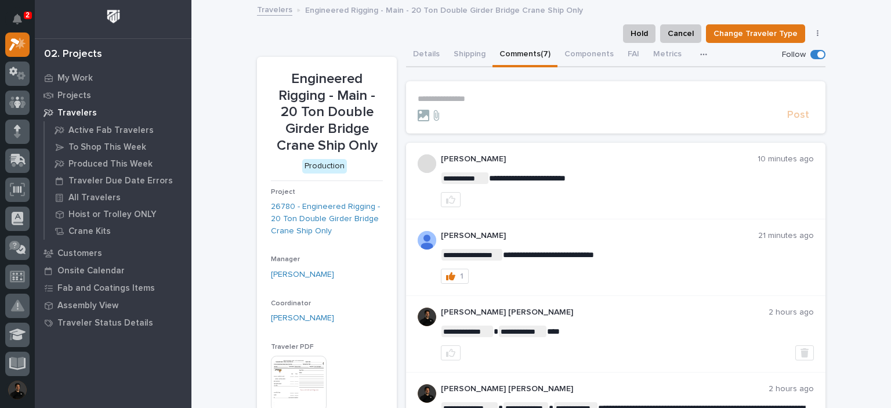
click at [579, 27] on div "Hold Cancel Change Traveler Type Regenerate PDF Generate VIP" at bounding box center [541, 33] width 569 height 19
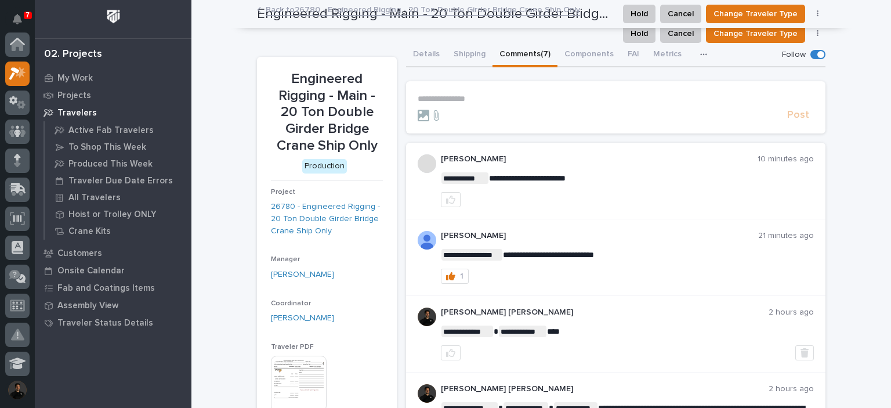
scroll to position [29, 0]
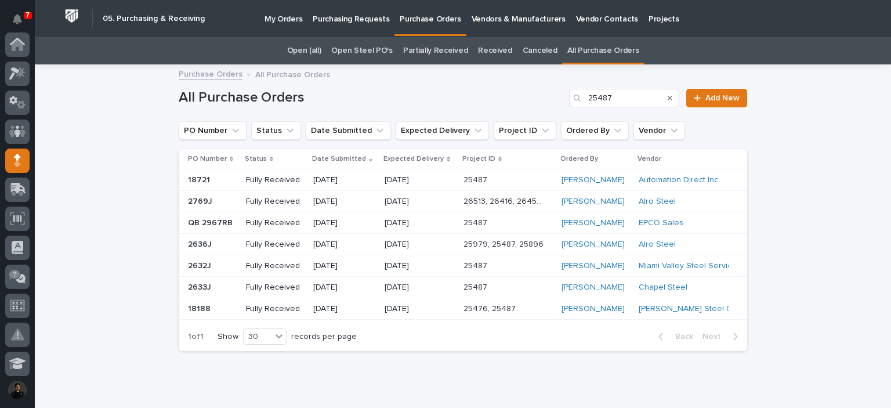
scroll to position [116, 0]
click at [86, 260] on div "Loading... Saving… Loading... Saving… All Purchase Orders 25487 Add New PO Numb…" at bounding box center [463, 242] width 856 height 353
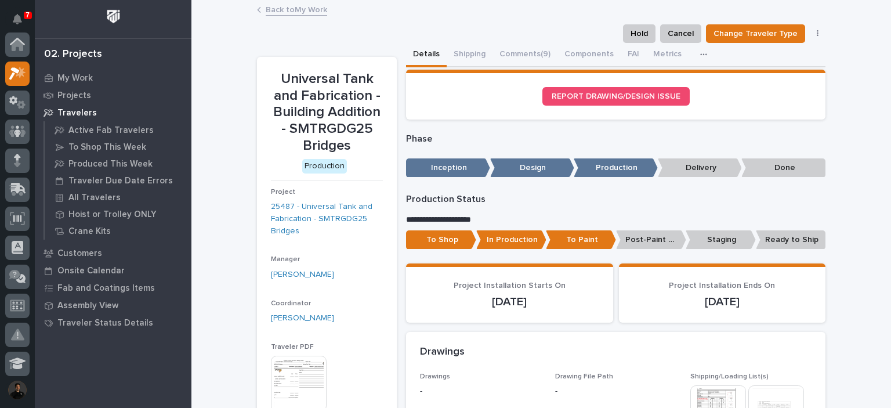
scroll to position [29, 0]
